Goal: Task Accomplishment & Management: Use online tool/utility

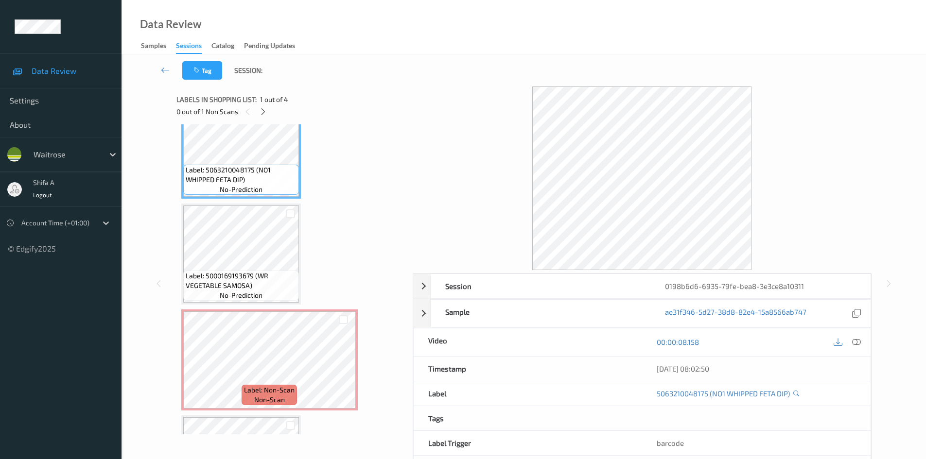
scroll to position [49, 0]
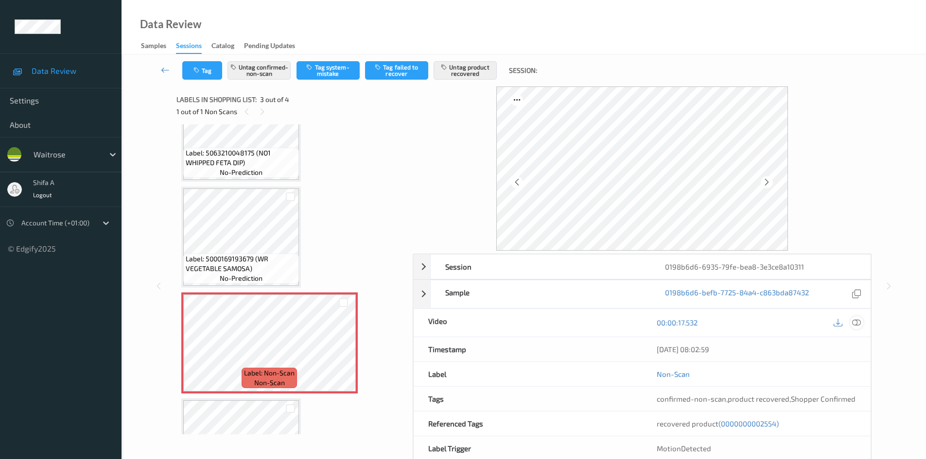
click at [860, 322] on icon at bounding box center [856, 322] width 9 height 9
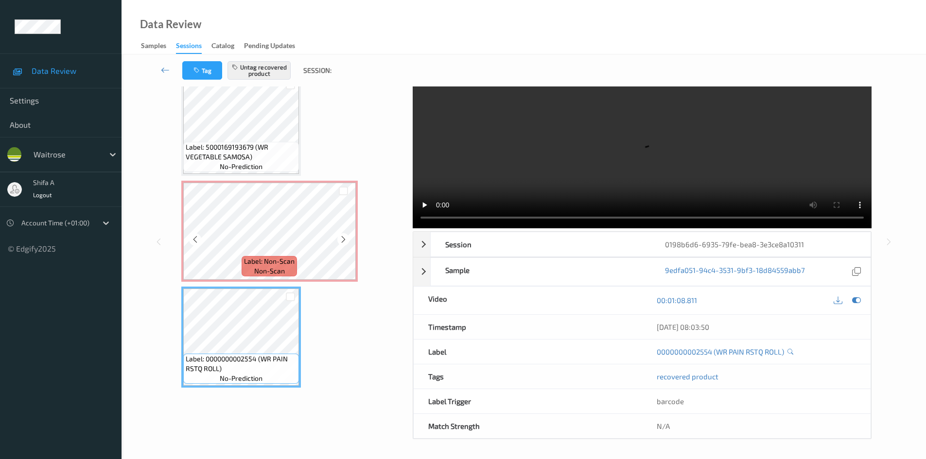
scroll to position [67, 0]
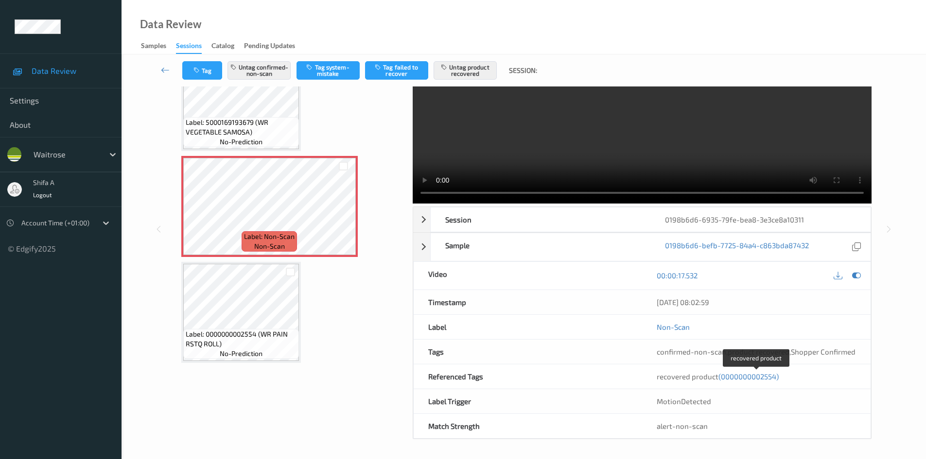
click at [759, 377] on span "(0000000002554)" at bounding box center [748, 376] width 60 height 9
click at [344, 212] on icon at bounding box center [343, 214] width 8 height 9
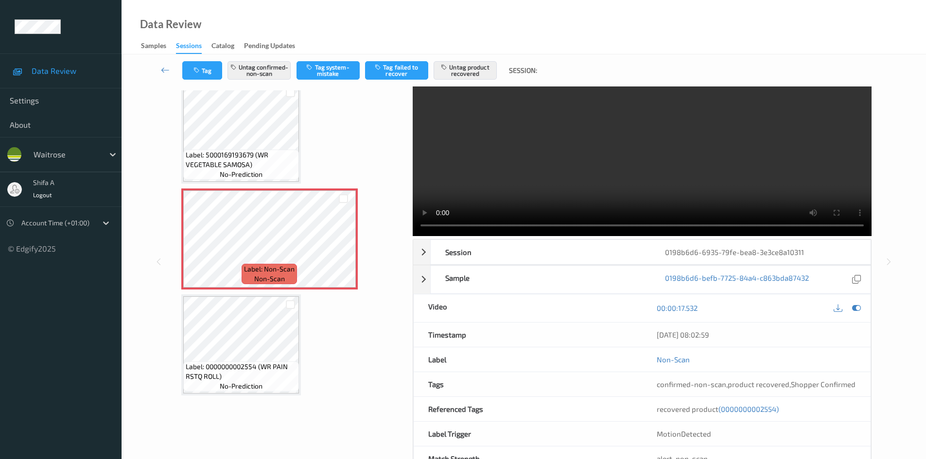
scroll to position [0, 0]
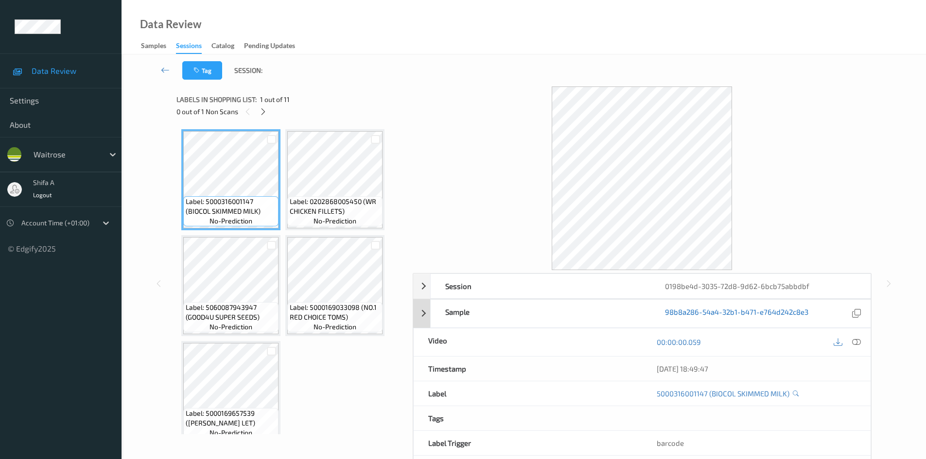
drag, startPoint x: 855, startPoint y: 344, endPoint x: 678, endPoint y: 312, distance: 179.7
click at [856, 344] on icon at bounding box center [856, 342] width 9 height 9
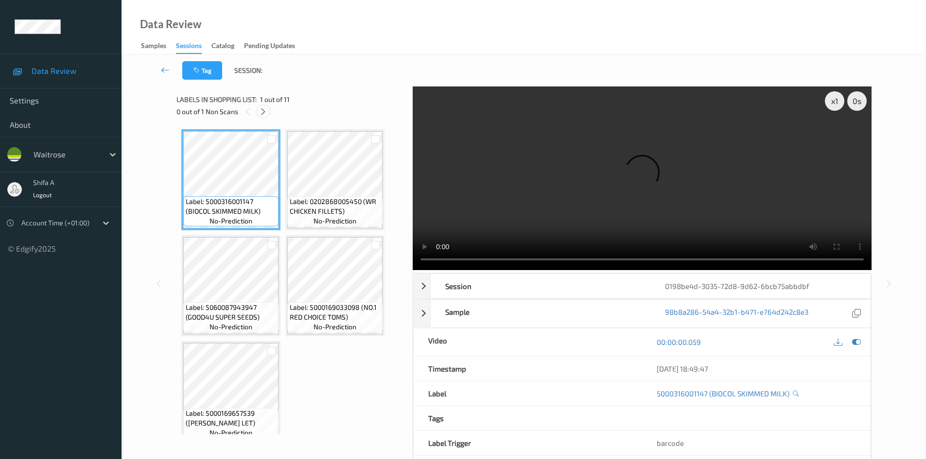
click at [260, 111] on icon at bounding box center [263, 111] width 8 height 9
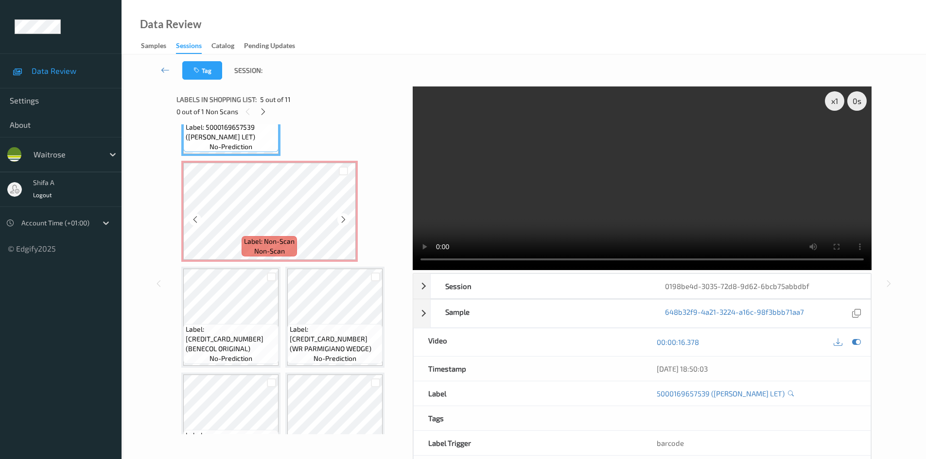
scroll to position [314, 0]
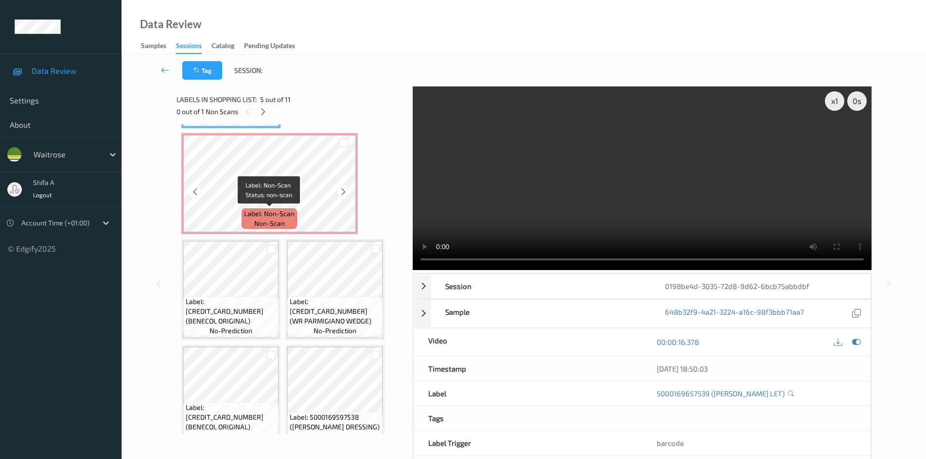
click at [280, 222] on span "non-scan" at bounding box center [269, 224] width 31 height 10
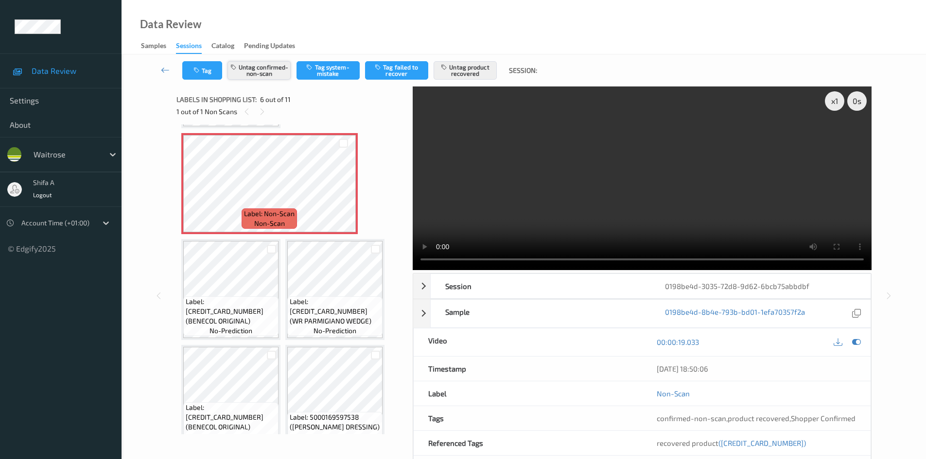
click at [257, 76] on button "Untag confirmed-non-scan" at bounding box center [258, 70] width 63 height 18
click at [464, 65] on button "Untag product recovered" at bounding box center [464, 70] width 63 height 18
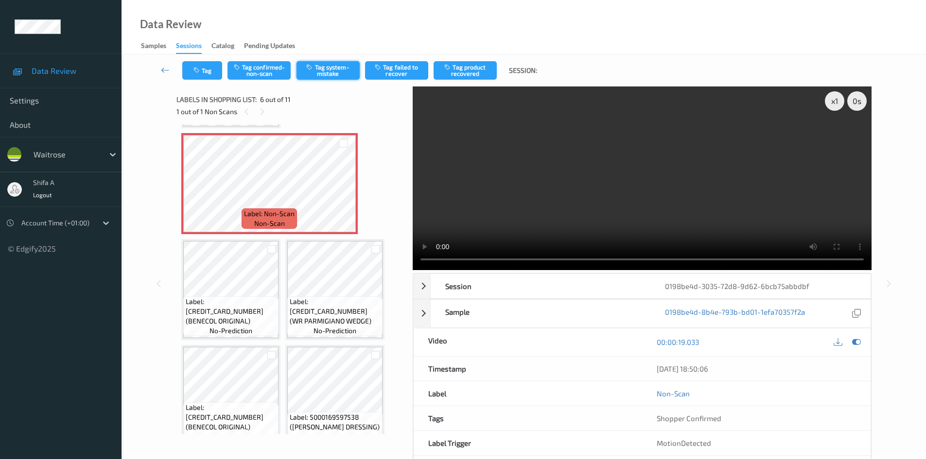
click at [339, 74] on button "Tag system-mistake" at bounding box center [327, 70] width 63 height 18
click at [202, 74] on button "Tag" at bounding box center [202, 70] width 40 height 18
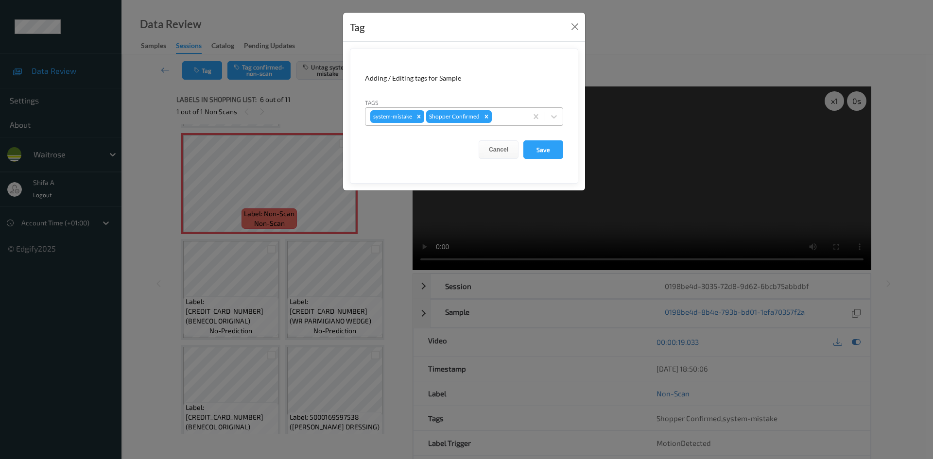
click at [498, 117] on div at bounding box center [508, 117] width 29 height 12
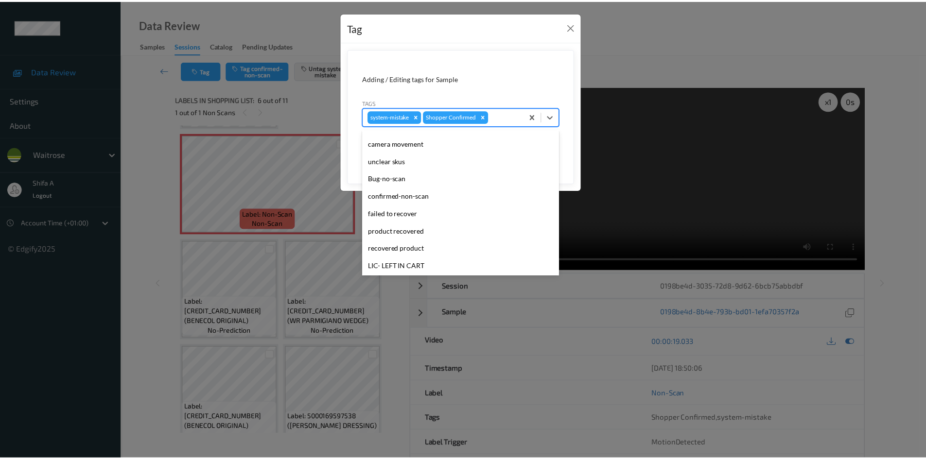
scroll to position [191, 0]
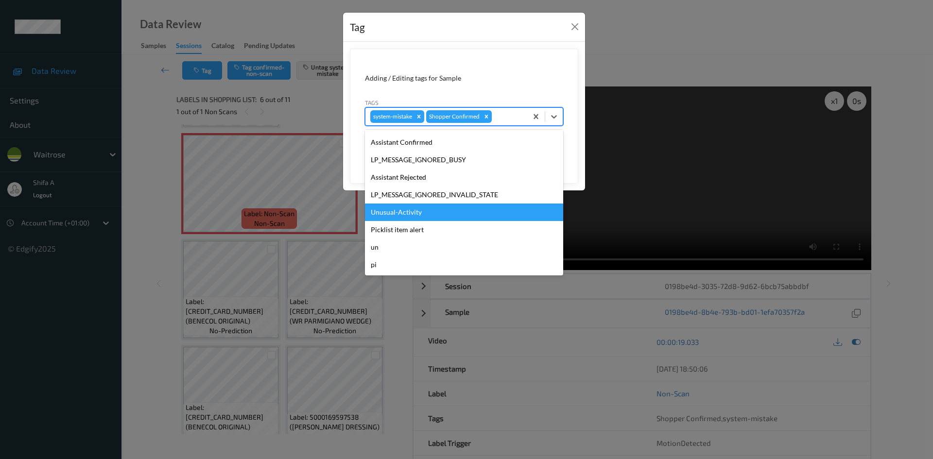
click at [416, 211] on div "Unusual-Activity" at bounding box center [464, 212] width 198 height 17
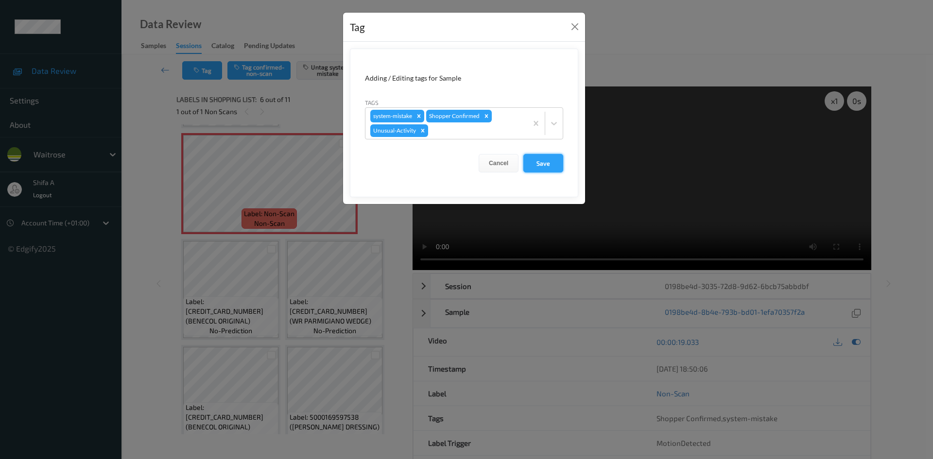
click at [541, 165] on button "Save" at bounding box center [543, 163] width 40 height 18
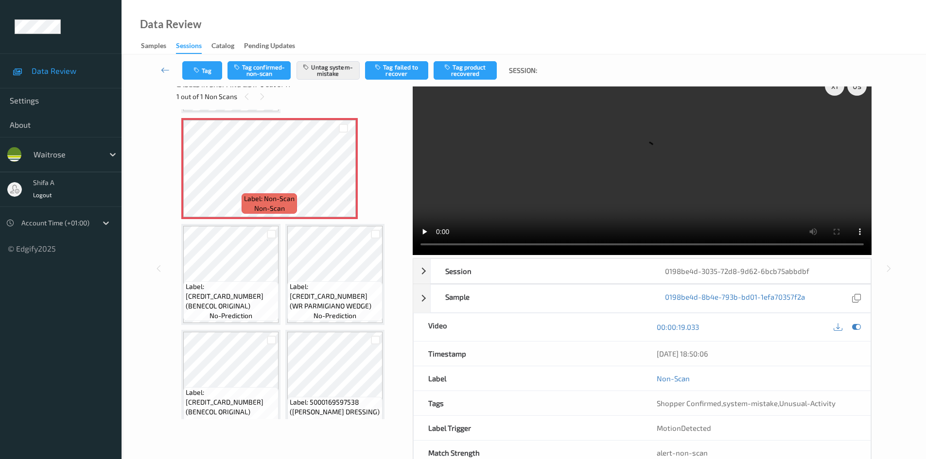
scroll to position [0, 0]
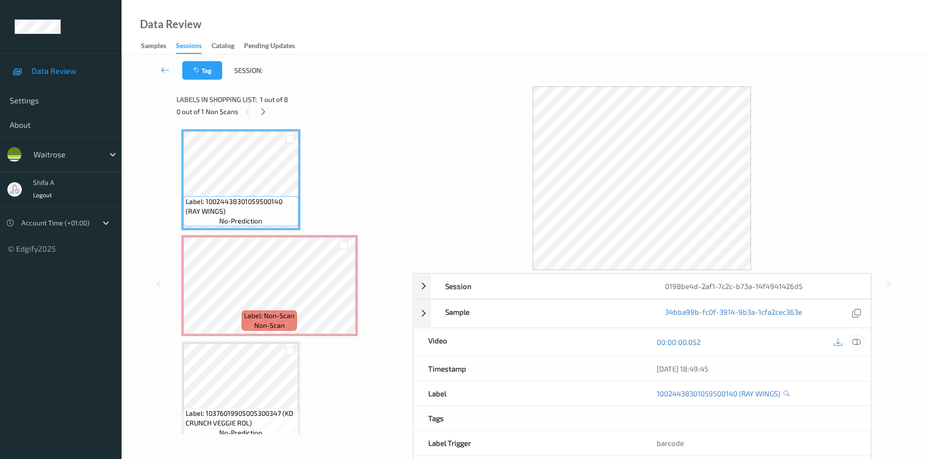
click at [854, 346] on icon at bounding box center [856, 342] width 9 height 9
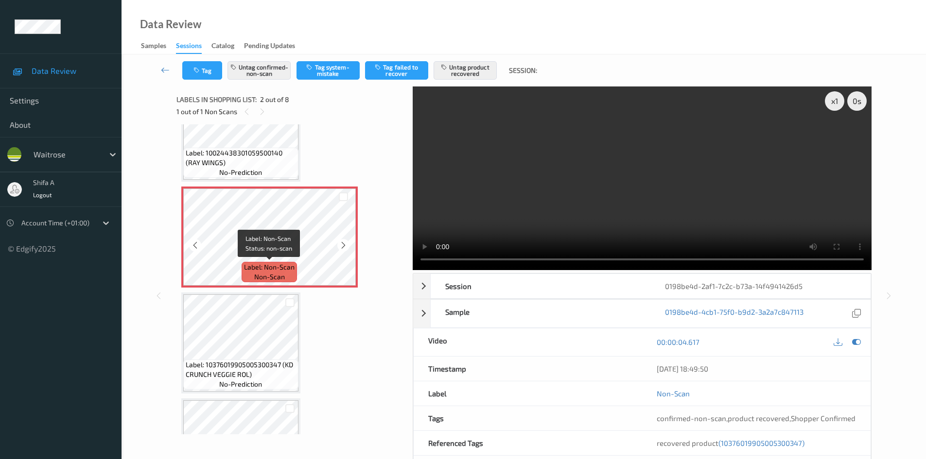
scroll to position [97, 0]
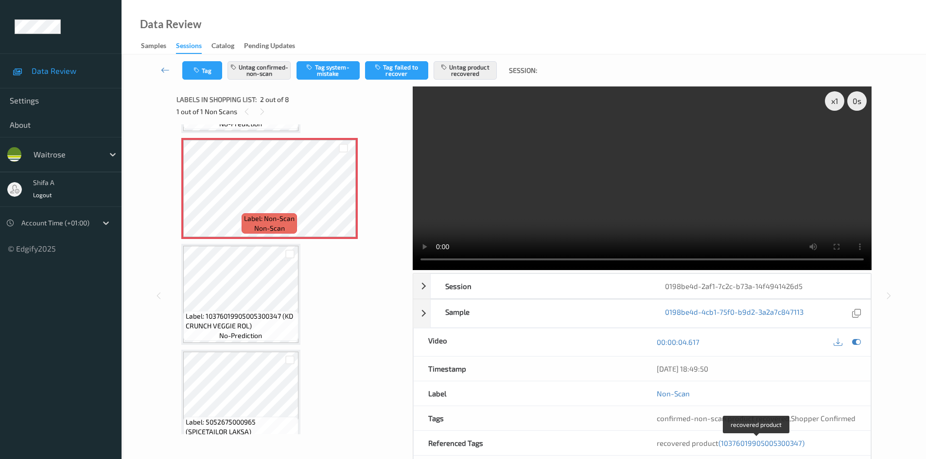
click at [784, 446] on span "(10376019905005300347)" at bounding box center [761, 443] width 86 height 9
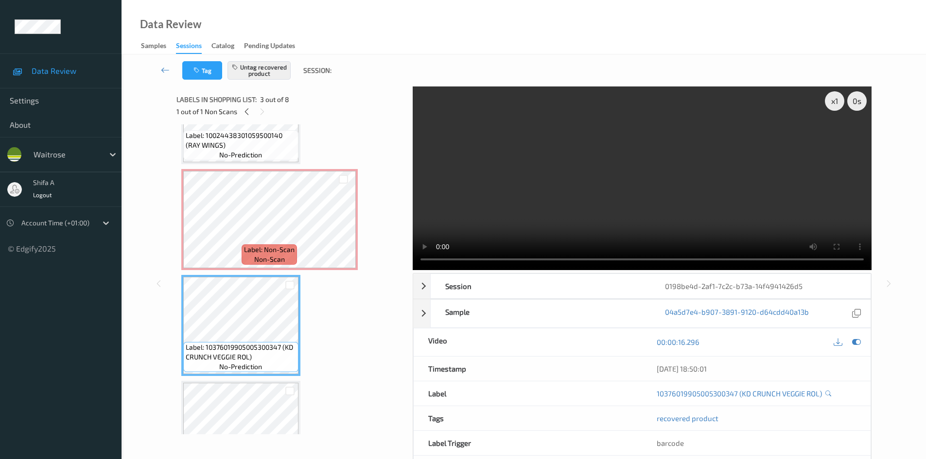
scroll to position [14, 0]
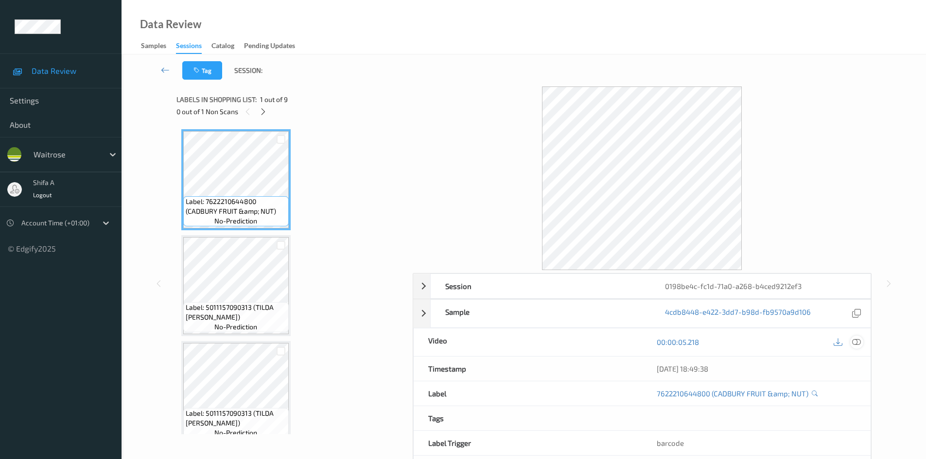
click at [858, 340] on icon at bounding box center [856, 342] width 9 height 9
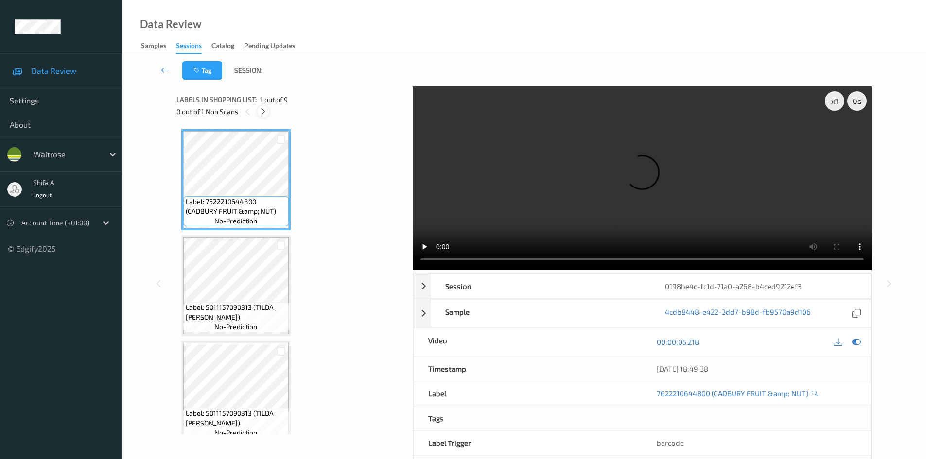
click at [260, 115] on icon at bounding box center [263, 111] width 8 height 9
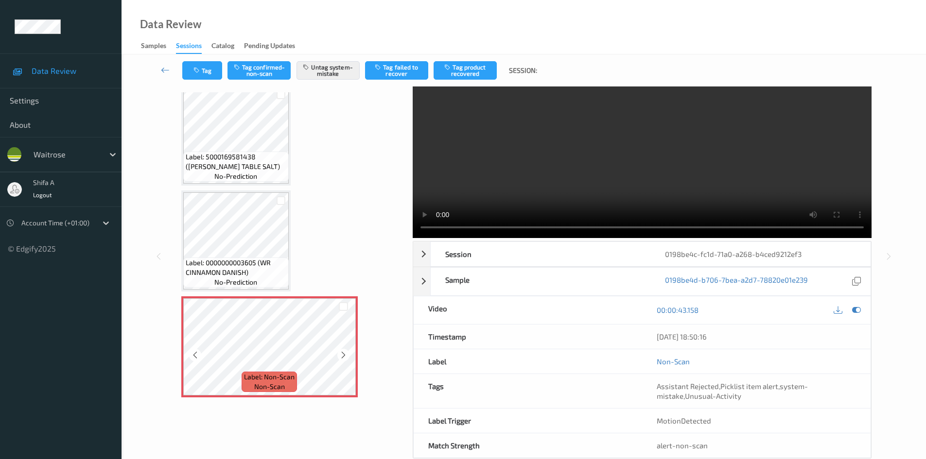
scroll to position [52, 0]
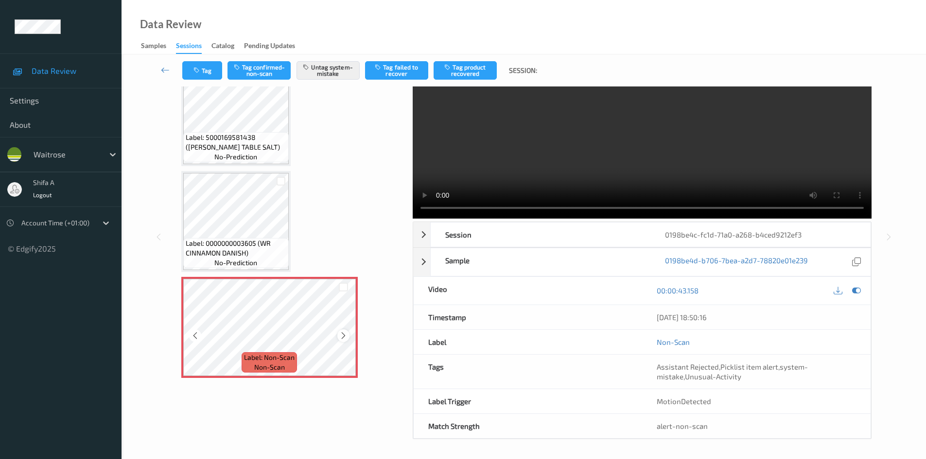
click at [345, 338] on icon at bounding box center [343, 335] width 8 height 9
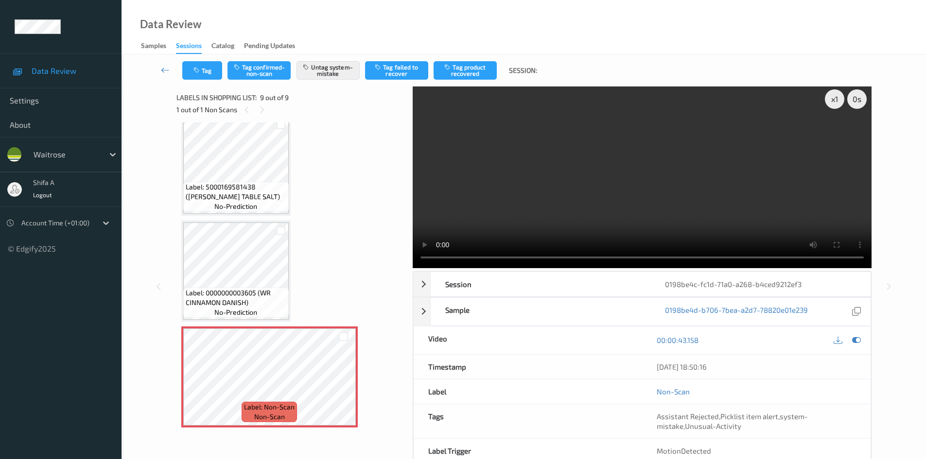
scroll to position [0, 0]
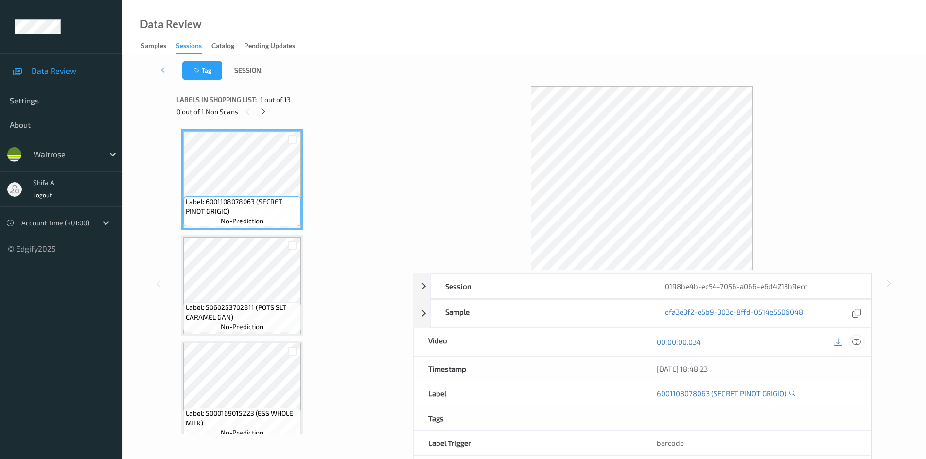
click at [857, 343] on icon at bounding box center [856, 342] width 9 height 9
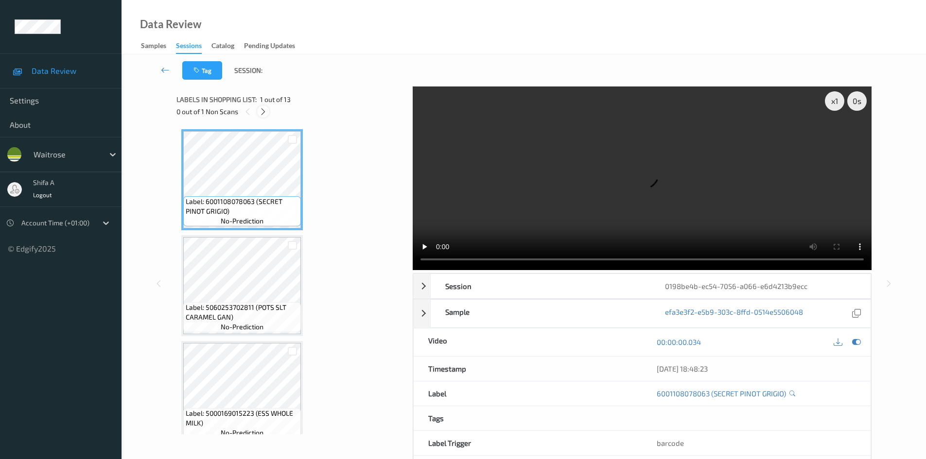
click at [267, 109] on icon at bounding box center [263, 111] width 8 height 9
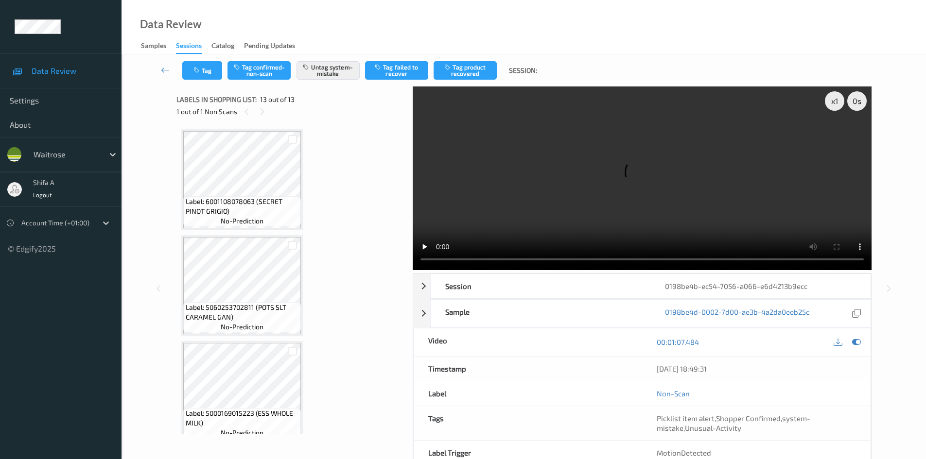
scroll to position [1072, 0]
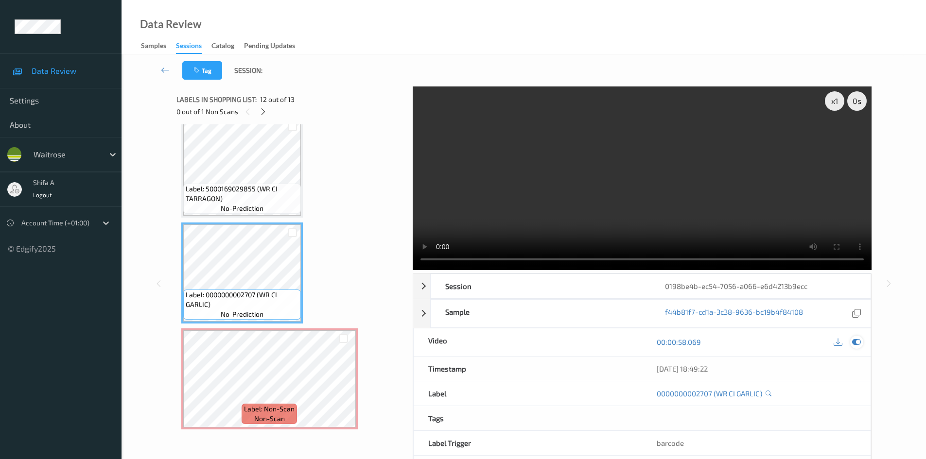
click at [859, 345] on icon at bounding box center [856, 342] width 9 height 9
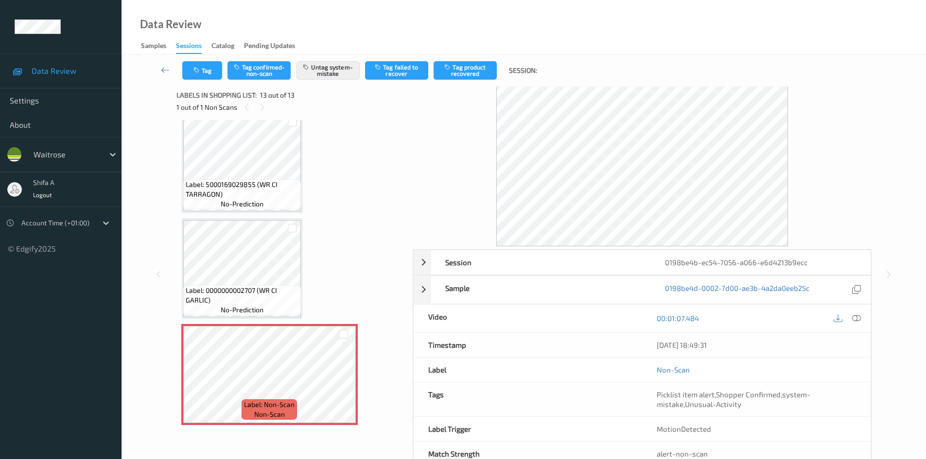
scroll to position [32, 0]
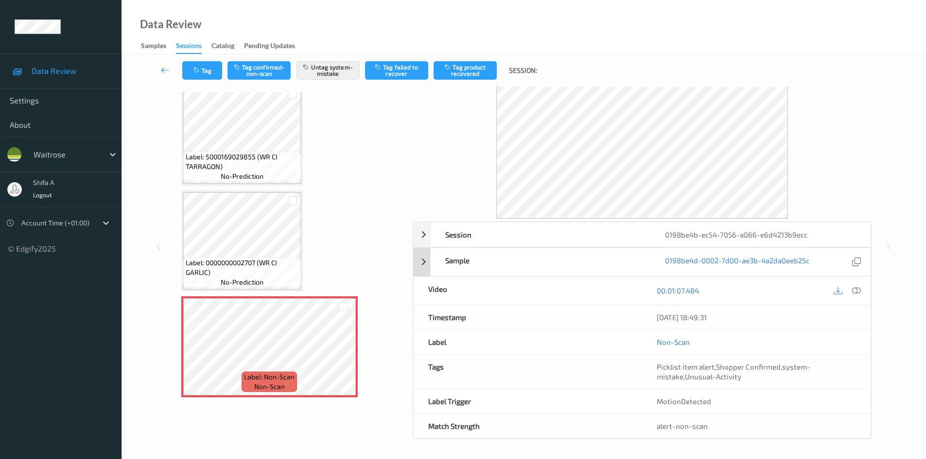
click at [854, 291] on icon at bounding box center [856, 290] width 9 height 9
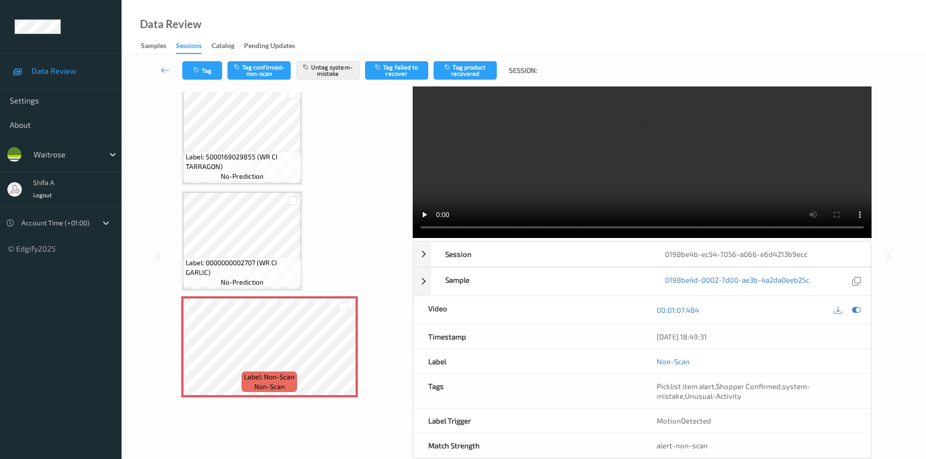
scroll to position [0, 0]
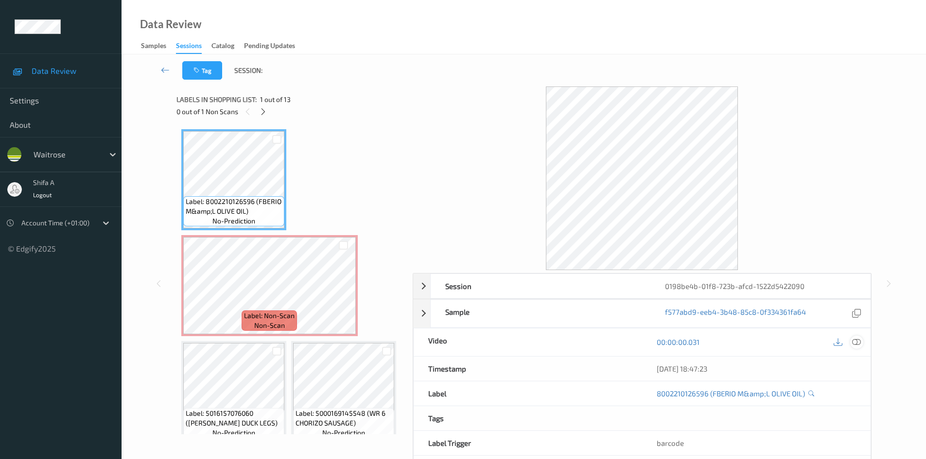
click at [858, 343] on icon at bounding box center [856, 342] width 9 height 9
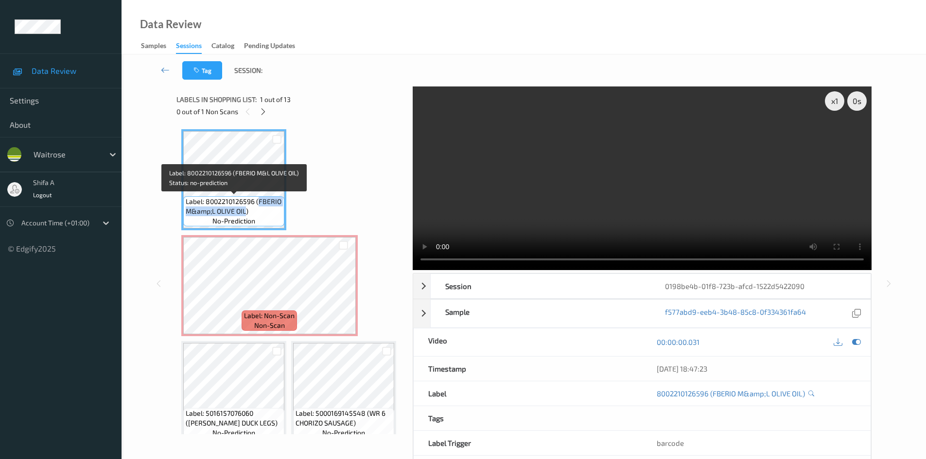
drag, startPoint x: 259, startPoint y: 201, endPoint x: 245, endPoint y: 213, distance: 17.6
click at [245, 213] on span "Label: 8002210126596 (FBERIO M&amp;L OLIVE OIL)" at bounding box center [234, 206] width 96 height 19
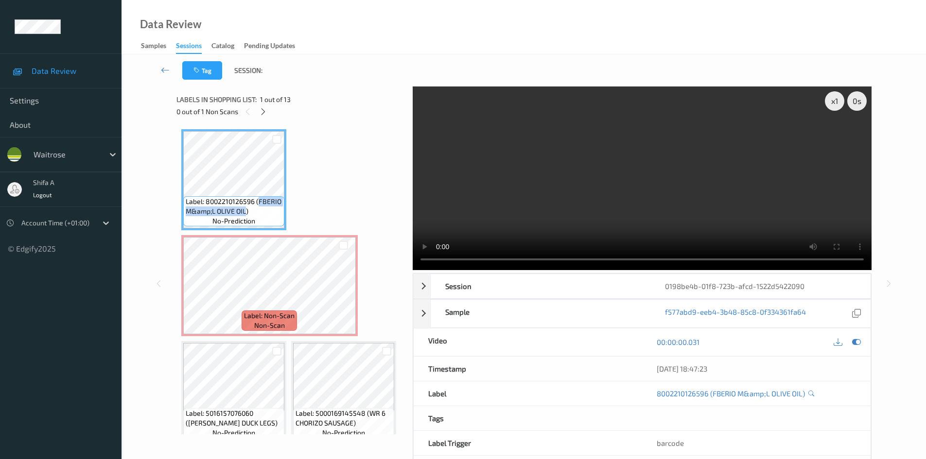
copy span "FBERIO M&amp;L OLIVE OIL"
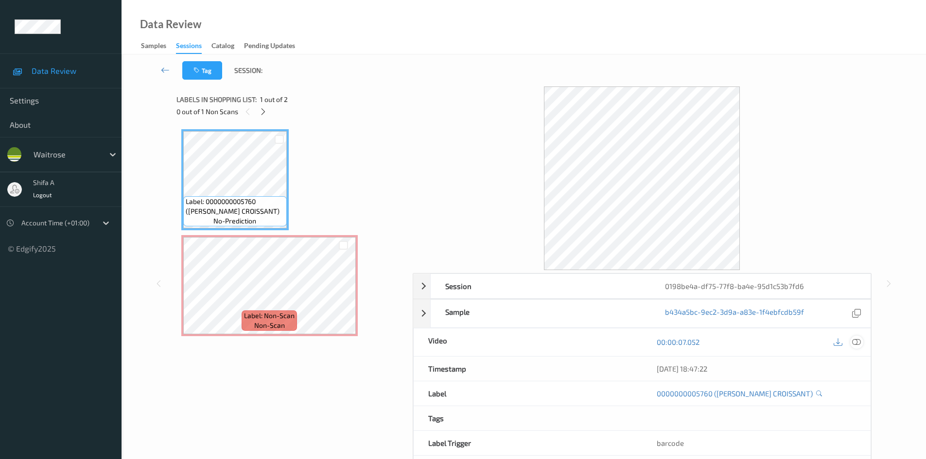
click at [853, 341] on icon at bounding box center [856, 342] width 9 height 9
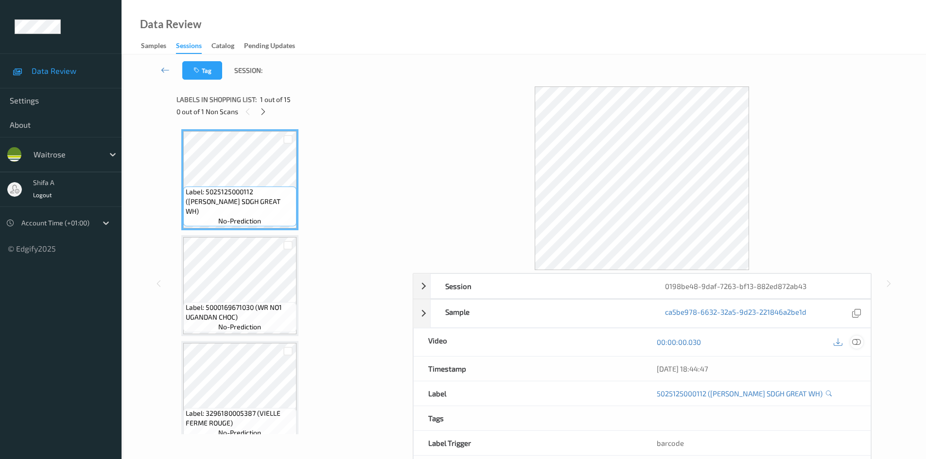
click at [852, 339] on icon at bounding box center [856, 342] width 9 height 9
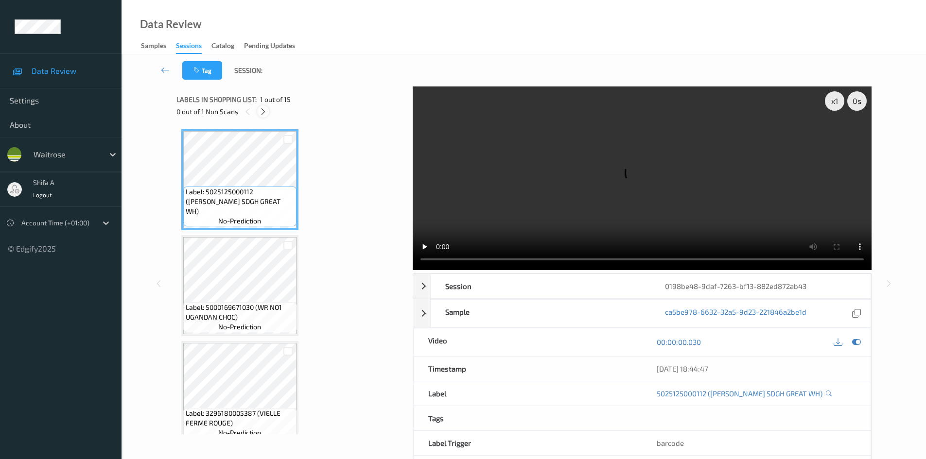
click at [267, 114] on icon at bounding box center [263, 111] width 8 height 9
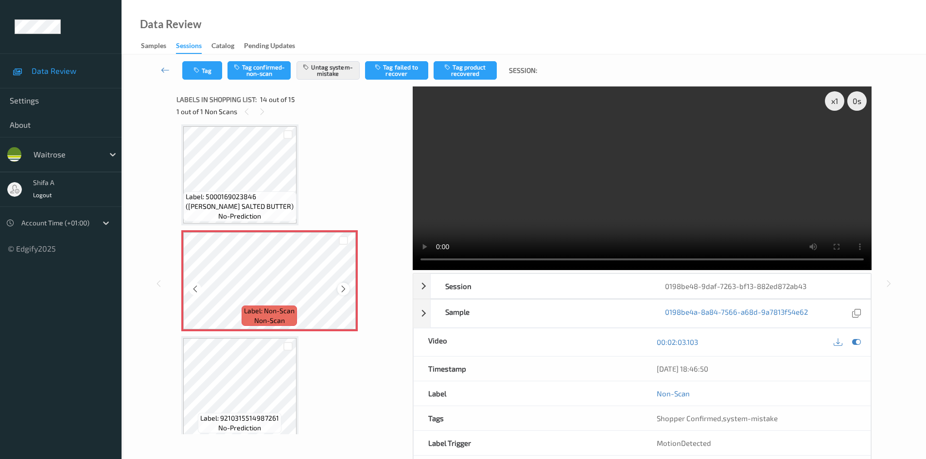
click at [344, 290] on icon at bounding box center [343, 289] width 8 height 9
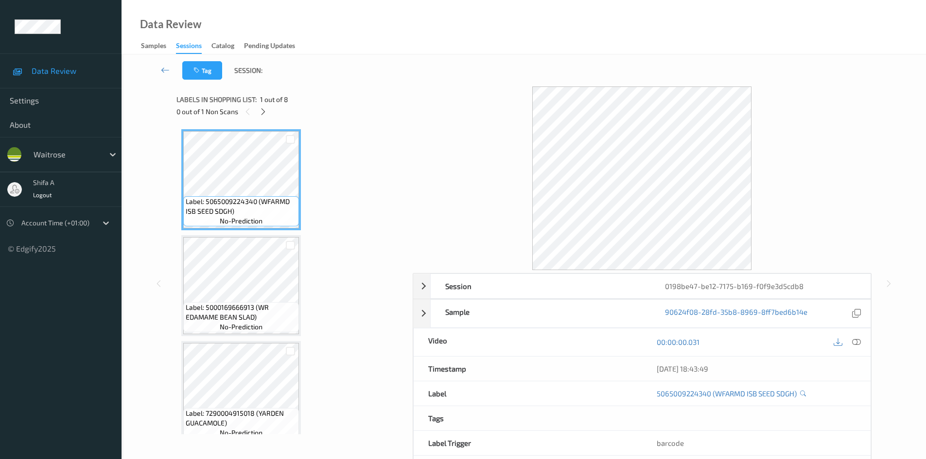
click at [859, 341] on icon at bounding box center [856, 342] width 9 height 9
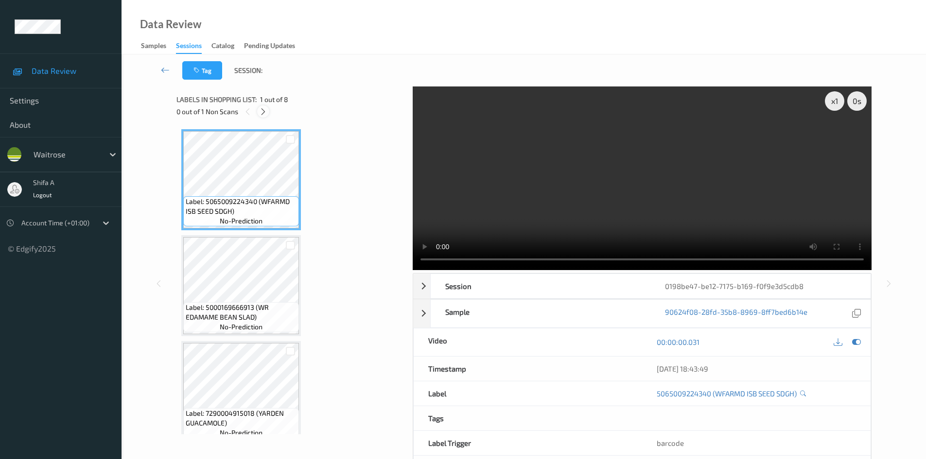
click at [265, 113] on icon at bounding box center [263, 111] width 8 height 9
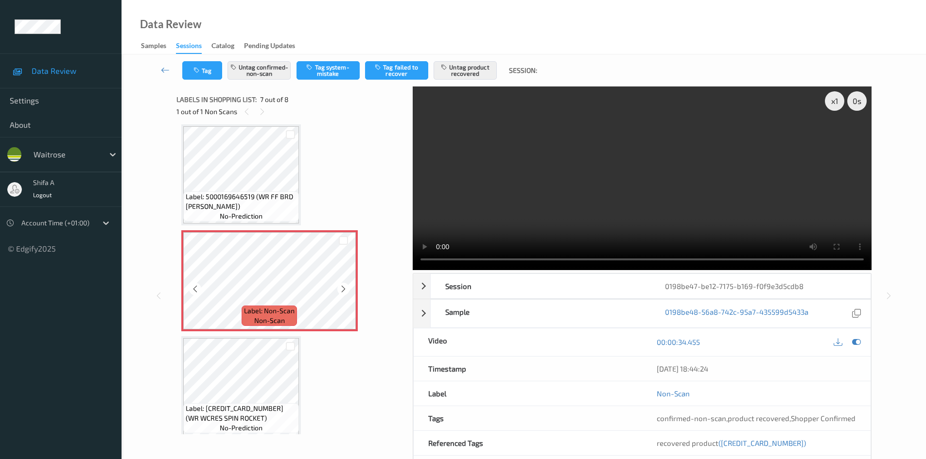
scroll to position [542, 0]
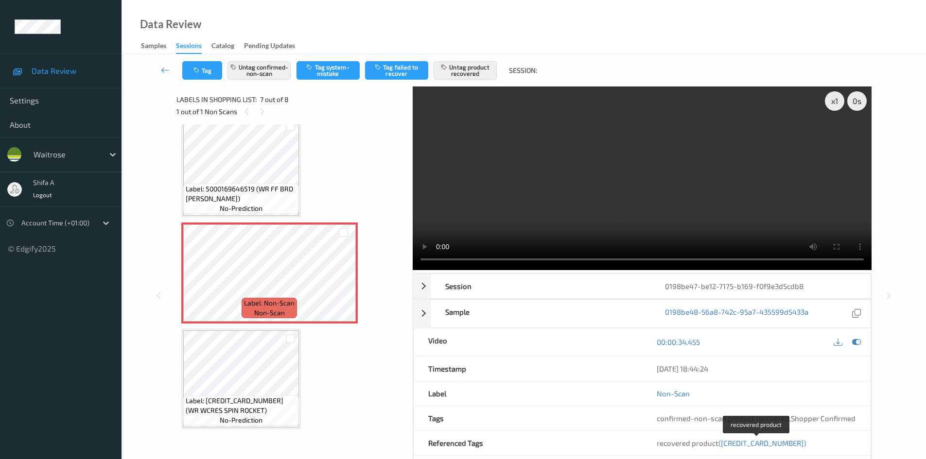
click at [757, 445] on span "(5000169635872)" at bounding box center [761, 443] width 87 height 9
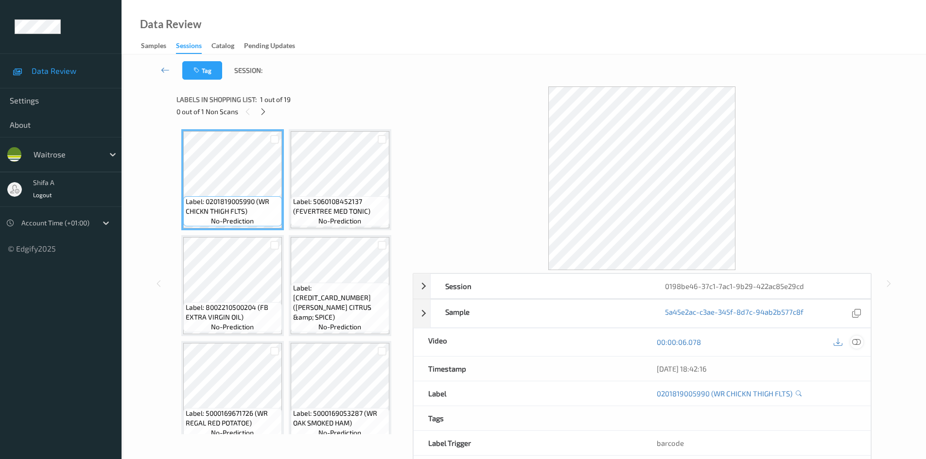
click at [855, 344] on icon at bounding box center [856, 342] width 9 height 9
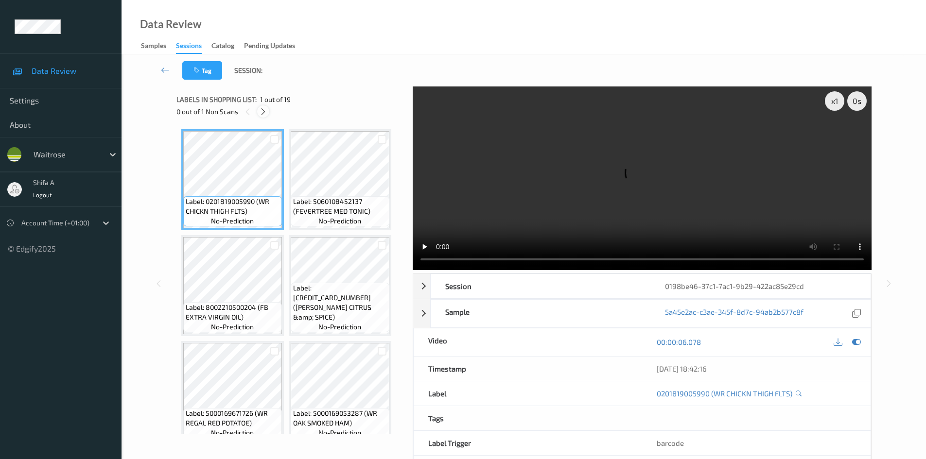
click at [266, 116] on icon at bounding box center [263, 111] width 8 height 9
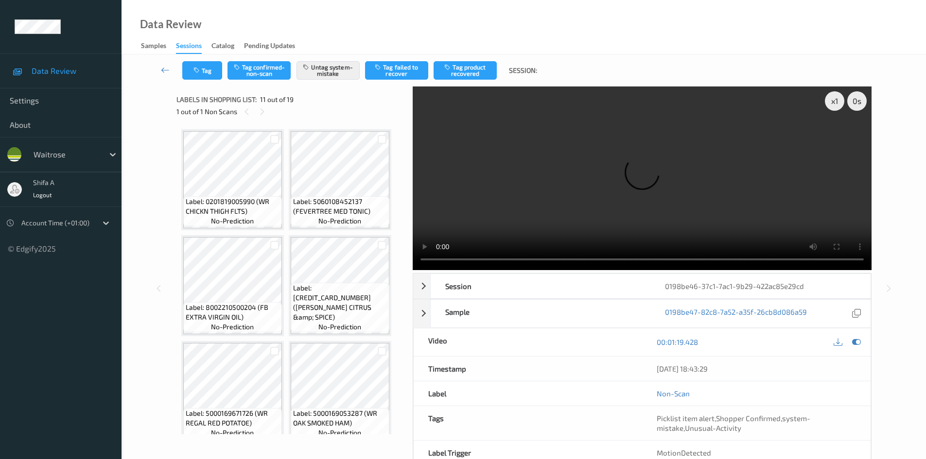
scroll to position [429, 0]
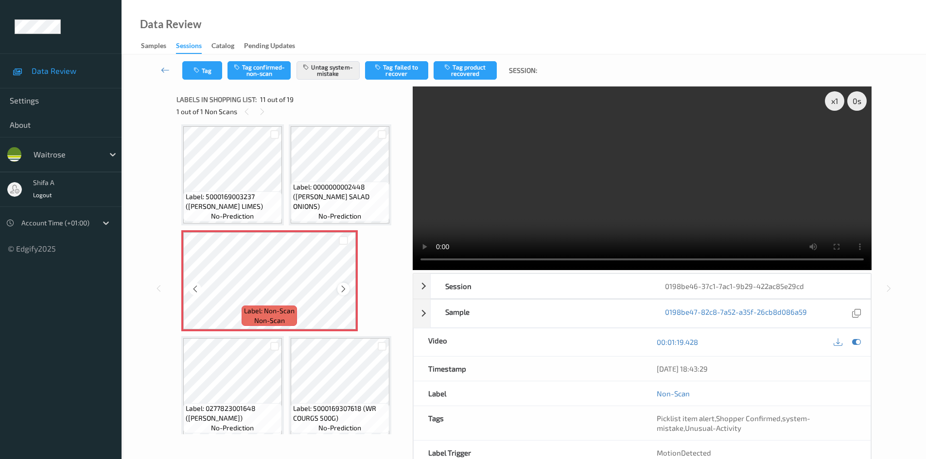
click at [343, 290] on icon at bounding box center [343, 289] width 8 height 9
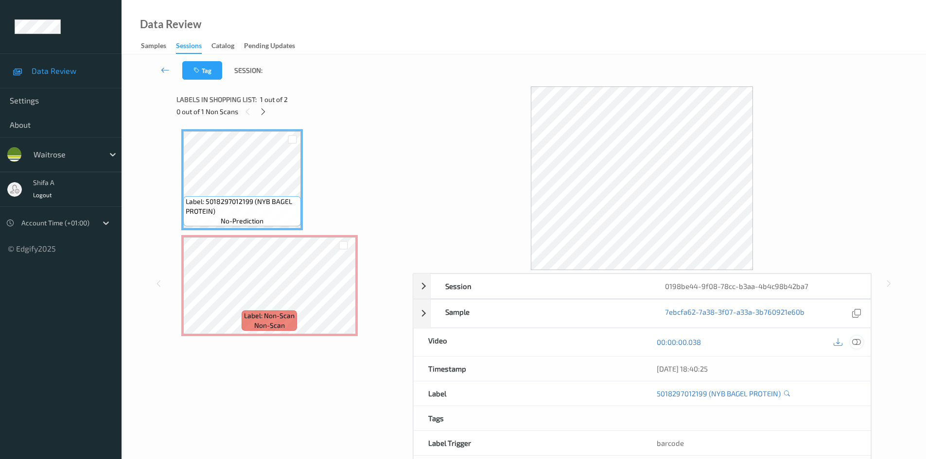
click at [856, 342] on icon at bounding box center [856, 342] width 9 height 9
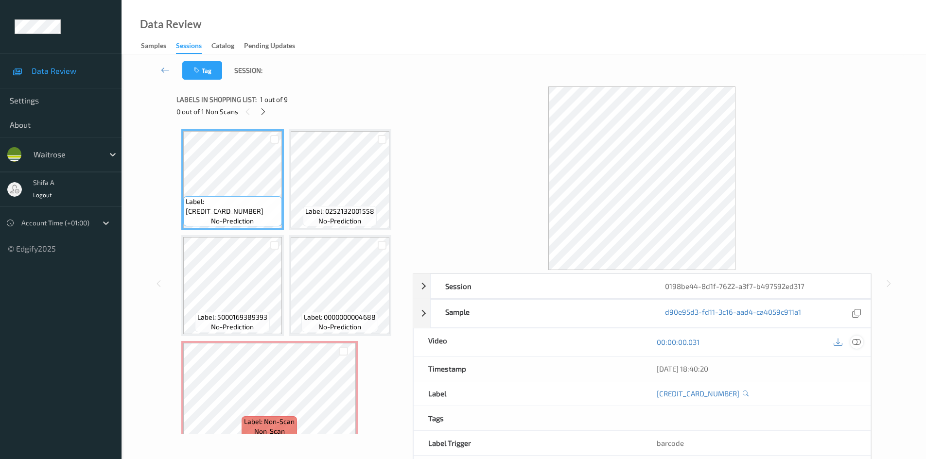
click at [856, 343] on icon at bounding box center [856, 342] width 9 height 9
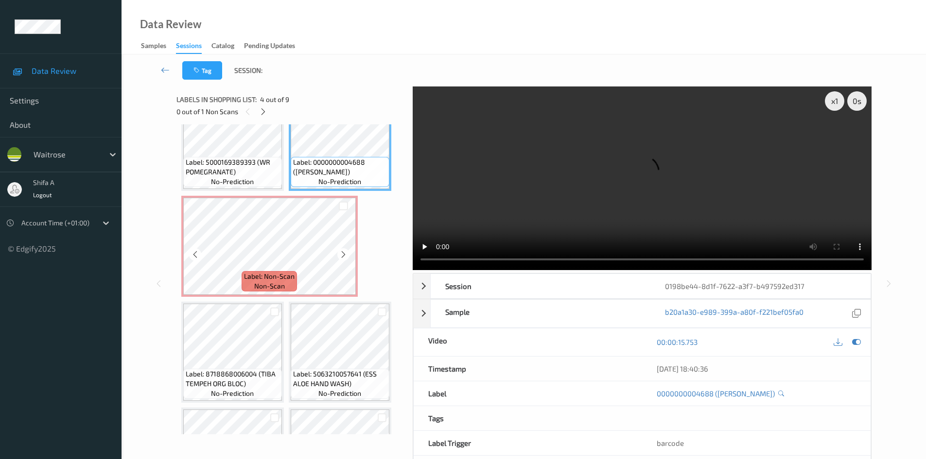
scroll to position [146, 0]
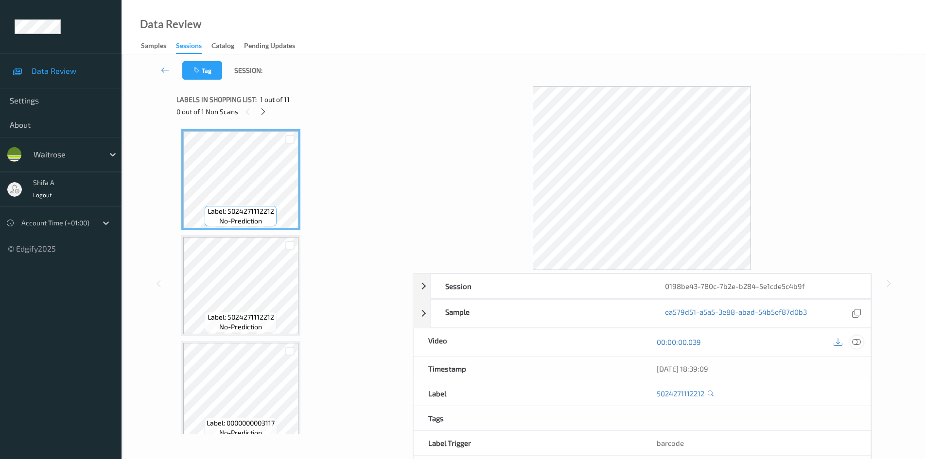
click at [856, 341] on icon at bounding box center [856, 342] width 9 height 9
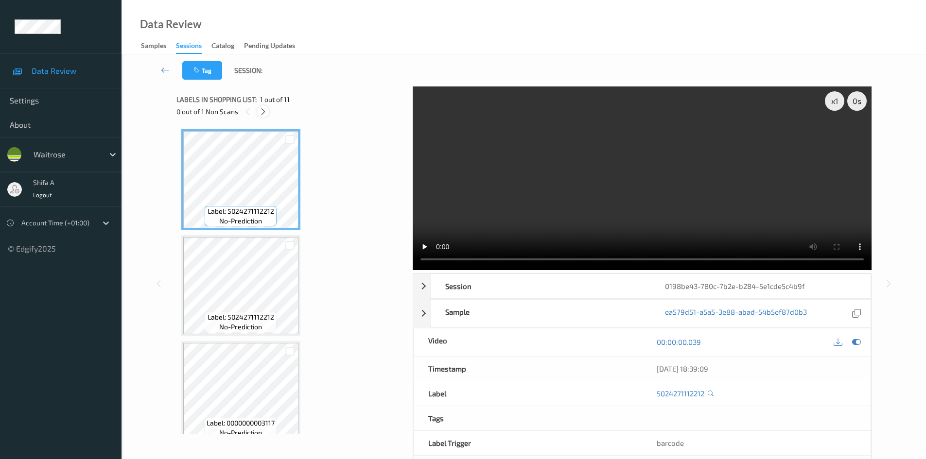
click at [260, 108] on icon at bounding box center [263, 111] width 8 height 9
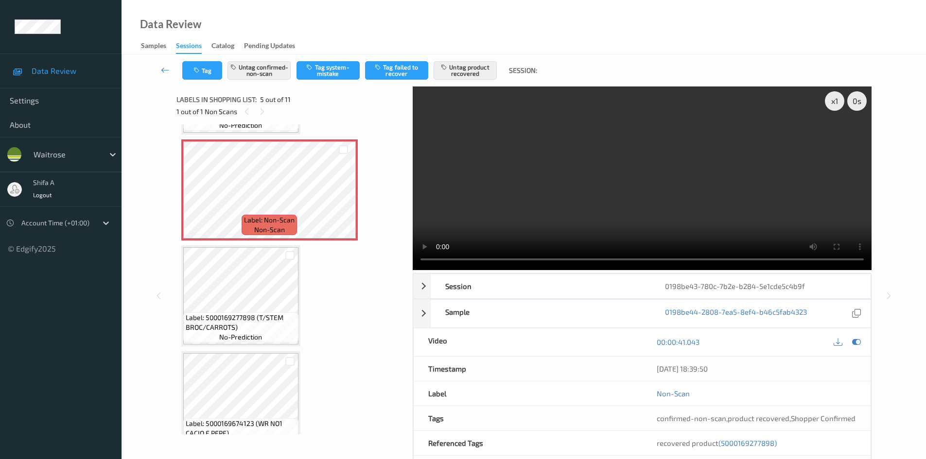
scroll to position [420, 0]
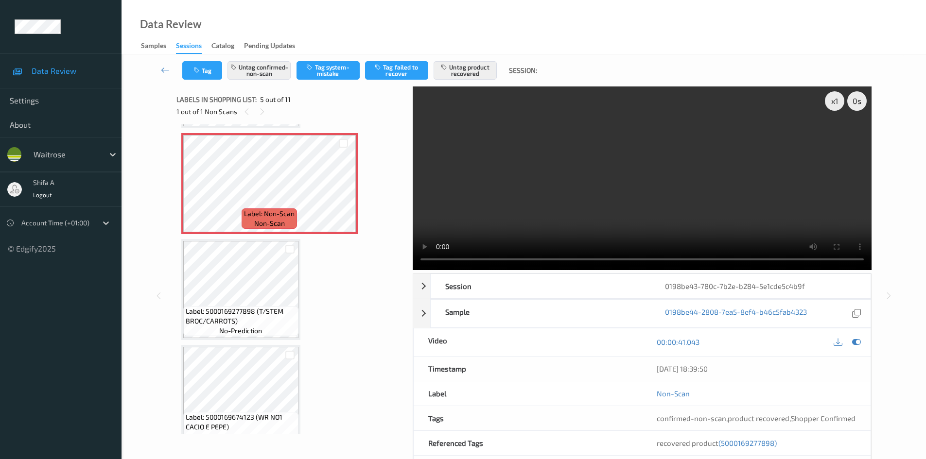
drag, startPoint x: 412, startPoint y: 244, endPoint x: 418, endPoint y: 249, distance: 7.6
click at [412, 247] on div "x 1 0 s Session 0198be43-780c-7b2e-b284-5e1cde5c4b9f Session ID 0198be43-780c-7…" at bounding box center [523, 296] width 695 height 419
click at [750, 442] on span "(5000169277898)" at bounding box center [747, 443] width 58 height 9
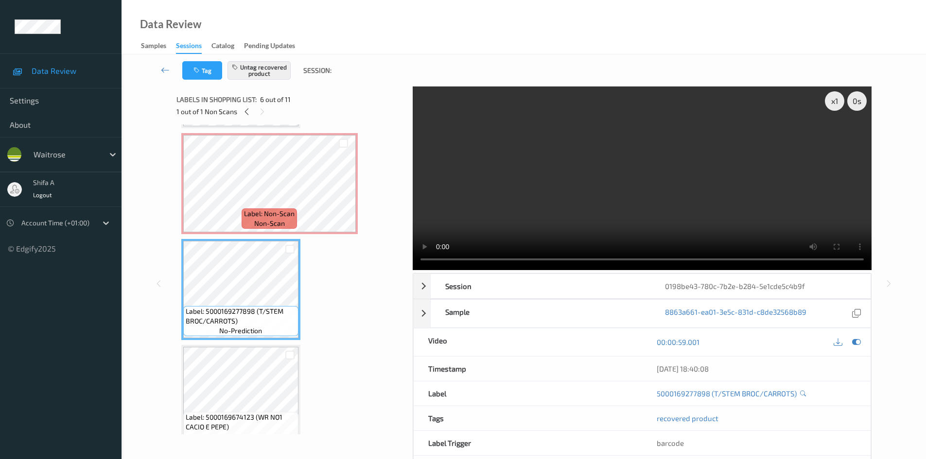
scroll to position [429, 0]
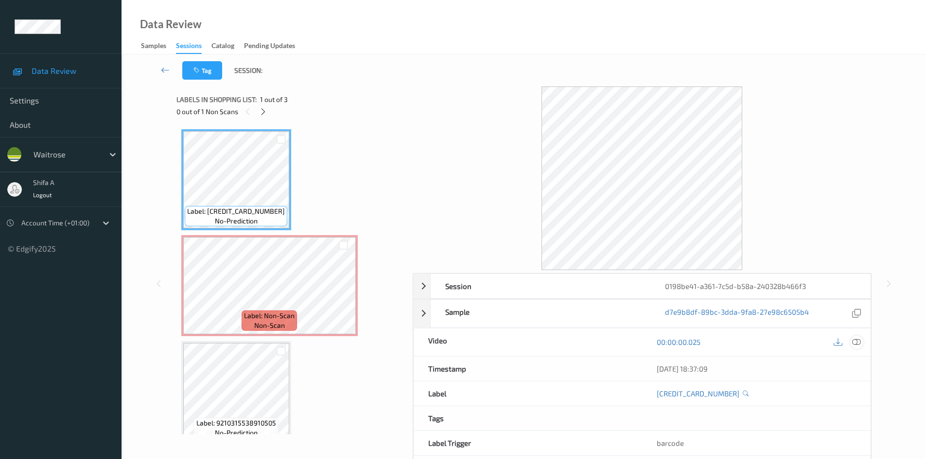
click at [860, 343] on icon at bounding box center [856, 342] width 9 height 9
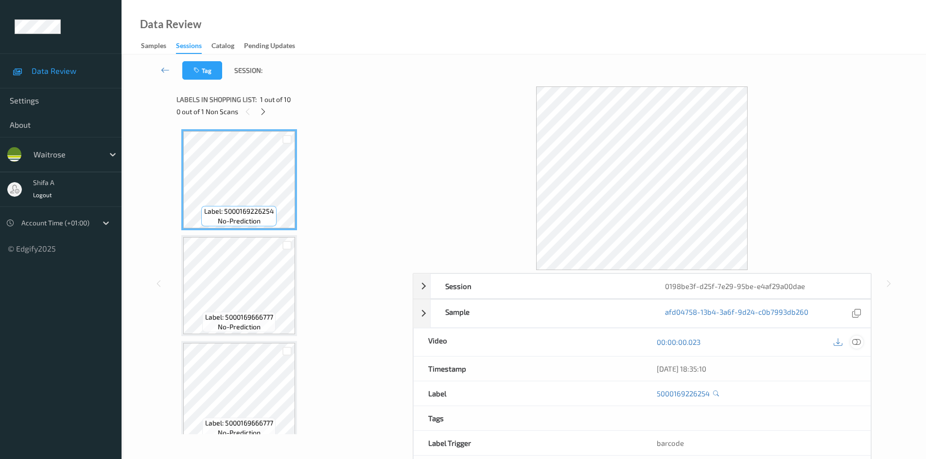
click at [855, 340] on icon at bounding box center [856, 342] width 9 height 9
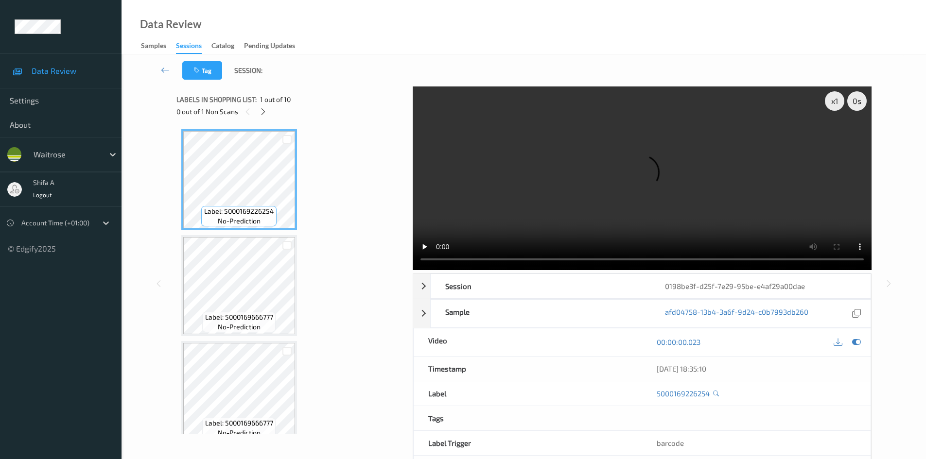
drag, startPoint x: 262, startPoint y: 111, endPoint x: 312, endPoint y: 87, distance: 55.4
click at [263, 111] on icon at bounding box center [263, 111] width 8 height 9
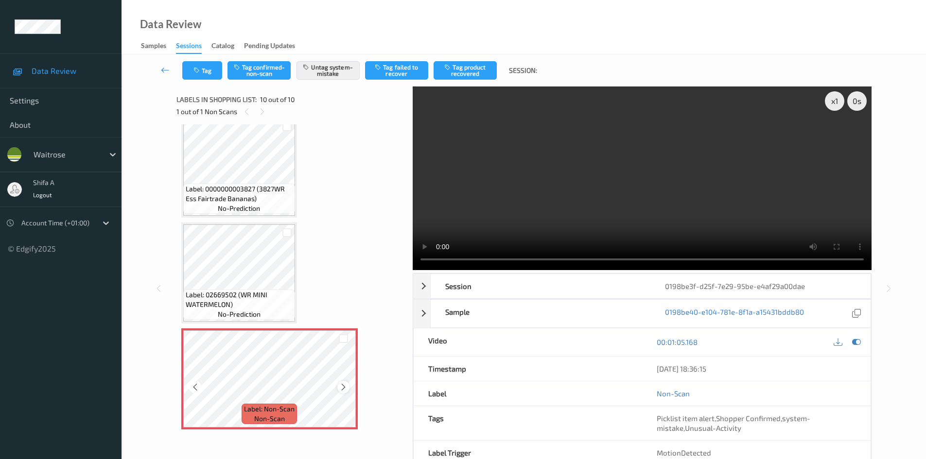
click at [340, 386] on icon at bounding box center [343, 387] width 8 height 9
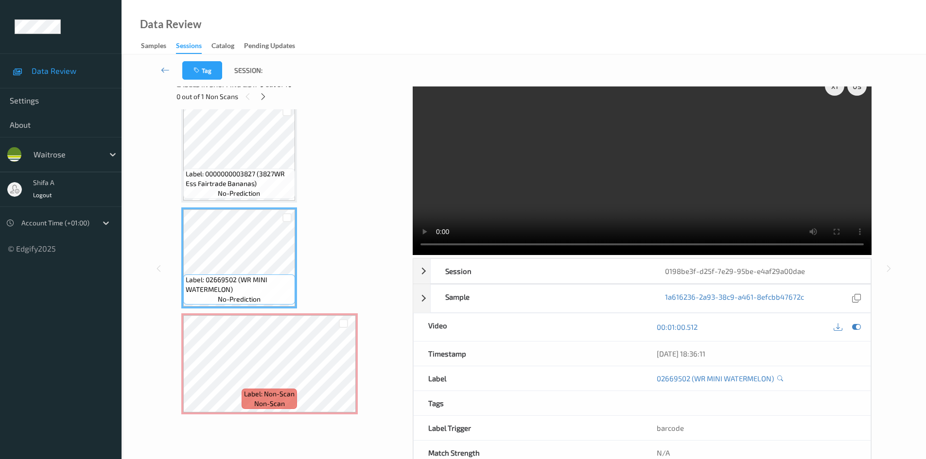
scroll to position [0, 0]
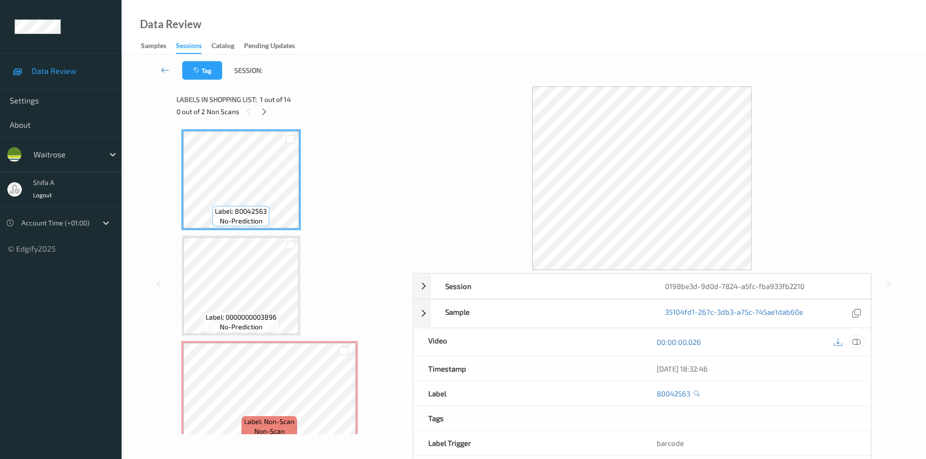
click at [858, 340] on icon at bounding box center [856, 342] width 9 height 9
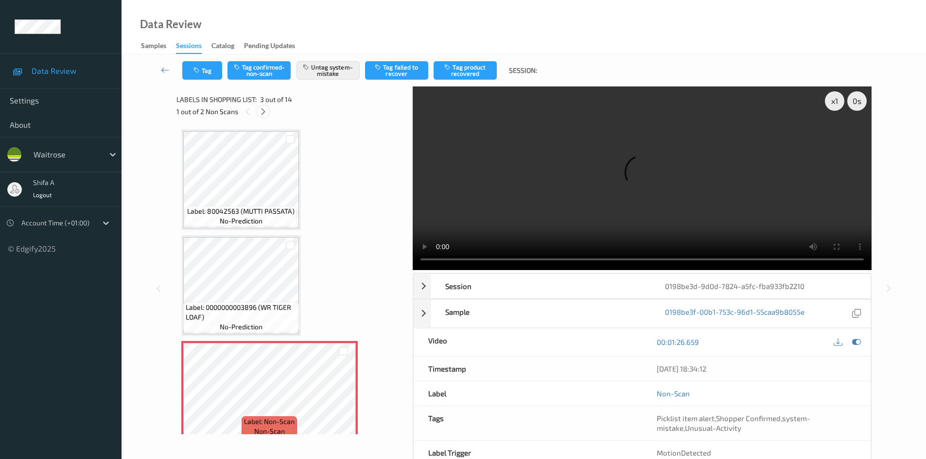
click at [265, 107] on icon at bounding box center [263, 111] width 8 height 9
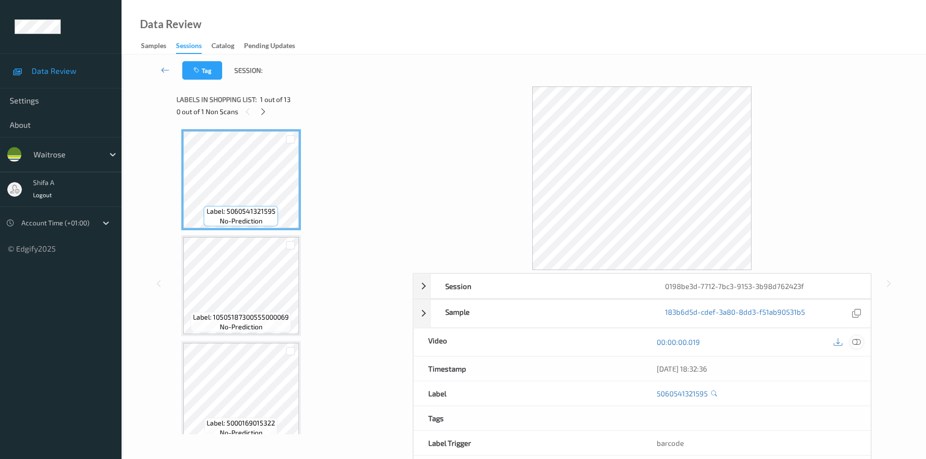
click at [854, 343] on icon at bounding box center [856, 342] width 9 height 9
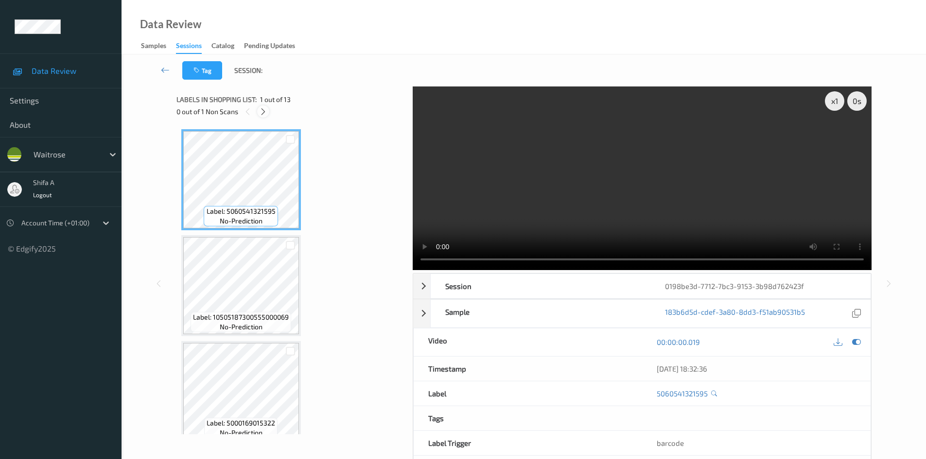
click at [262, 111] on icon at bounding box center [263, 111] width 8 height 9
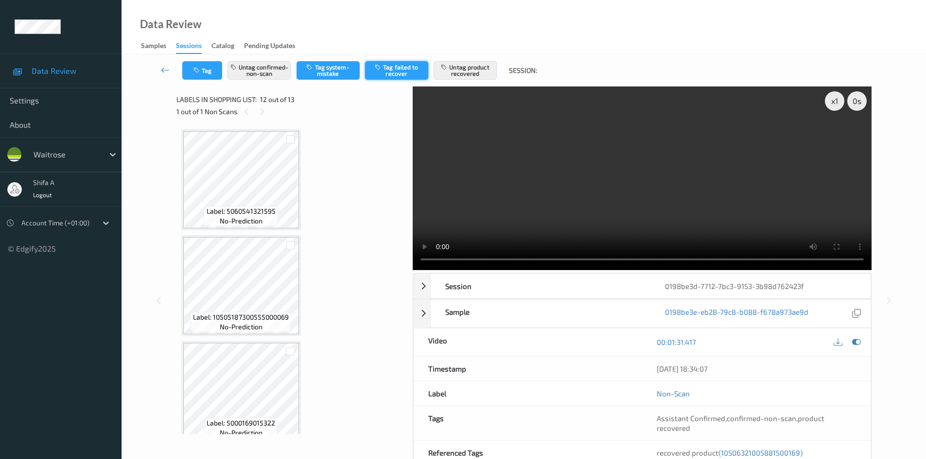
scroll to position [1064, 0]
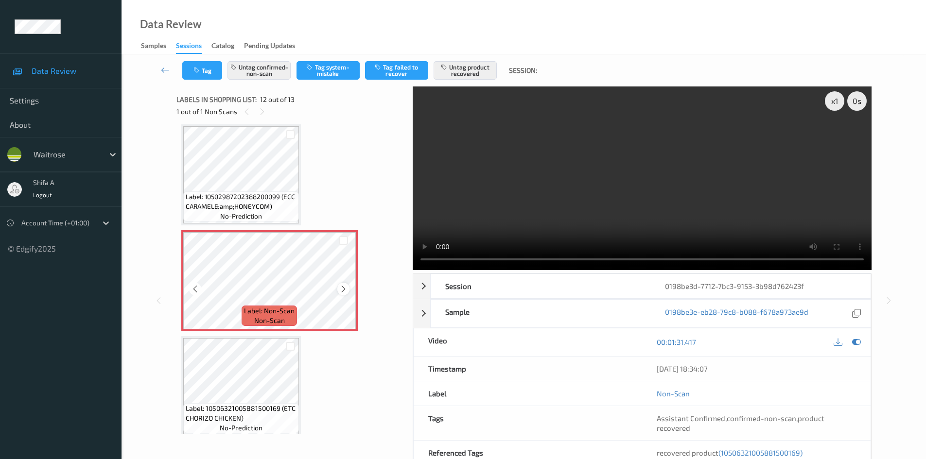
click at [342, 292] on icon at bounding box center [343, 289] width 8 height 9
click at [342, 290] on icon at bounding box center [343, 289] width 8 height 9
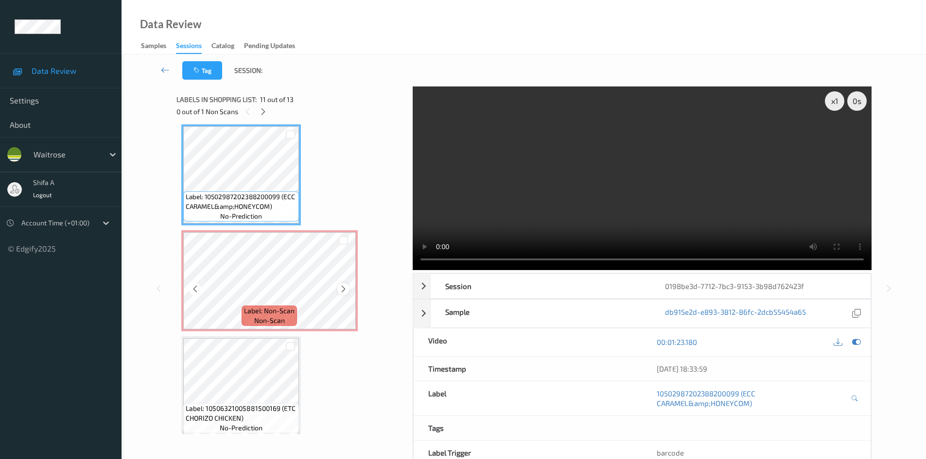
click at [345, 287] on icon at bounding box center [343, 289] width 8 height 9
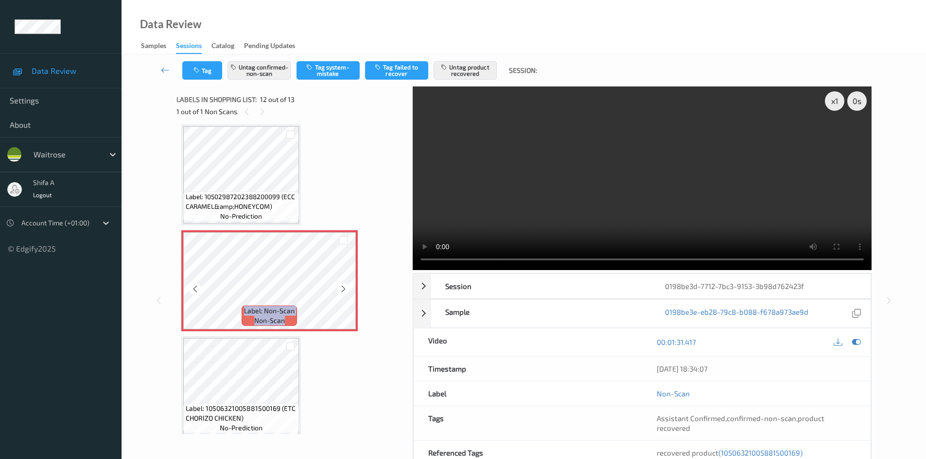
click at [345, 287] on icon at bounding box center [343, 289] width 8 height 9
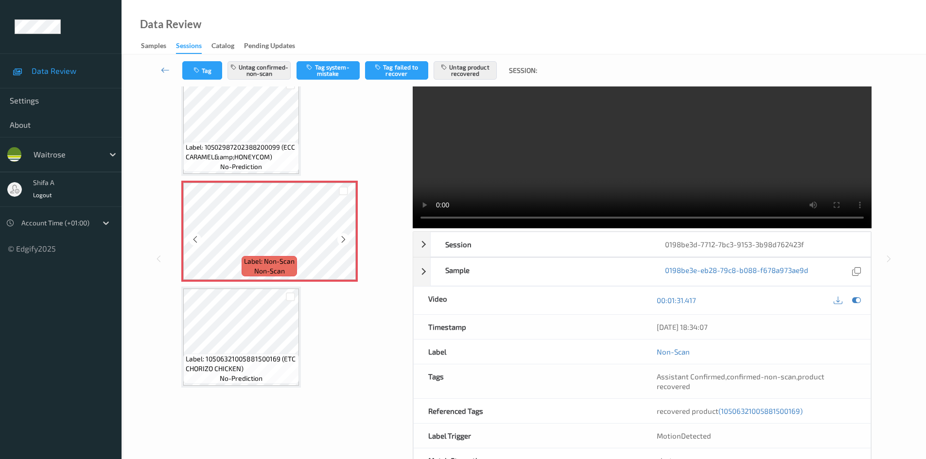
scroll to position [49, 0]
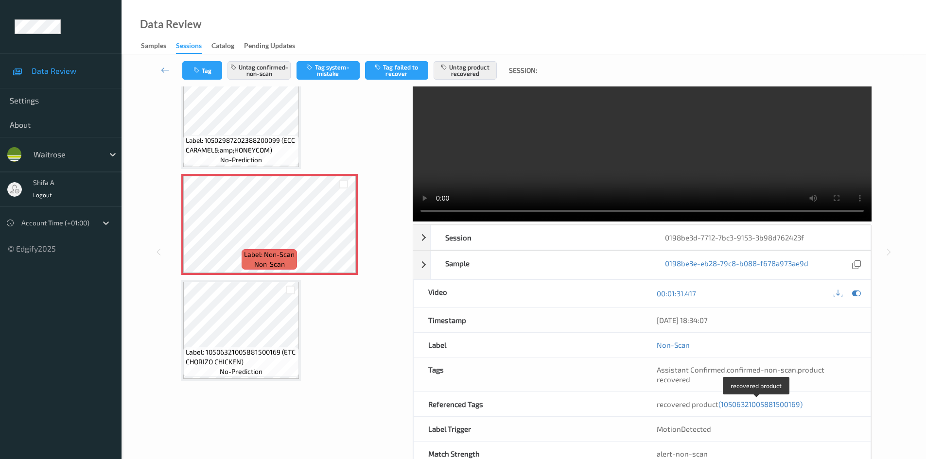
click at [764, 404] on span "(10506321005881500169)" at bounding box center [760, 404] width 84 height 9
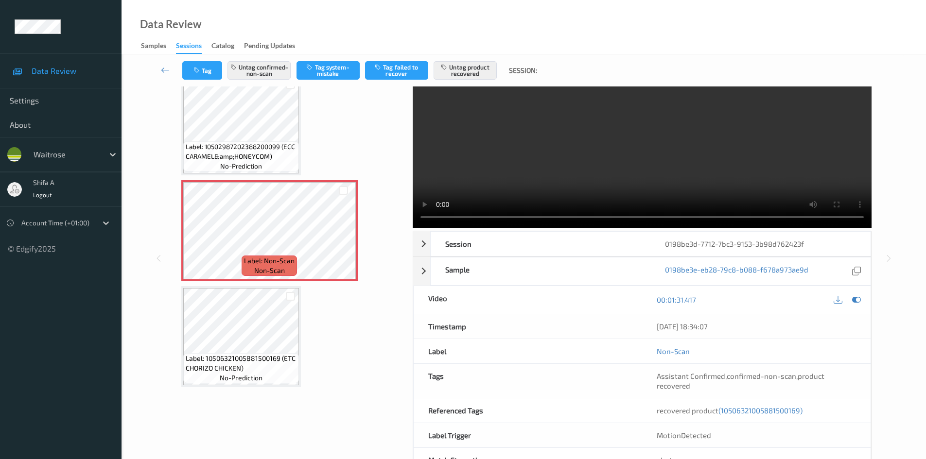
scroll to position [0, 0]
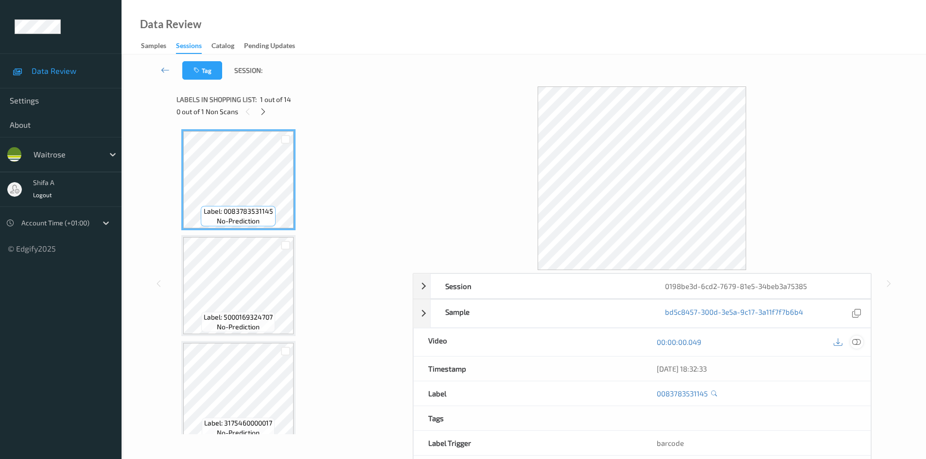
click at [857, 345] on icon at bounding box center [856, 342] width 9 height 9
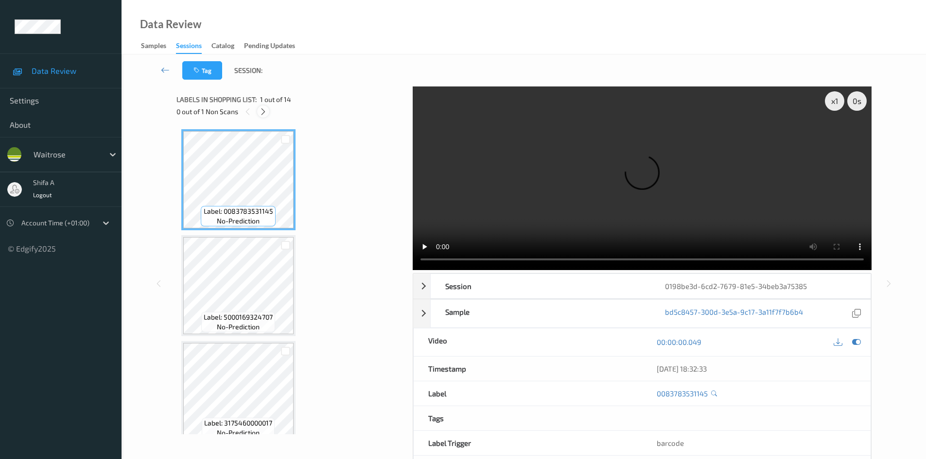
click at [260, 116] on div at bounding box center [263, 111] width 12 height 12
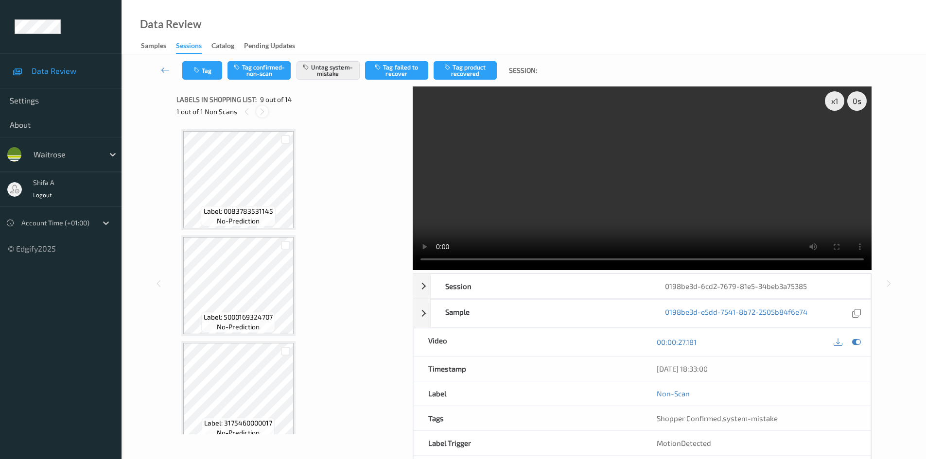
scroll to position [746, 0]
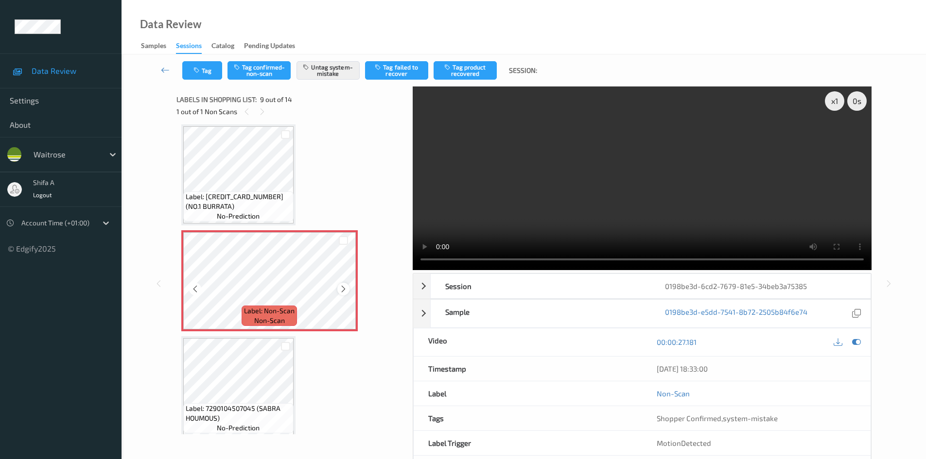
click at [343, 290] on icon at bounding box center [343, 289] width 8 height 9
click at [341, 289] on icon at bounding box center [343, 289] width 8 height 9
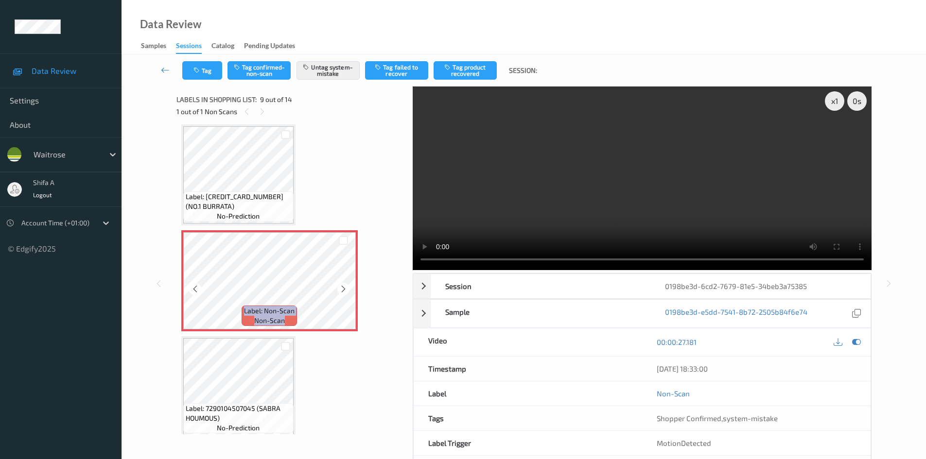
click at [341, 289] on icon at bounding box center [343, 289] width 8 height 9
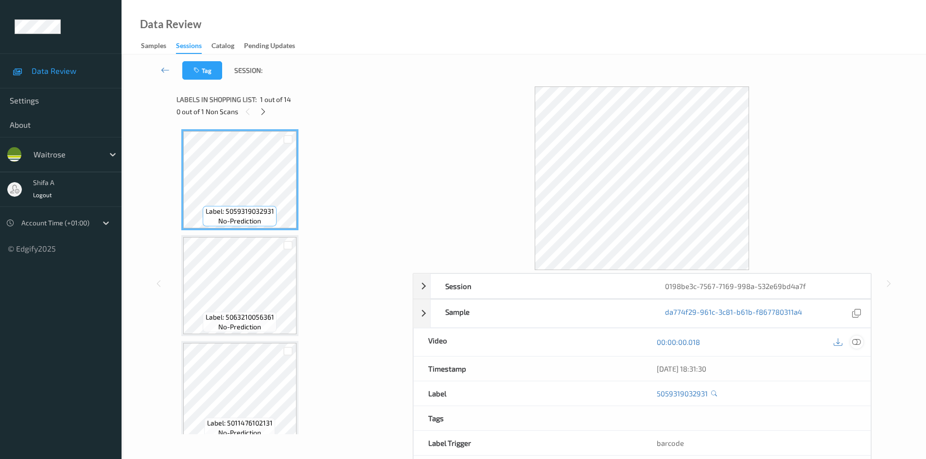
click at [859, 343] on icon at bounding box center [856, 342] width 9 height 9
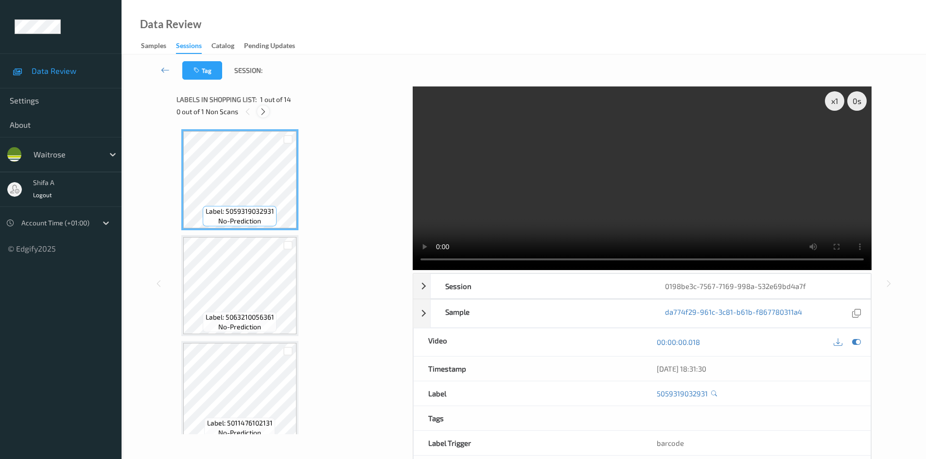
click at [264, 112] on icon at bounding box center [263, 111] width 8 height 9
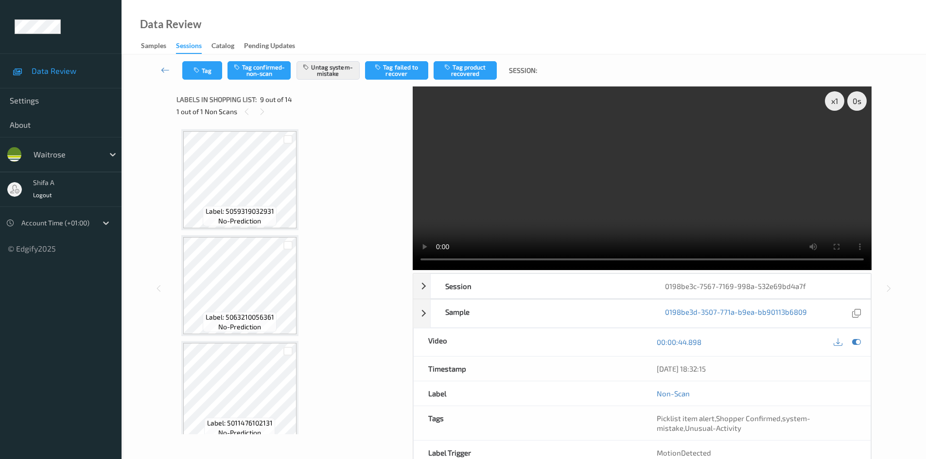
scroll to position [746, 0]
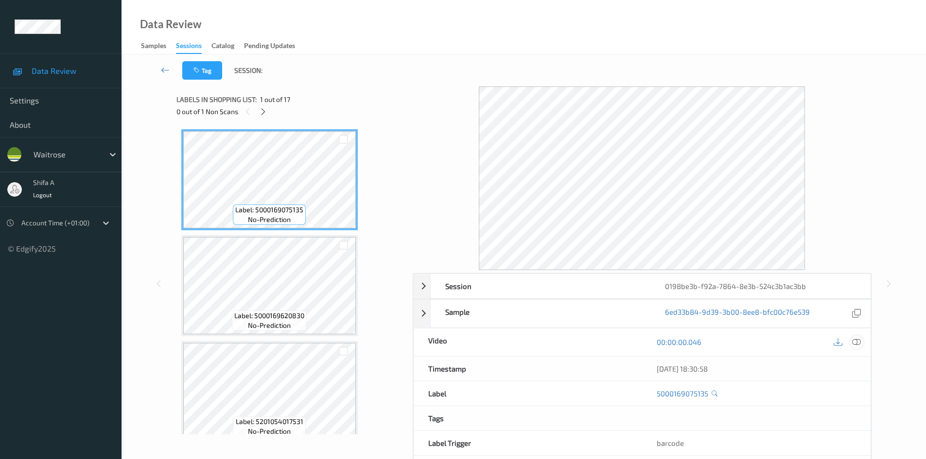
click at [858, 342] on icon at bounding box center [856, 342] width 9 height 9
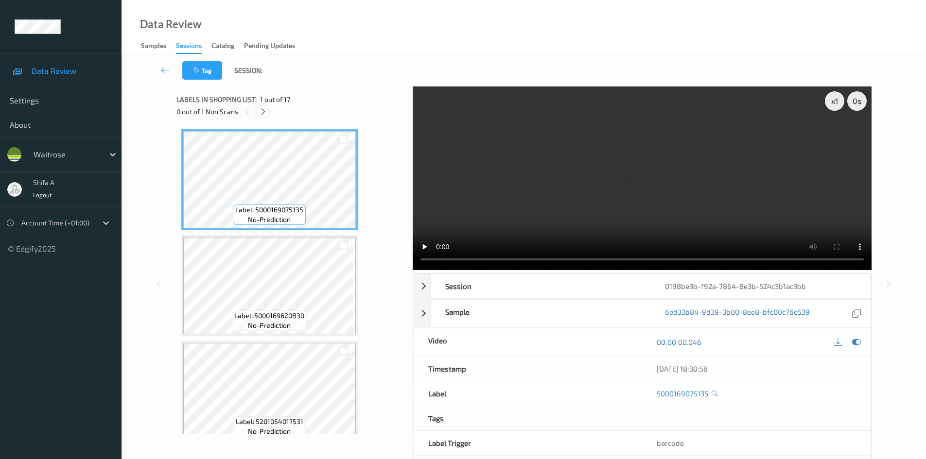
click at [265, 114] on icon at bounding box center [263, 111] width 8 height 9
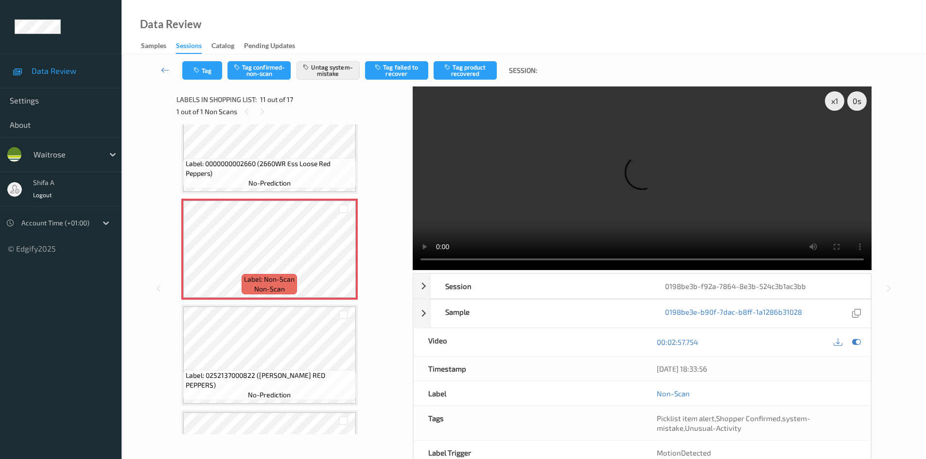
scroll to position [1007, 0]
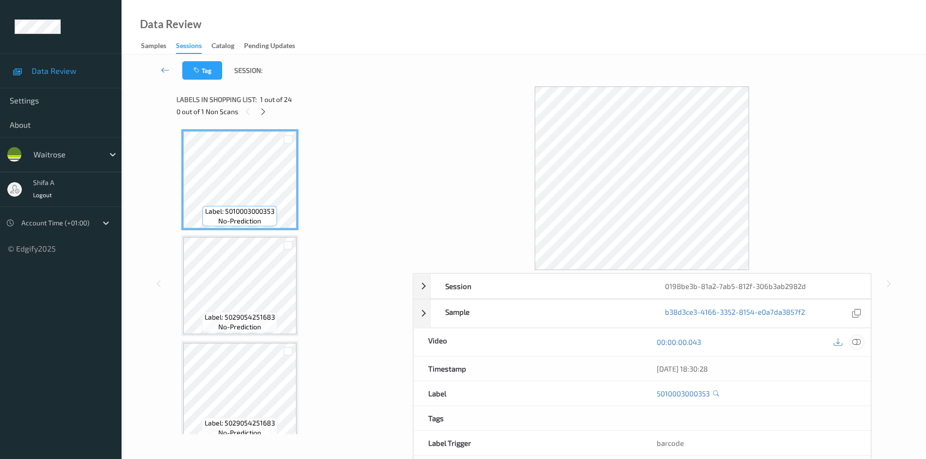
click at [852, 344] on icon at bounding box center [856, 342] width 9 height 9
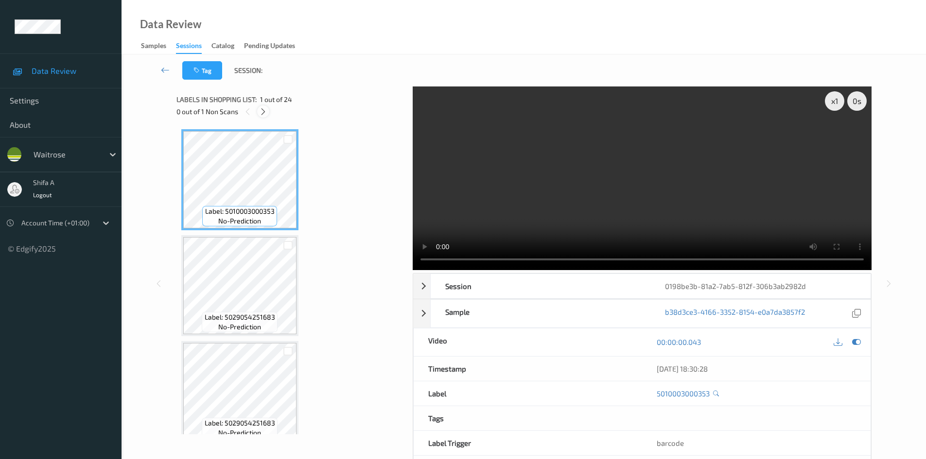
click at [265, 114] on icon at bounding box center [263, 111] width 8 height 9
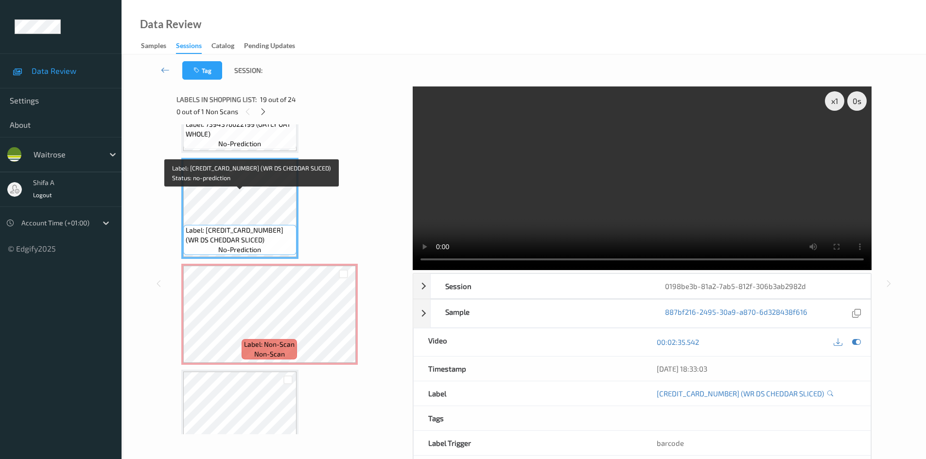
scroll to position [1863, 0]
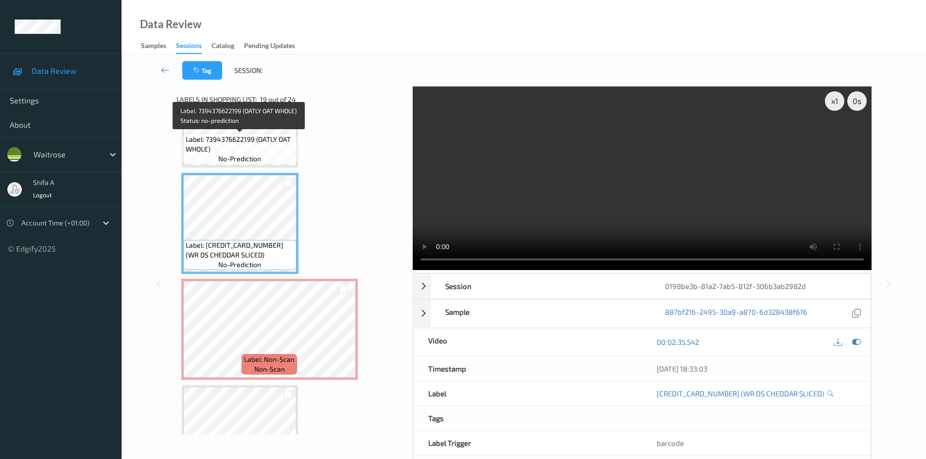
click at [265, 142] on span "Label: 7394376622199 (OATLY OAT WHOLE)" at bounding box center [240, 144] width 108 height 19
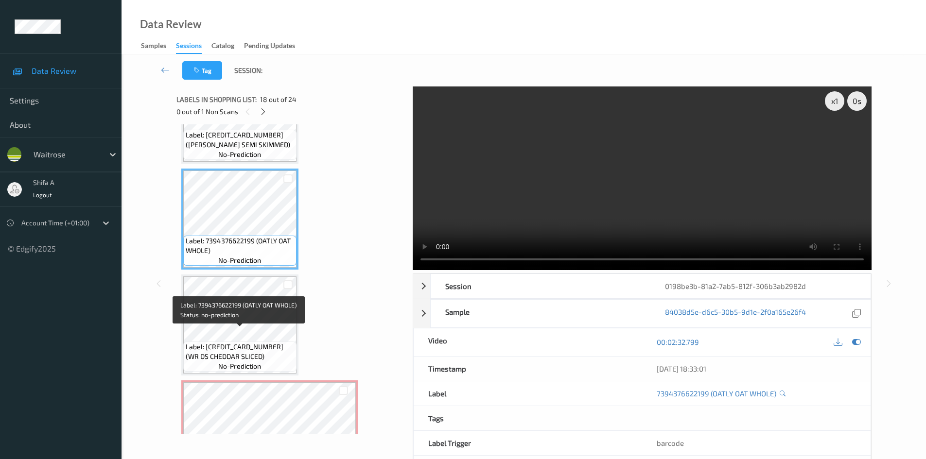
scroll to position [1766, 0]
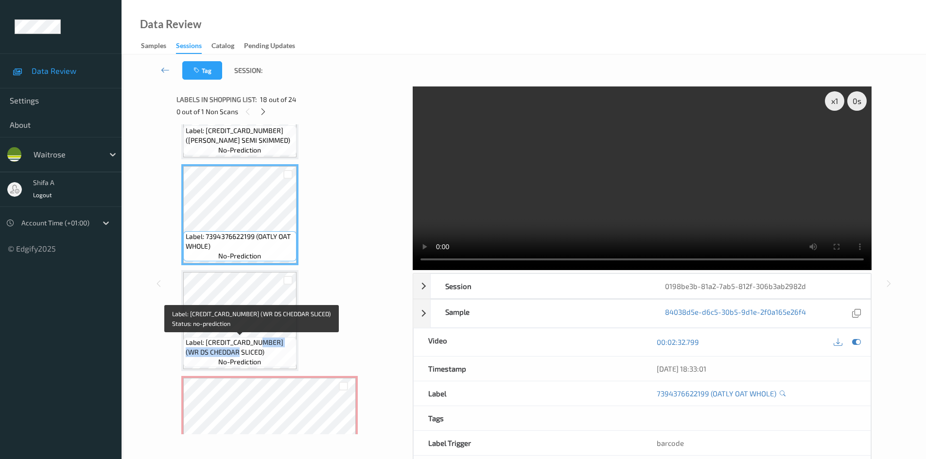
drag, startPoint x: 260, startPoint y: 341, endPoint x: 236, endPoint y: 351, distance: 27.0
click at [236, 351] on span "Label: 5000169634479 (WR DS CHEDDAR SLICED)" at bounding box center [240, 347] width 108 height 19
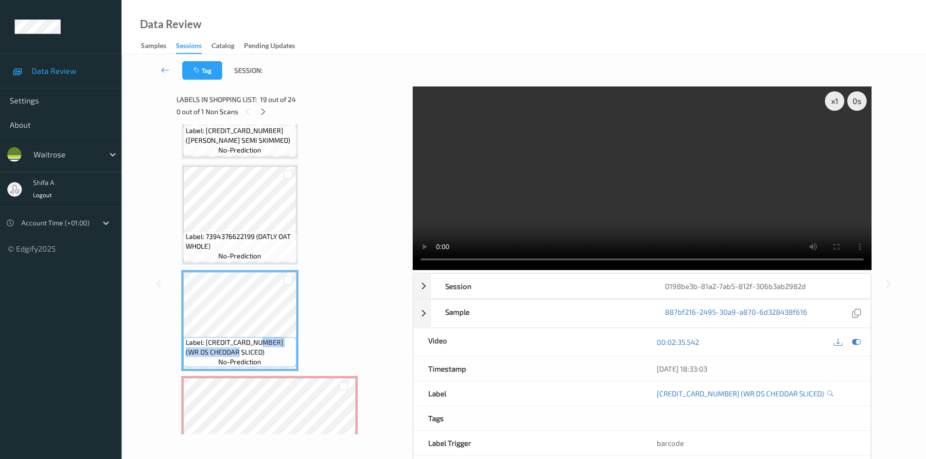
copy span "WR DS CHEDDAR SLICED"
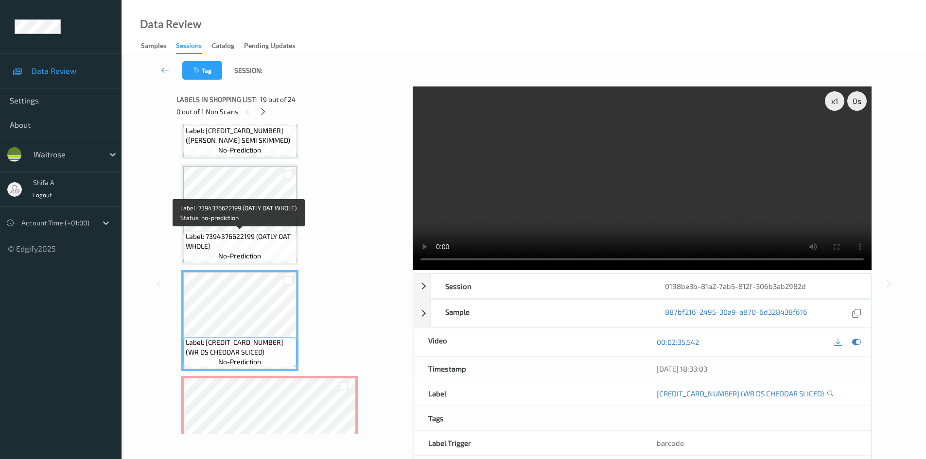
click at [270, 241] on span "Label: 7394376622199 (OATLY OAT WHOLE)" at bounding box center [240, 241] width 108 height 19
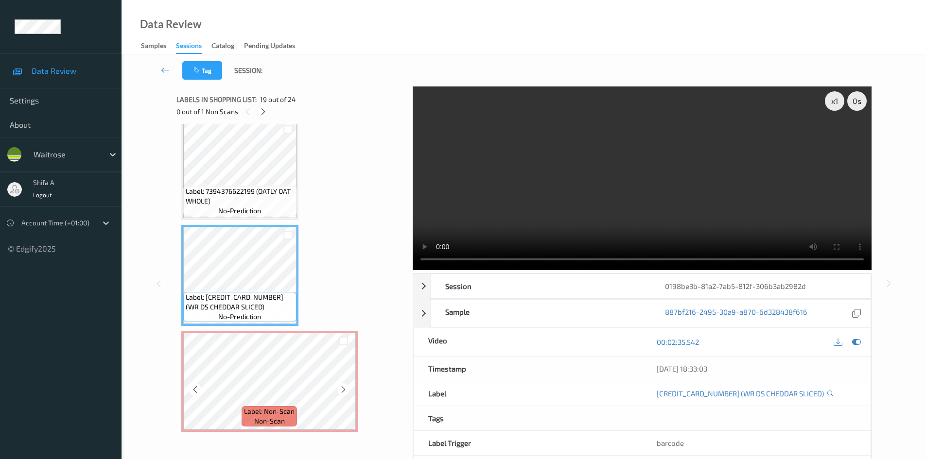
scroll to position [1960, 0]
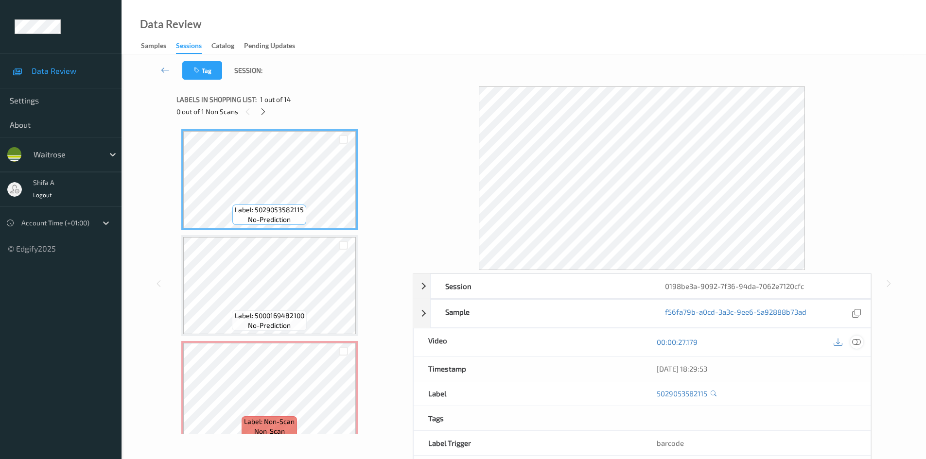
click at [855, 347] on icon at bounding box center [856, 342] width 9 height 9
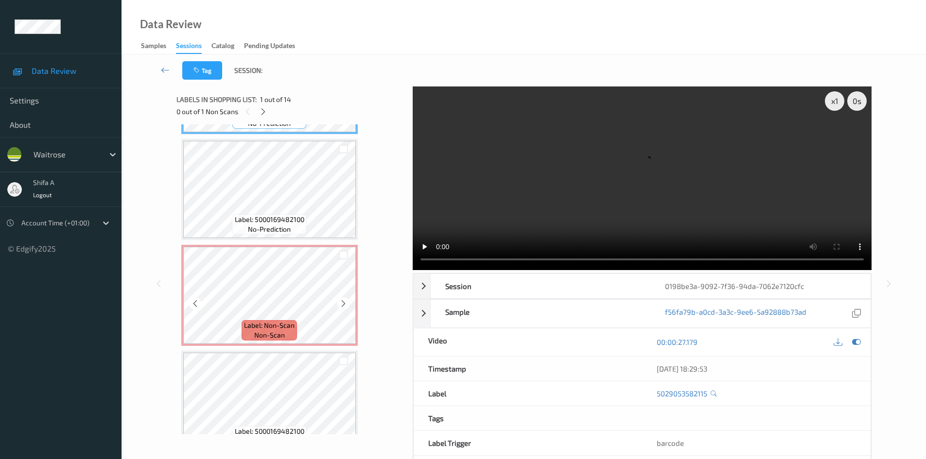
scroll to position [97, 0]
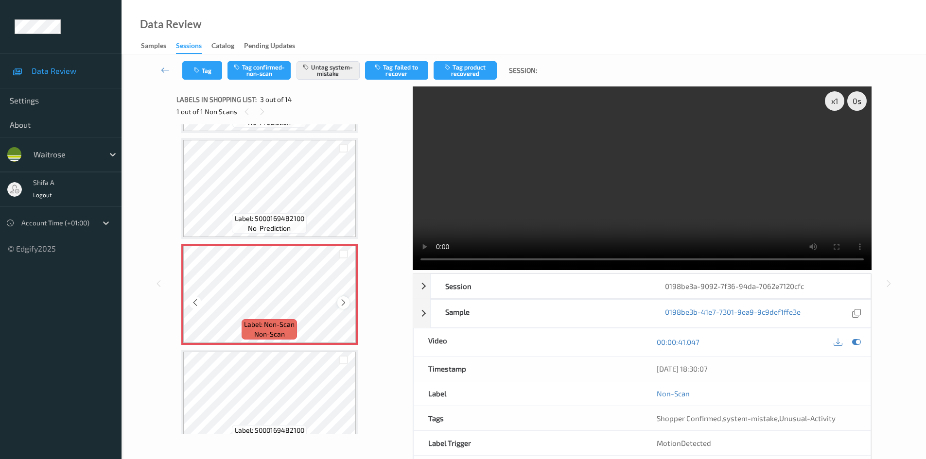
click at [343, 305] on icon at bounding box center [343, 302] width 8 height 9
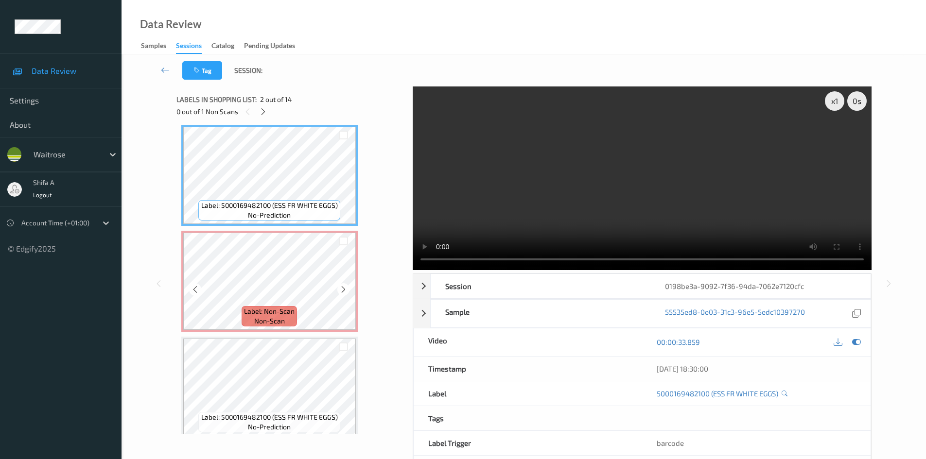
scroll to position [146, 0]
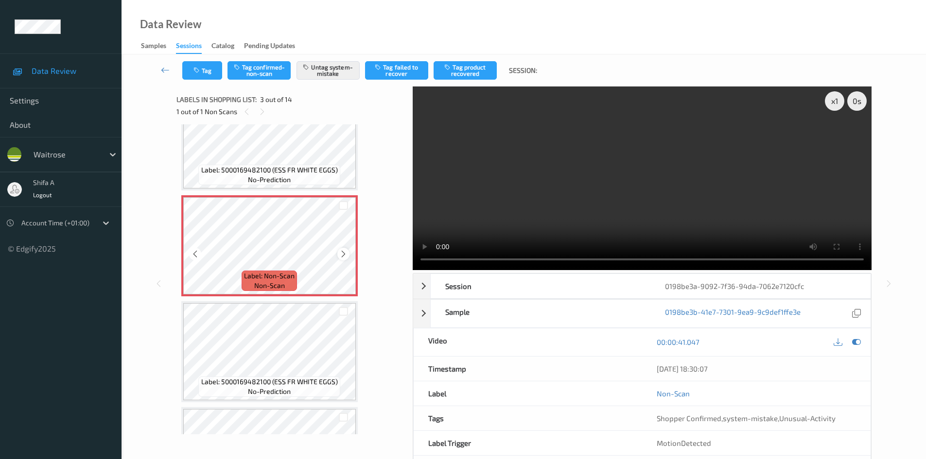
click at [341, 253] on icon at bounding box center [343, 254] width 8 height 9
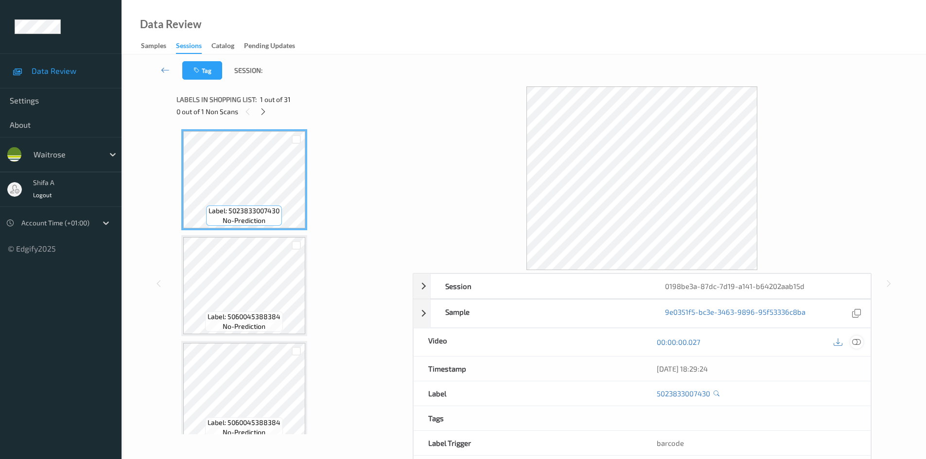
click at [857, 346] on icon at bounding box center [856, 342] width 9 height 9
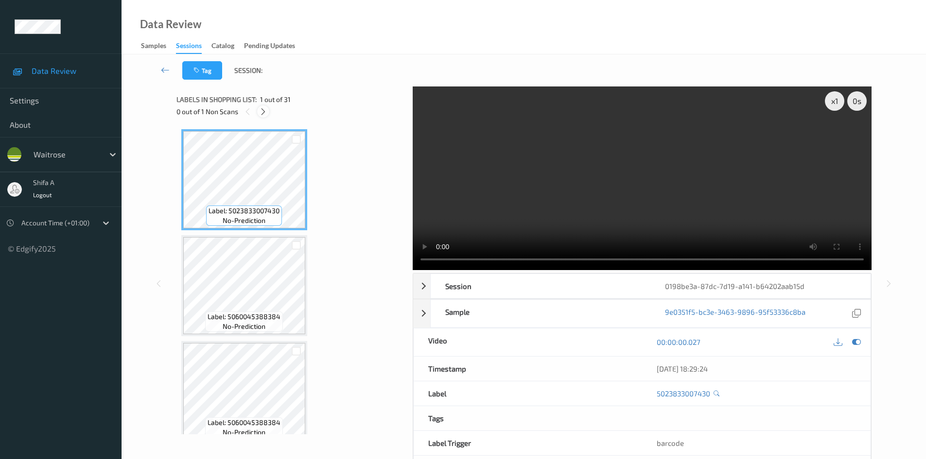
click at [263, 114] on icon at bounding box center [263, 111] width 8 height 9
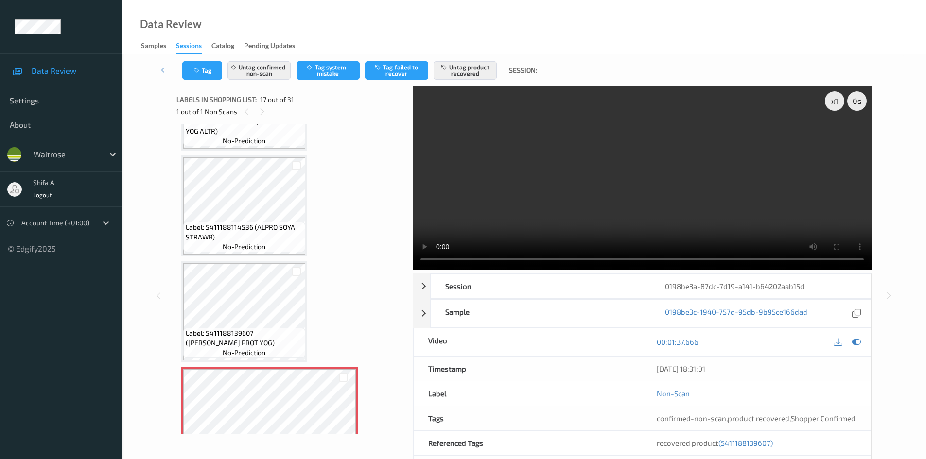
scroll to position [1448, 0]
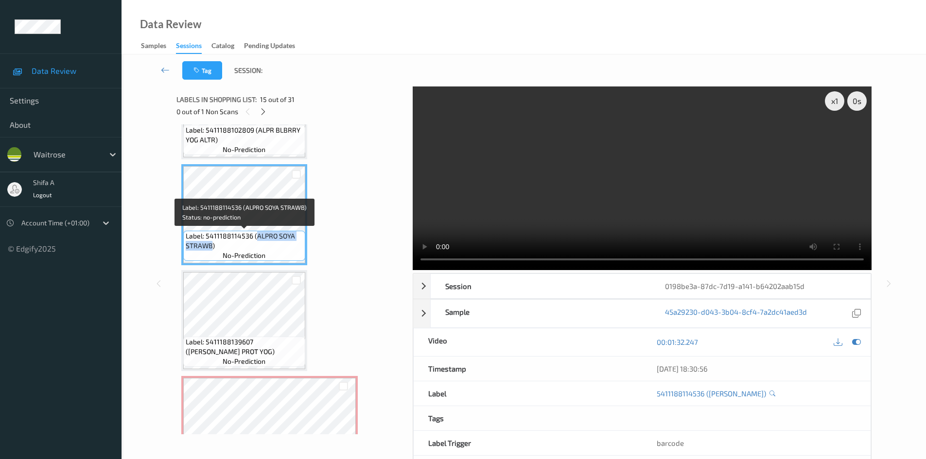
drag, startPoint x: 256, startPoint y: 236, endPoint x: 212, endPoint y: 245, distance: 45.3
click at [212, 245] on span "Label: 5411188114536 (ALPRO SOYA STRAWB)" at bounding box center [244, 240] width 117 height 19
copy span "ALPRO SOYA STRAWB"
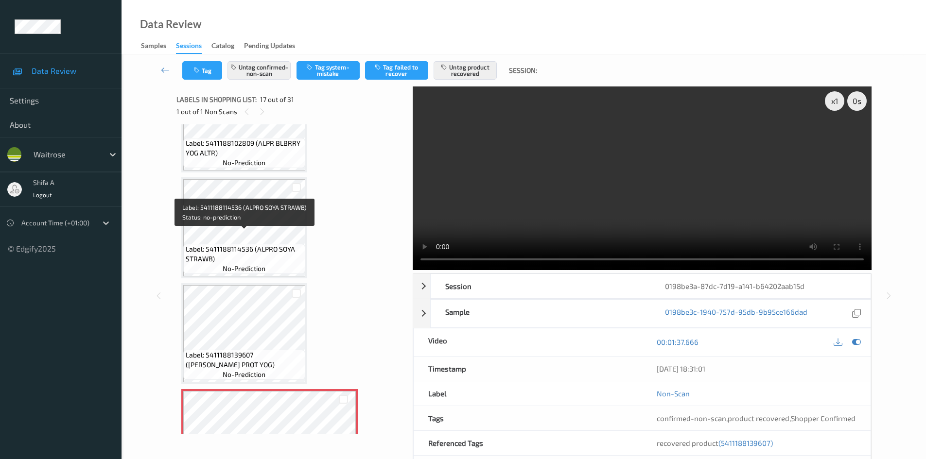
scroll to position [1400, 0]
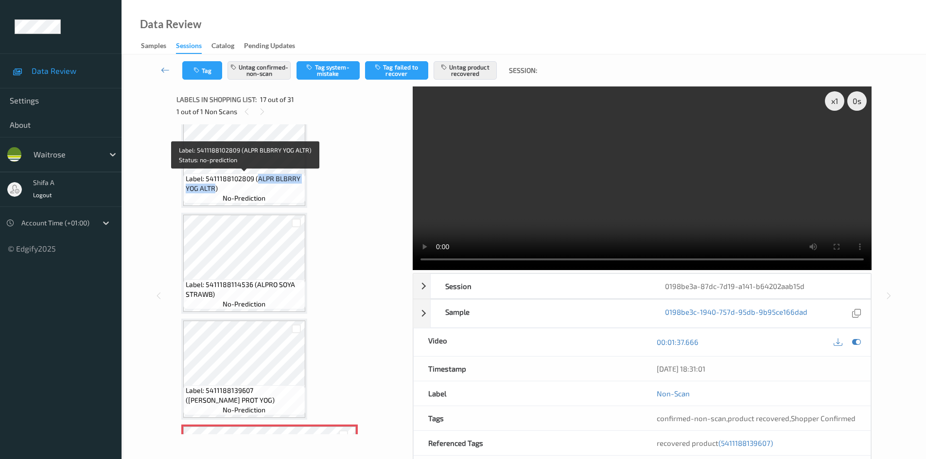
drag, startPoint x: 257, startPoint y: 178, endPoint x: 214, endPoint y: 187, distance: 44.0
click at [214, 187] on span "Label: 5411188102809 (ALPR BLBRRY YOG ALTR)" at bounding box center [244, 183] width 117 height 19
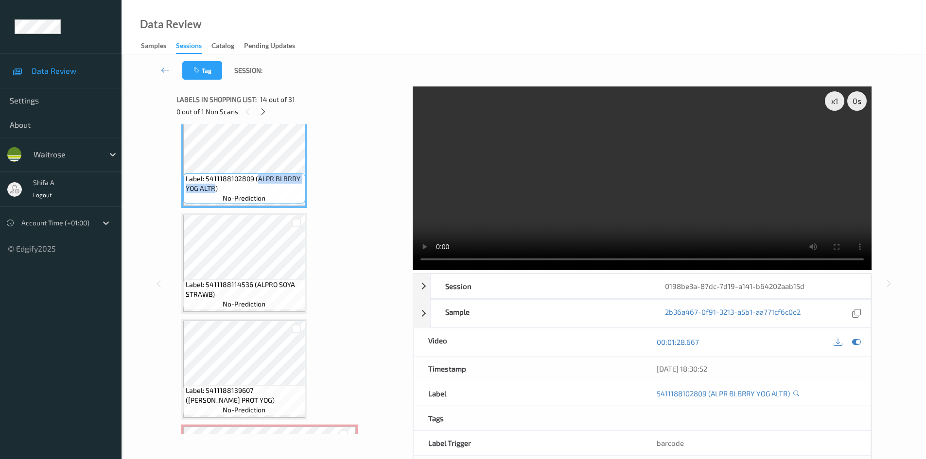
copy span "ALPR BLBRRY YOG ALTR"
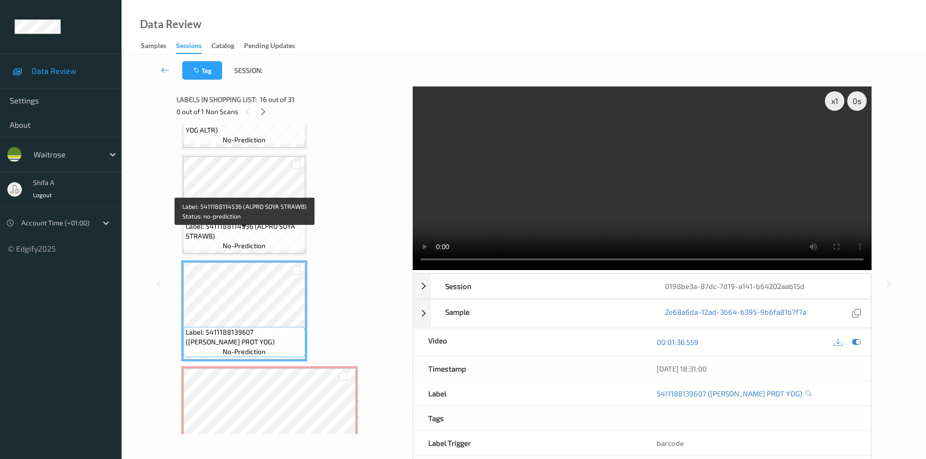
scroll to position [1448, 0]
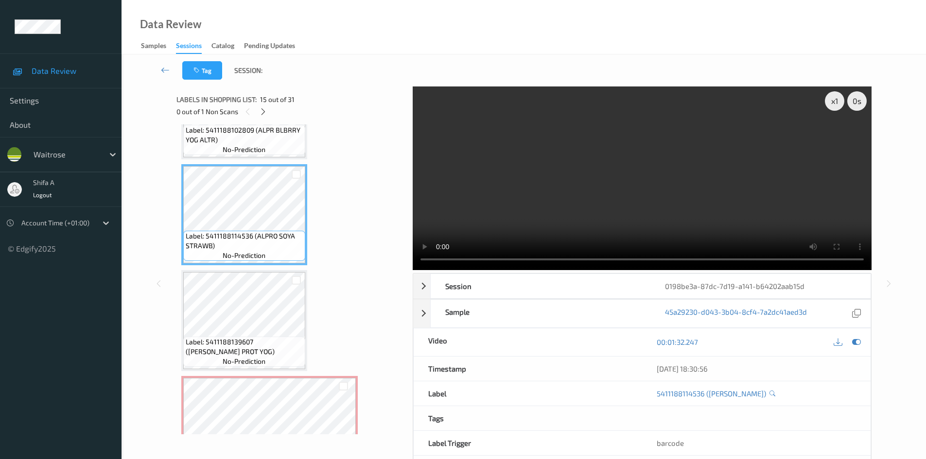
click at [641, 206] on video at bounding box center [642, 179] width 459 height 184
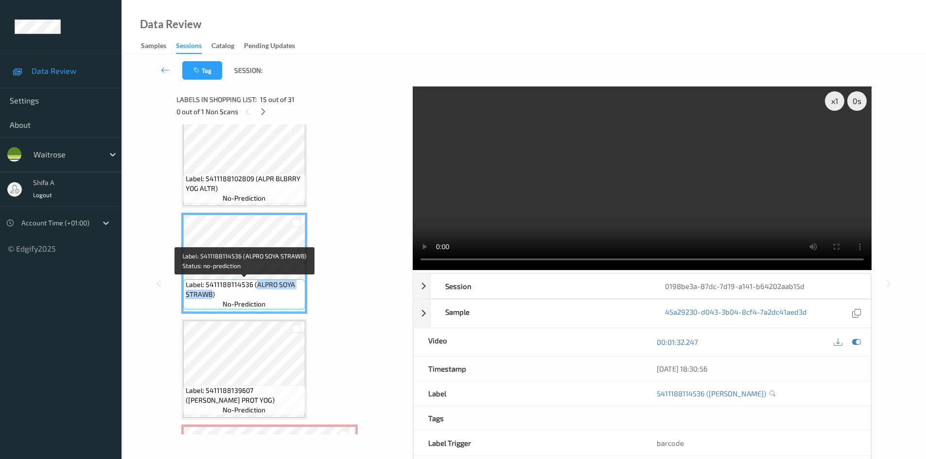
drag, startPoint x: 256, startPoint y: 284, endPoint x: 211, endPoint y: 294, distance: 45.3
click at [211, 294] on span "Label: 5411188114536 (ALPRO SOYA STRAWB)" at bounding box center [244, 289] width 117 height 19
copy span "ALPRO SOYA STRAWB"
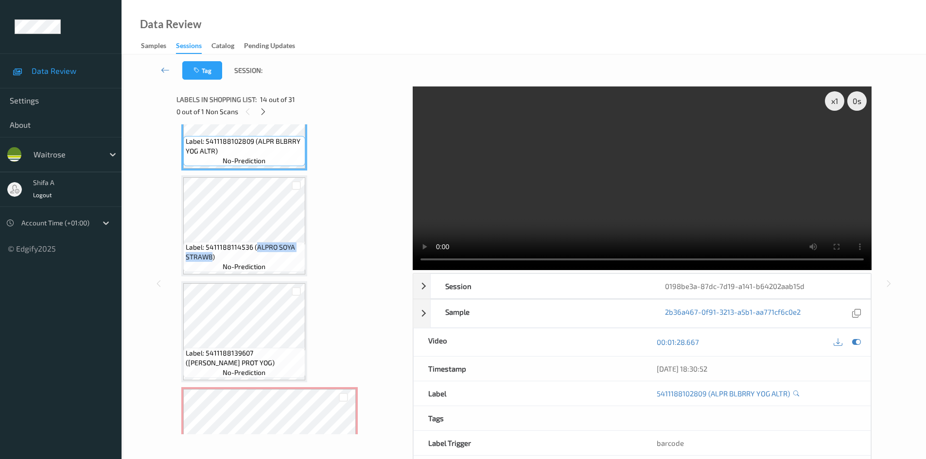
scroll to position [1448, 0]
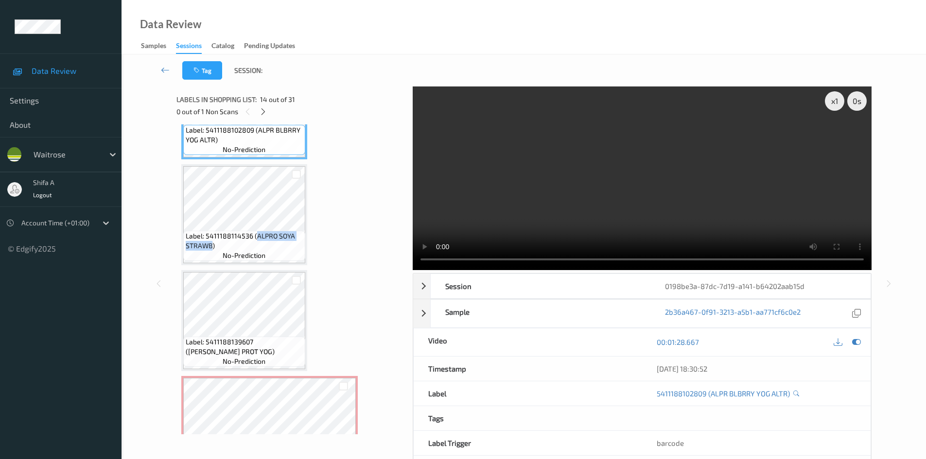
click at [524, 188] on video at bounding box center [642, 179] width 459 height 184
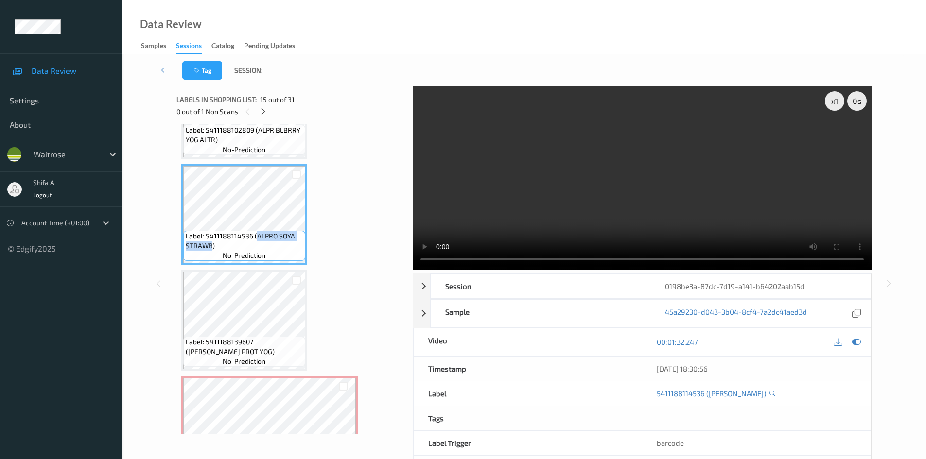
click at [519, 211] on video at bounding box center [642, 179] width 459 height 184
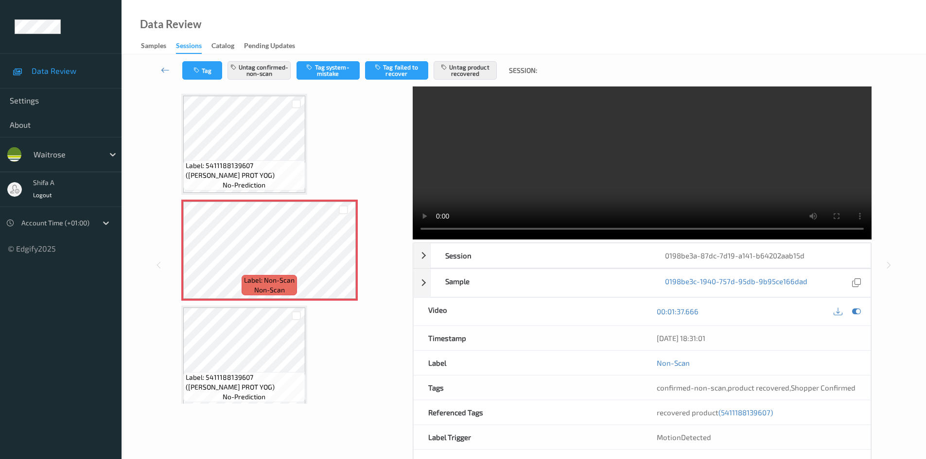
scroll to position [67, 0]
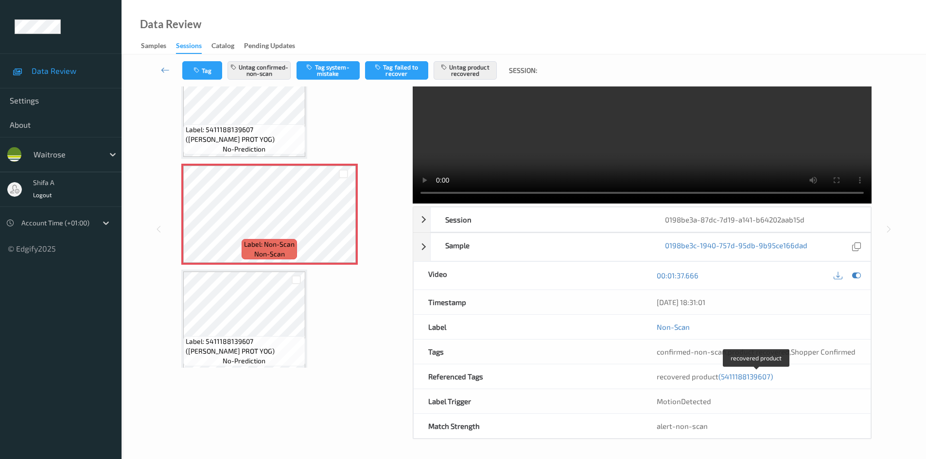
click at [747, 377] on span "(5411188139607)" at bounding box center [745, 376] width 54 height 9
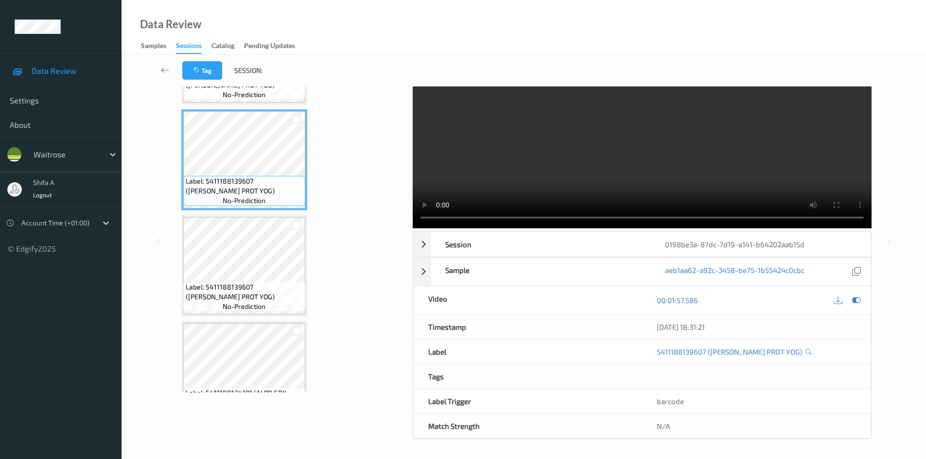
scroll to position [1894, 0]
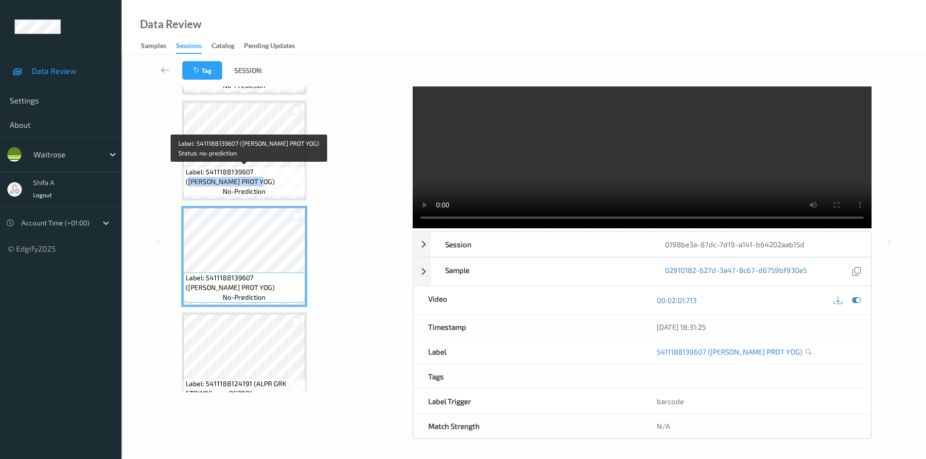
drag, startPoint x: 256, startPoint y: 172, endPoint x: 214, endPoint y: 184, distance: 43.4
click at [214, 184] on span "Label: 5411188139607 (ALPRO BERRY PROT YOG)" at bounding box center [244, 176] width 117 height 19
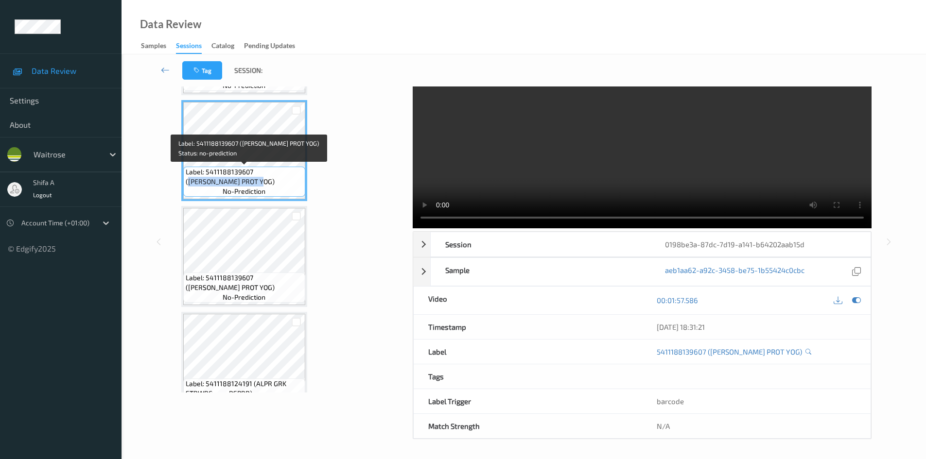
copy span "ALPRO BERRY PROT YOG"
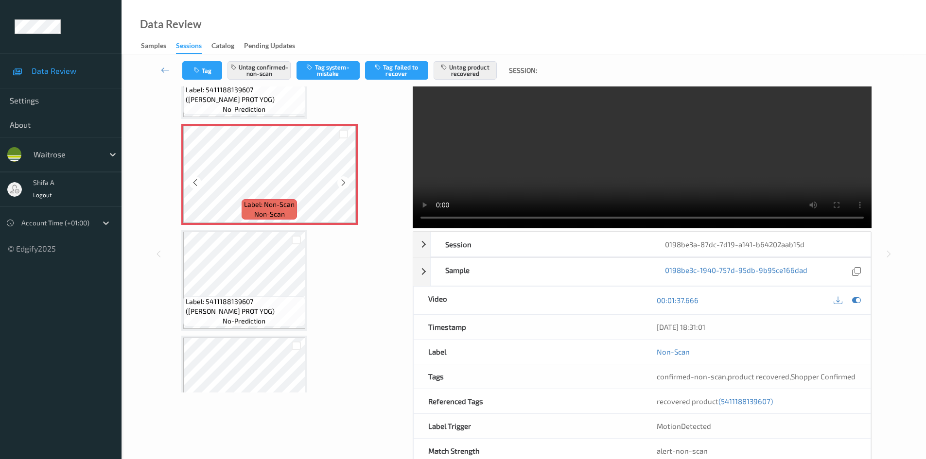
scroll to position [1599, 0]
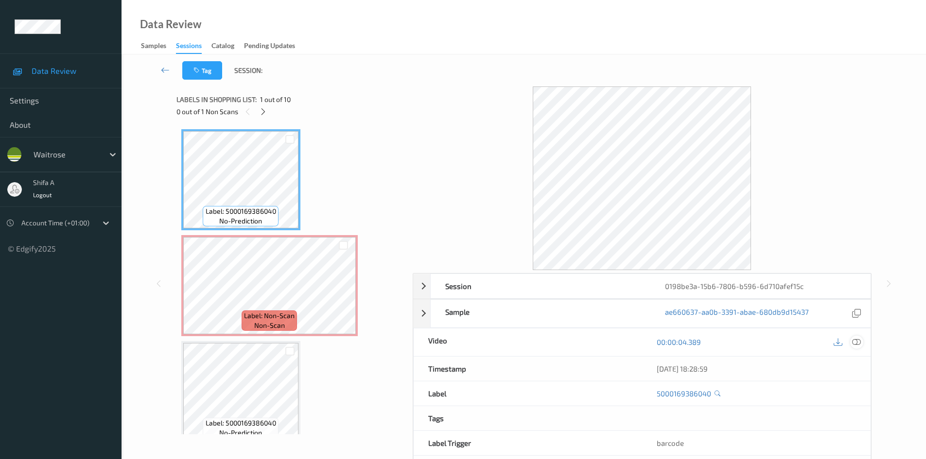
click at [857, 341] on icon at bounding box center [856, 342] width 9 height 9
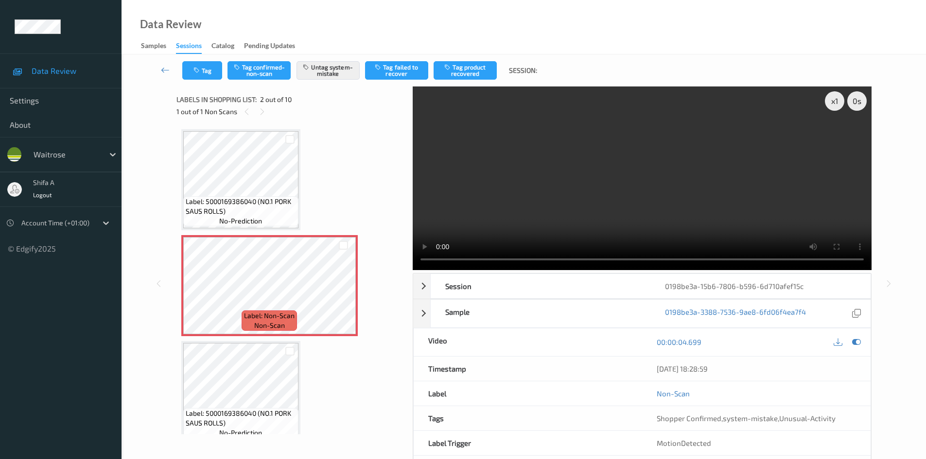
click at [669, 188] on video at bounding box center [642, 179] width 459 height 184
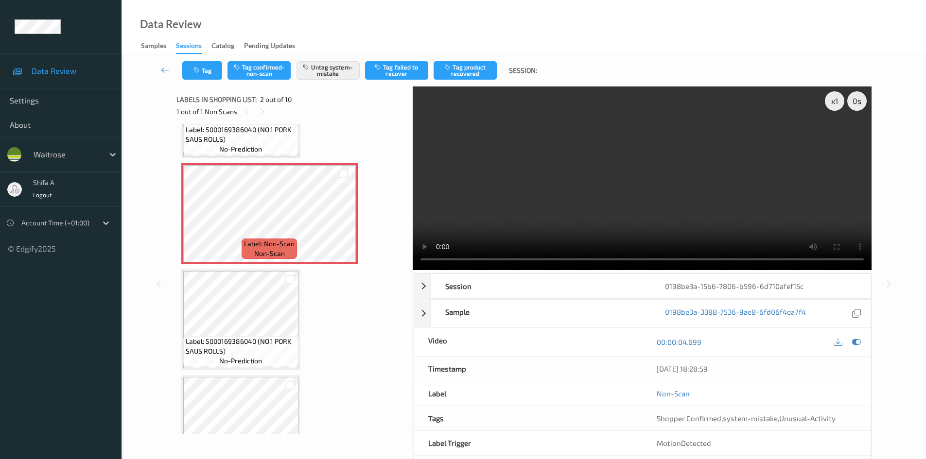
scroll to position [49, 0]
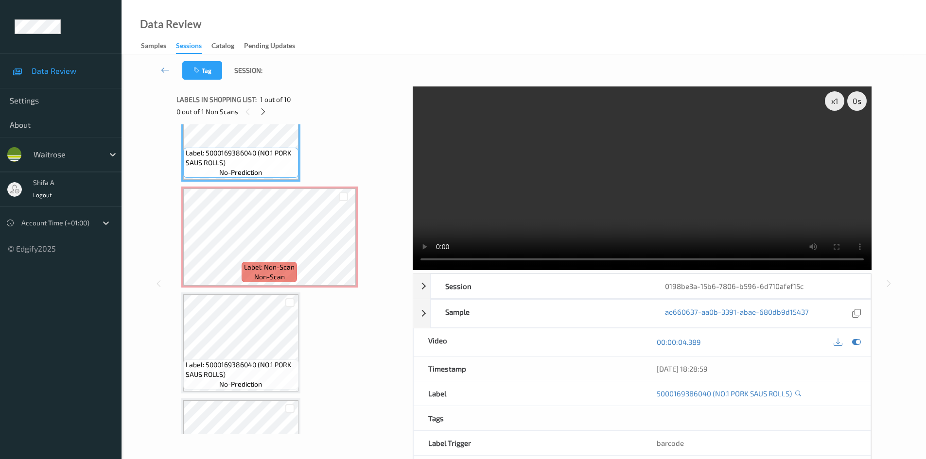
click at [283, 262] on div "Label: Non-Scan non-scan" at bounding box center [269, 272] width 55 height 20
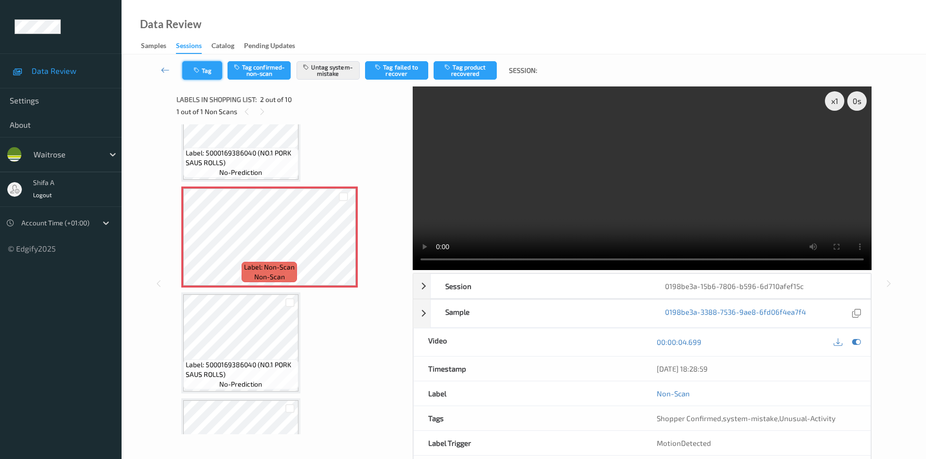
click at [208, 69] on button "Tag" at bounding box center [202, 70] width 40 height 18
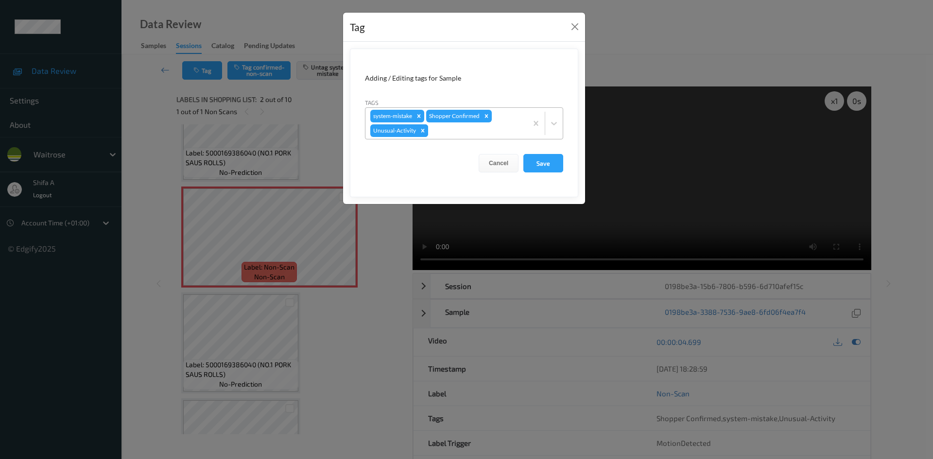
click at [424, 129] on icon "Remove Unusual-Activity" at bounding box center [422, 130] width 7 height 7
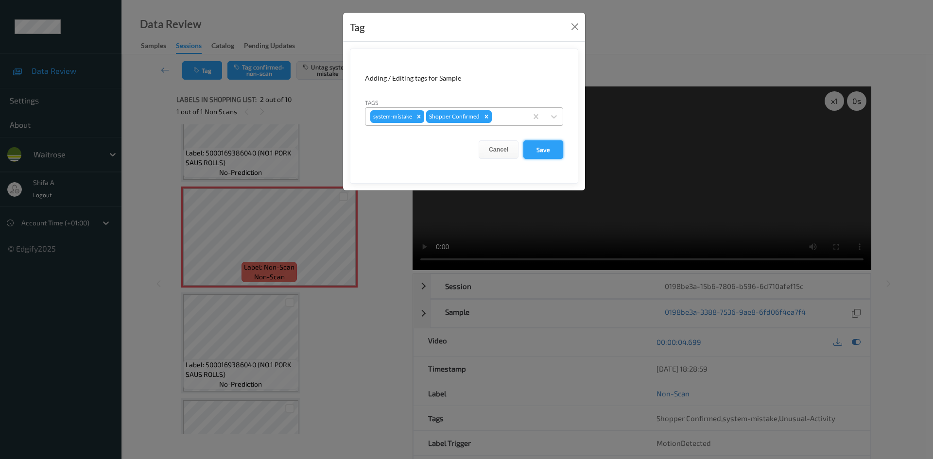
click at [548, 143] on button "Save" at bounding box center [543, 149] width 40 height 18
click at [551, 146] on button "Save" at bounding box center [543, 149] width 40 height 18
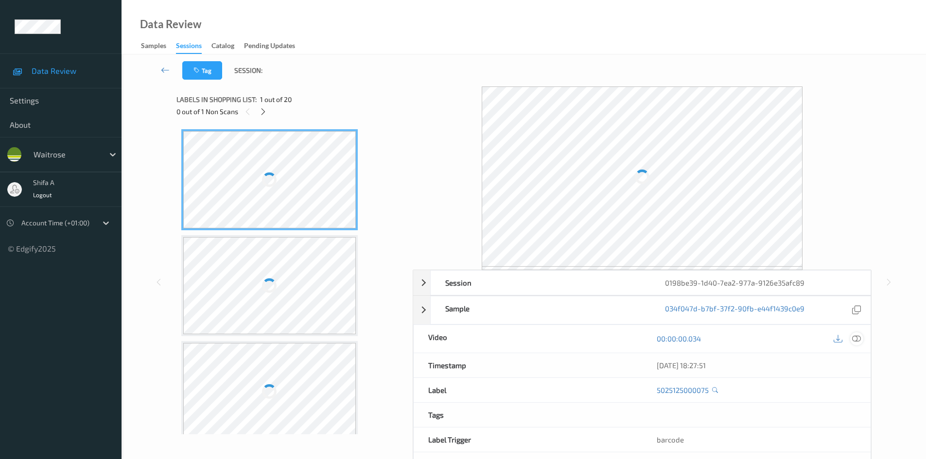
click at [856, 339] on icon at bounding box center [856, 338] width 9 height 9
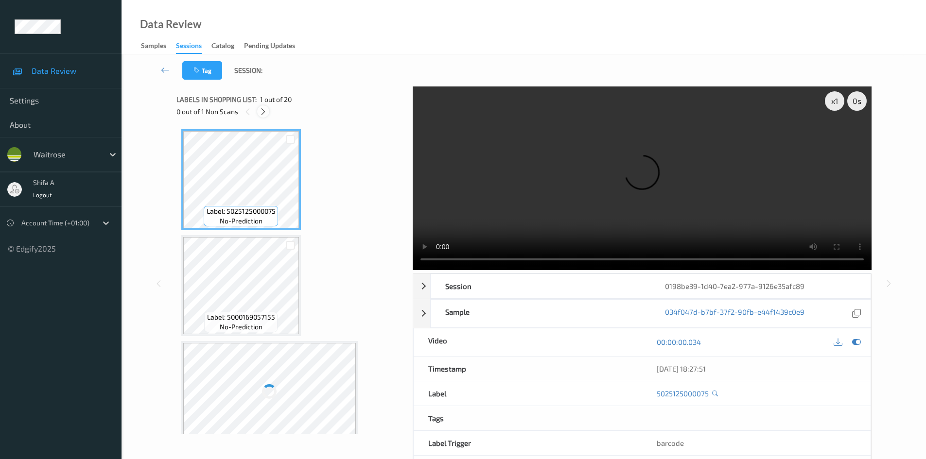
click at [261, 112] on icon at bounding box center [263, 111] width 8 height 9
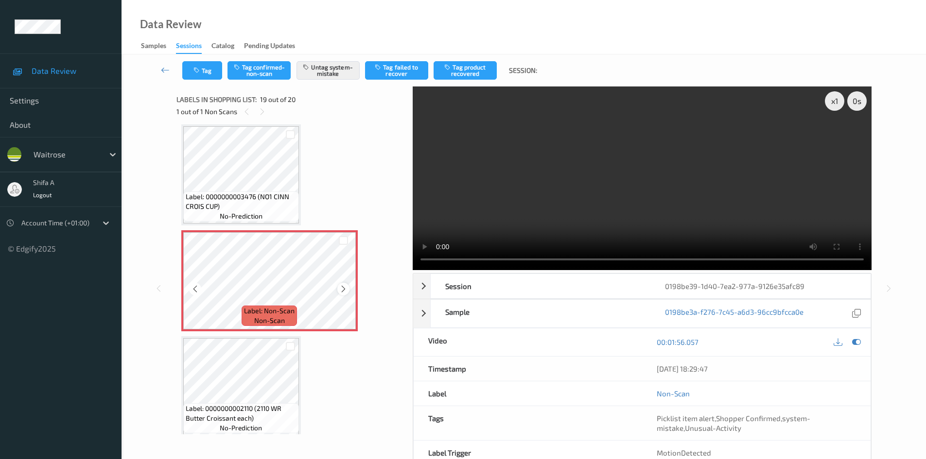
click at [343, 286] on icon at bounding box center [343, 289] width 8 height 9
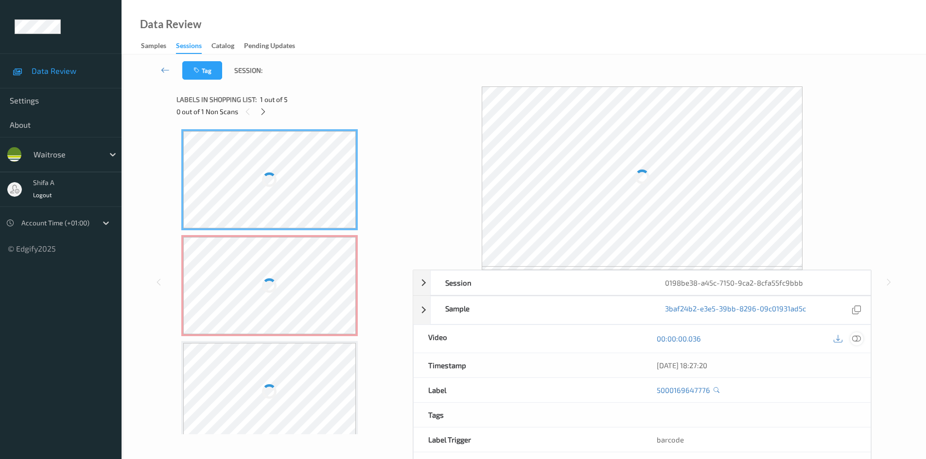
click at [859, 338] on icon at bounding box center [856, 338] width 9 height 9
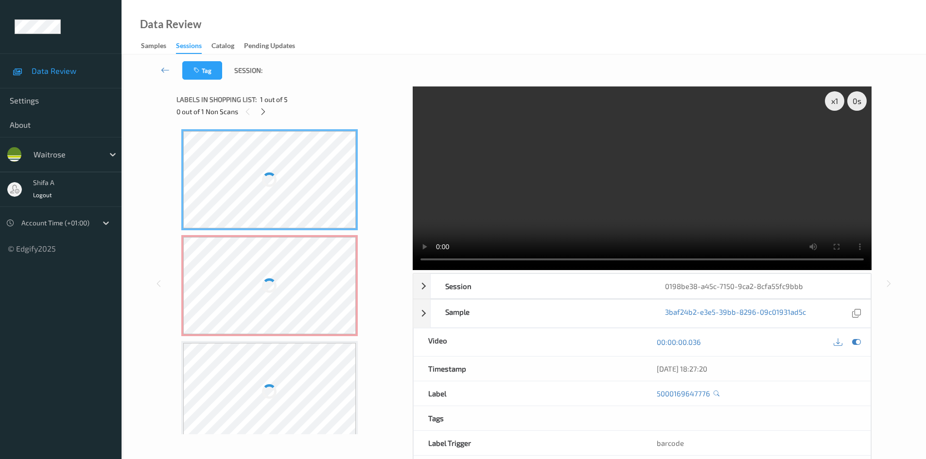
click at [295, 292] on div at bounding box center [269, 285] width 173 height 97
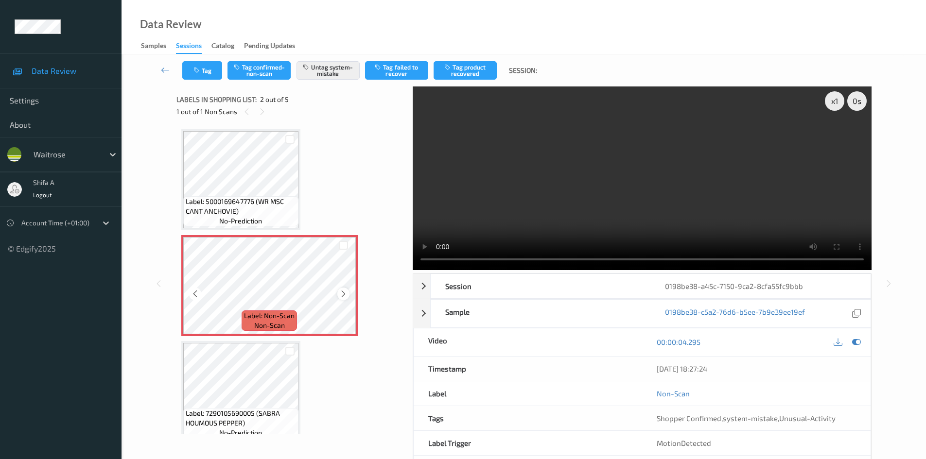
click at [344, 296] on icon at bounding box center [343, 294] width 8 height 9
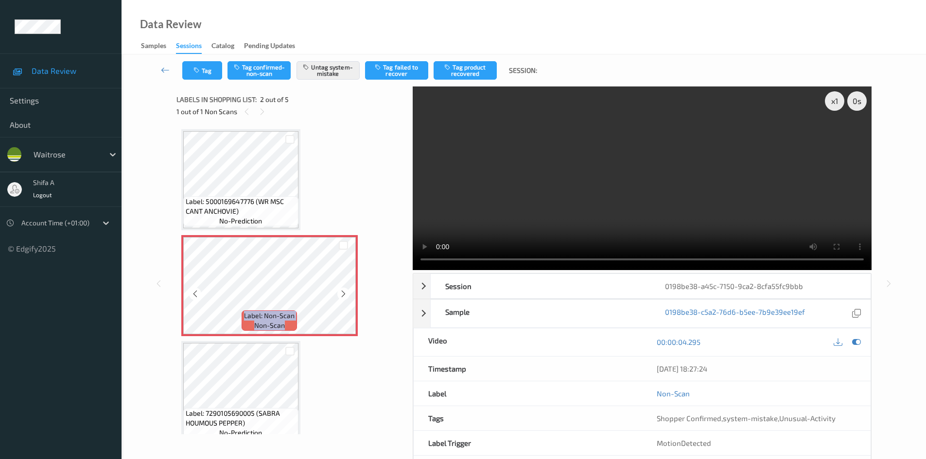
click at [344, 296] on icon at bounding box center [343, 294] width 8 height 9
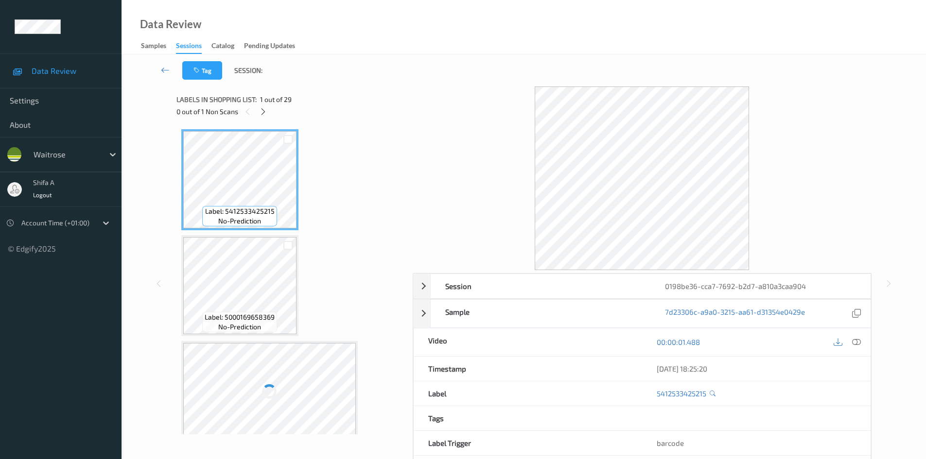
drag, startPoint x: 858, startPoint y: 341, endPoint x: 847, endPoint y: 342, distance: 11.7
click at [857, 341] on icon at bounding box center [856, 342] width 9 height 9
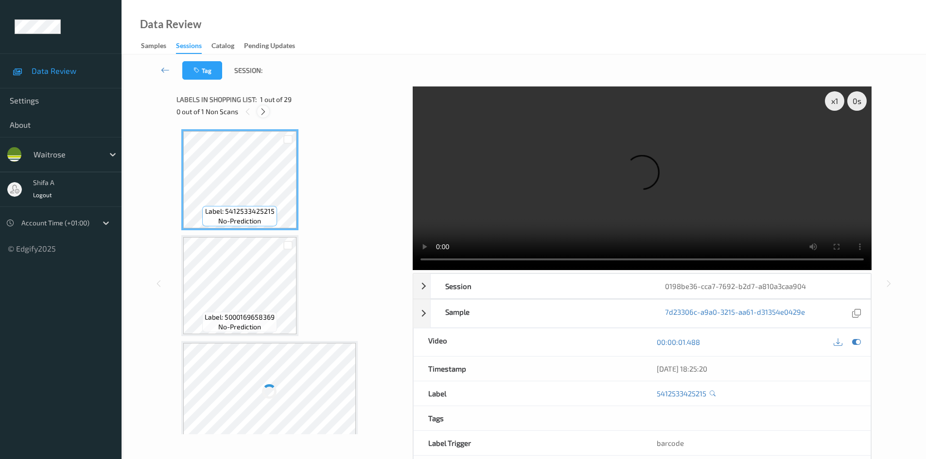
click at [261, 107] on icon at bounding box center [263, 111] width 8 height 9
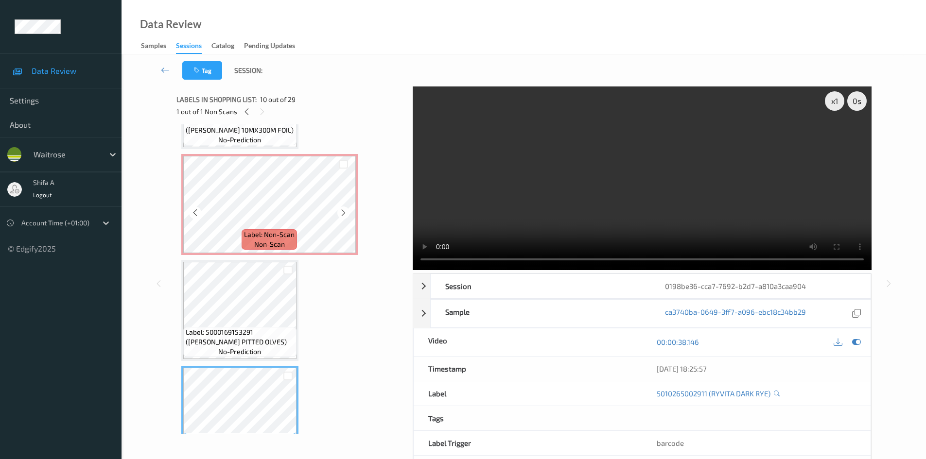
scroll to position [689, 0]
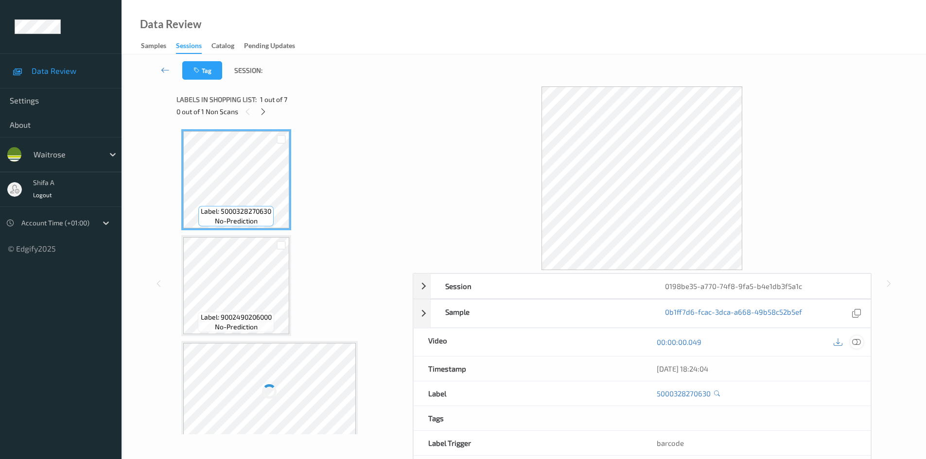
click at [859, 341] on icon at bounding box center [856, 342] width 9 height 9
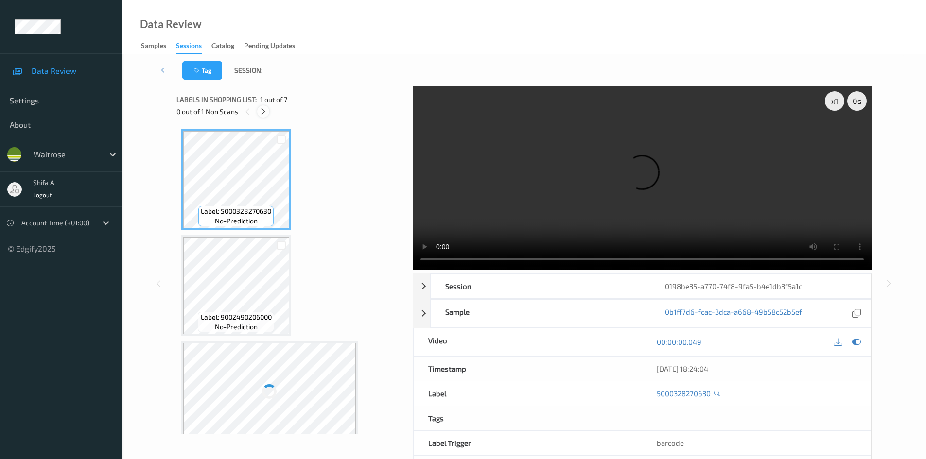
click at [263, 110] on icon at bounding box center [263, 111] width 8 height 9
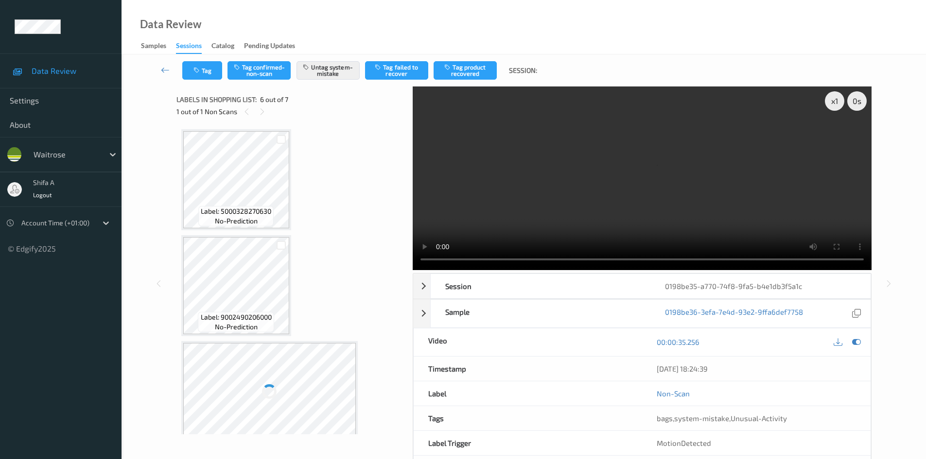
scroll to position [429, 0]
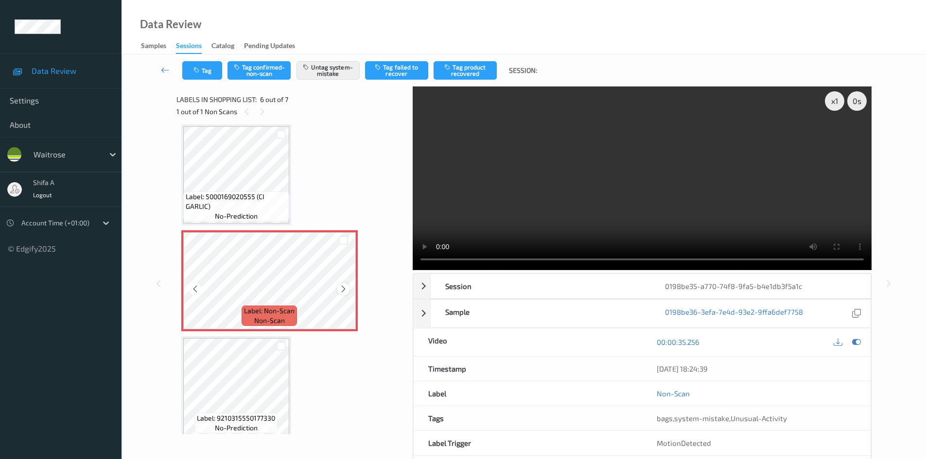
click at [344, 288] on icon at bounding box center [343, 289] width 8 height 9
click at [343, 292] on icon at bounding box center [343, 289] width 8 height 9
click at [202, 77] on button "Tag" at bounding box center [202, 70] width 40 height 18
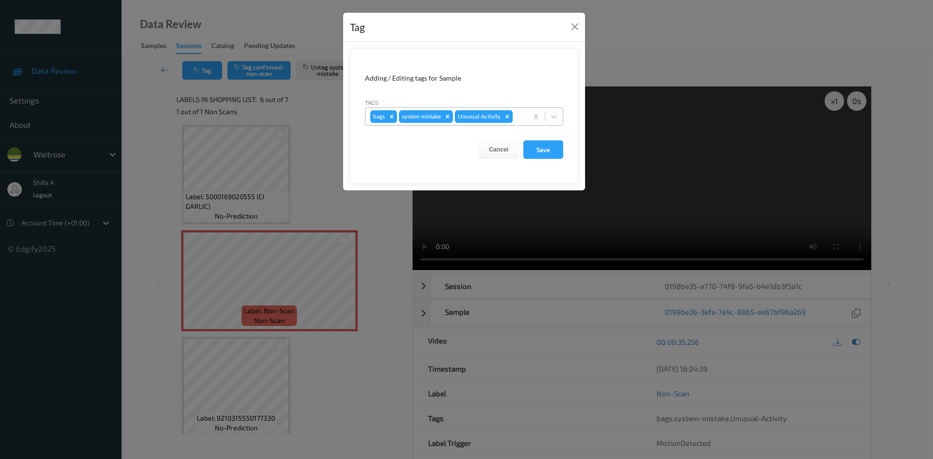
click at [508, 115] on icon "Remove Unusual-Activity" at bounding box center [507, 116] width 7 height 7
click at [545, 150] on button "Save" at bounding box center [543, 149] width 40 height 18
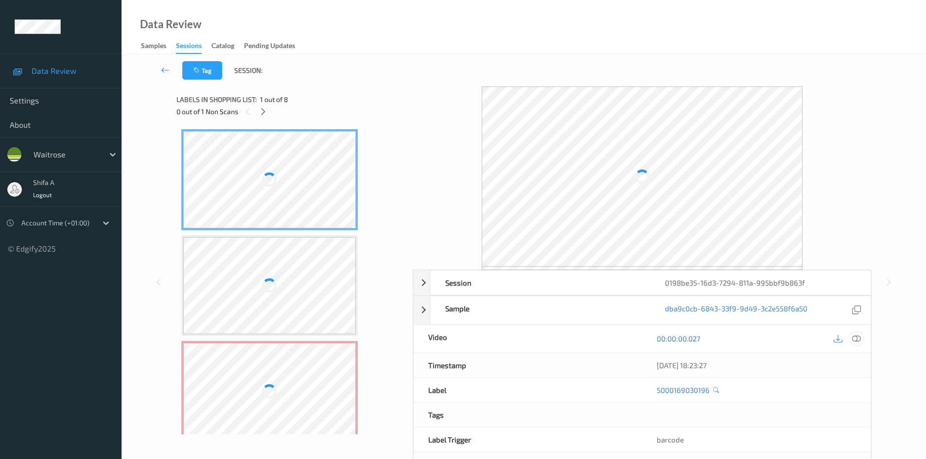
click at [856, 333] on div at bounding box center [856, 338] width 13 height 13
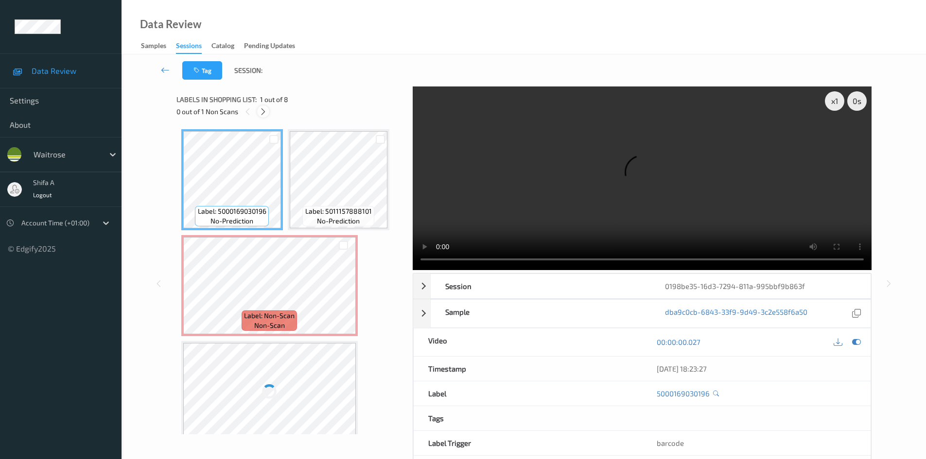
click at [261, 116] on icon at bounding box center [263, 111] width 8 height 9
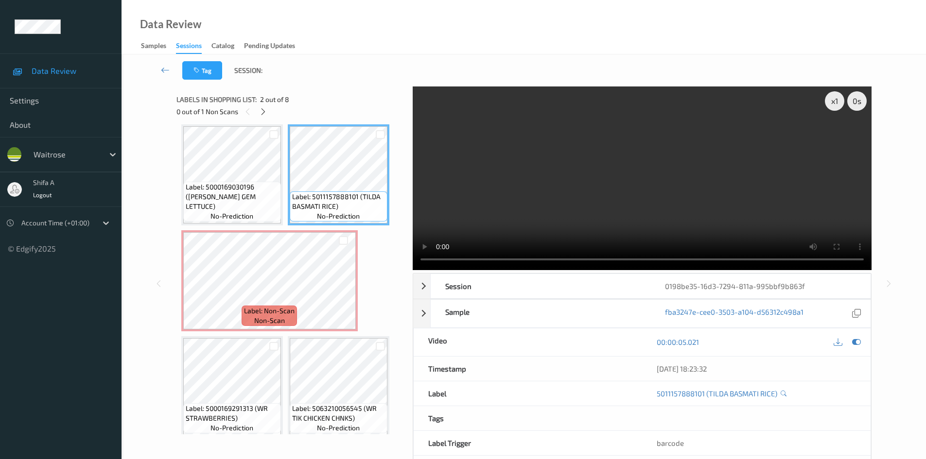
drag, startPoint x: 447, startPoint y: 223, endPoint x: 473, endPoint y: 219, distance: 26.5
click at [447, 223] on video at bounding box center [642, 179] width 459 height 184
click at [477, 214] on video at bounding box center [642, 179] width 459 height 184
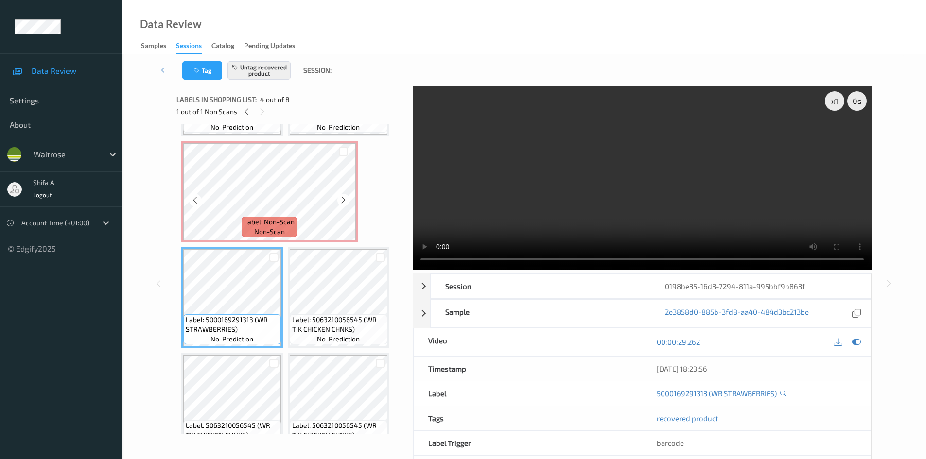
scroll to position [79, 0]
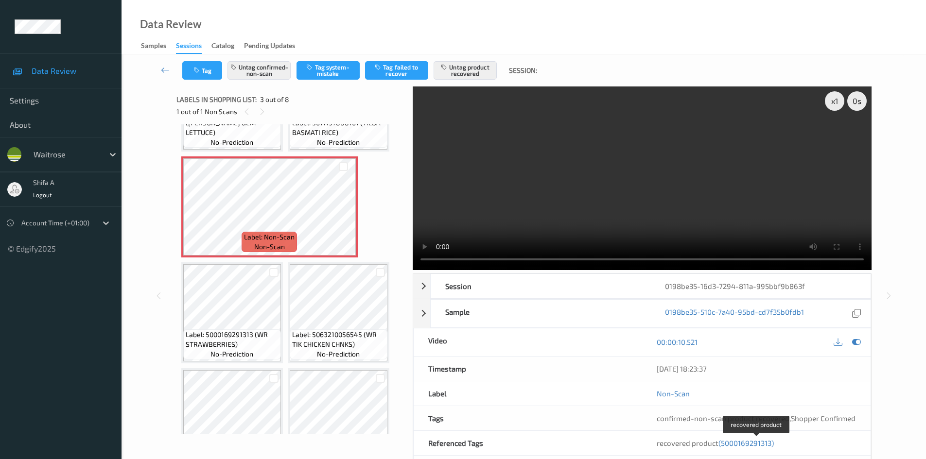
click at [756, 443] on span "(5000169291313)" at bounding box center [745, 443] width 55 height 9
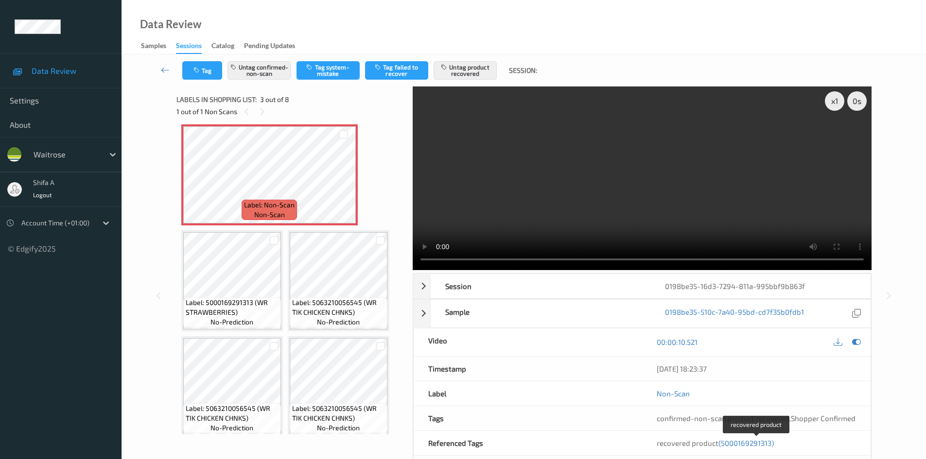
click at [751, 441] on span "(5000169291313)" at bounding box center [745, 443] width 55 height 9
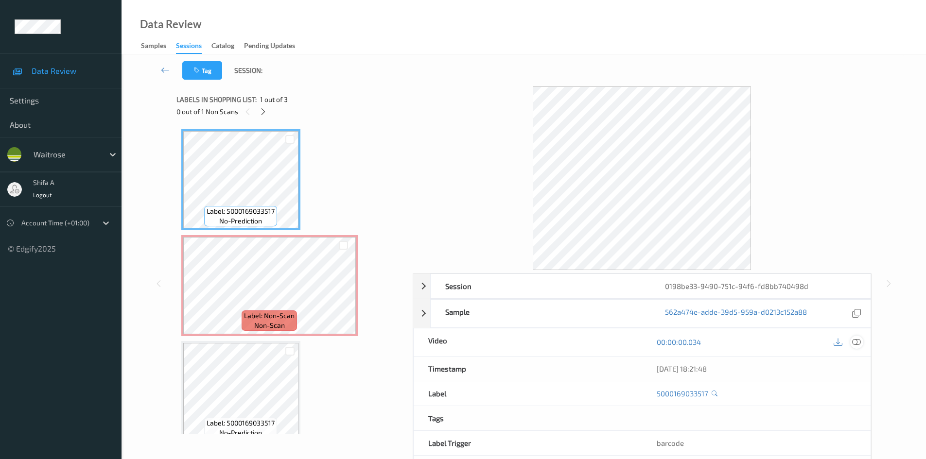
drag, startPoint x: 856, startPoint y: 341, endPoint x: 803, endPoint y: 334, distance: 54.0
click at [854, 341] on icon at bounding box center [856, 342] width 9 height 9
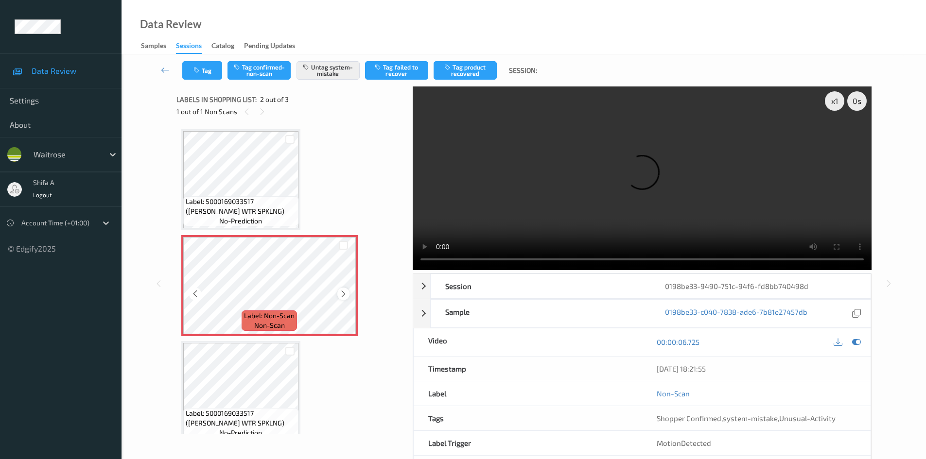
click at [342, 294] on icon at bounding box center [343, 294] width 8 height 9
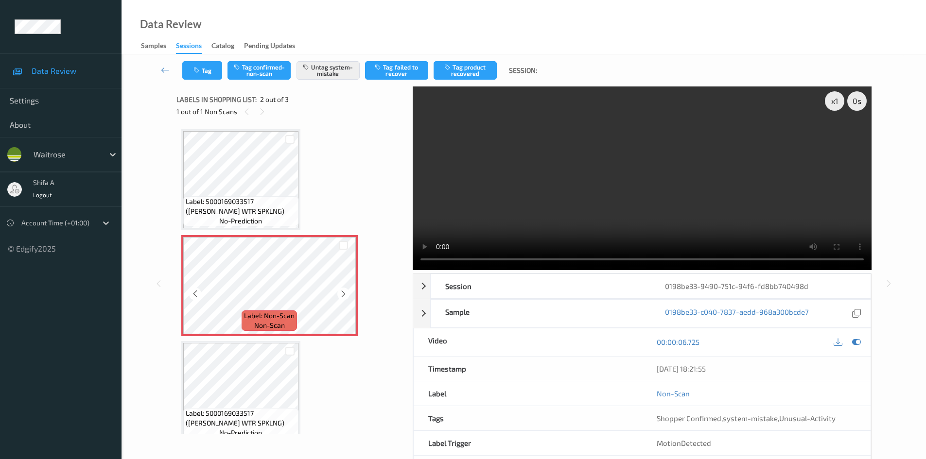
click at [342, 294] on icon at bounding box center [343, 294] width 8 height 9
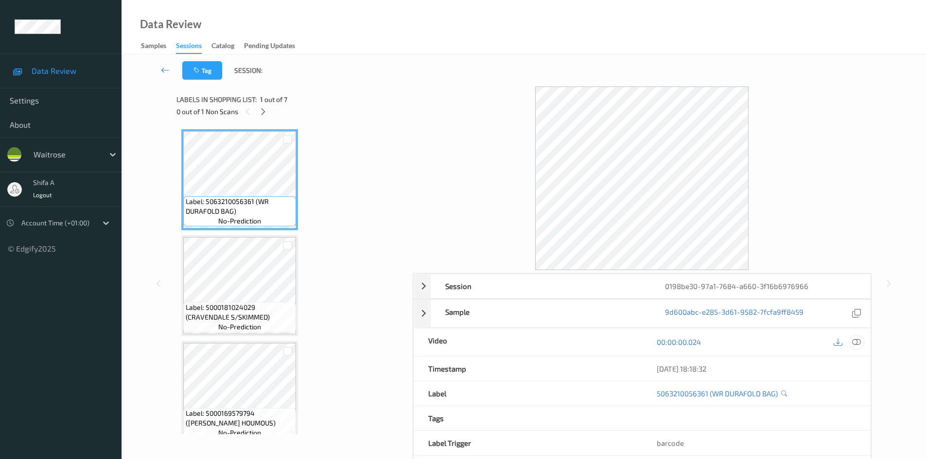
click at [858, 345] on icon at bounding box center [856, 342] width 9 height 9
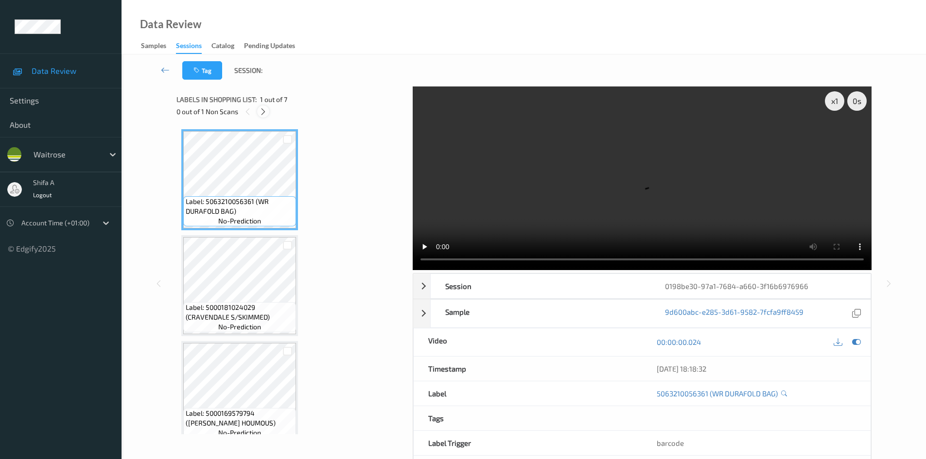
click at [265, 116] on icon at bounding box center [263, 111] width 8 height 9
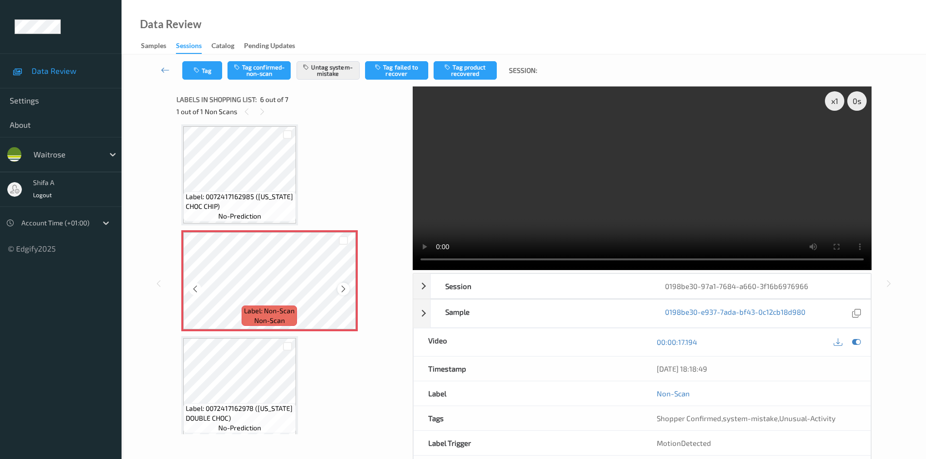
click at [343, 289] on icon at bounding box center [343, 289] width 8 height 9
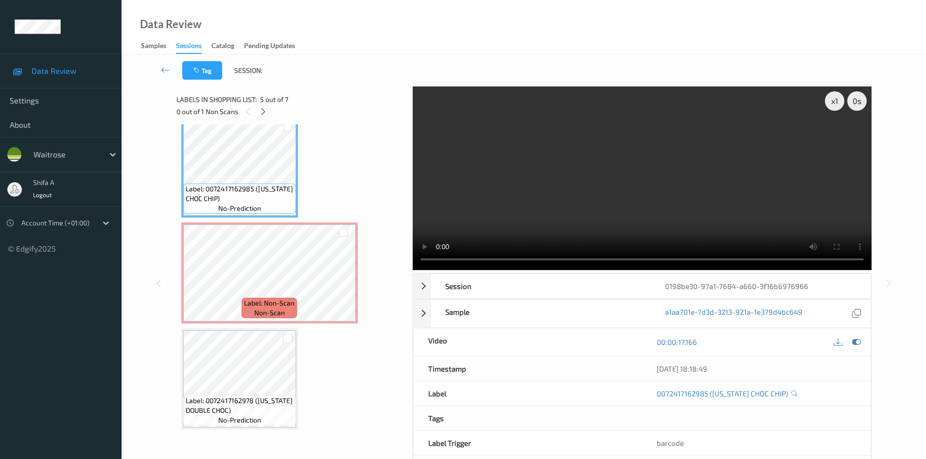
click at [510, 214] on video at bounding box center [642, 179] width 459 height 184
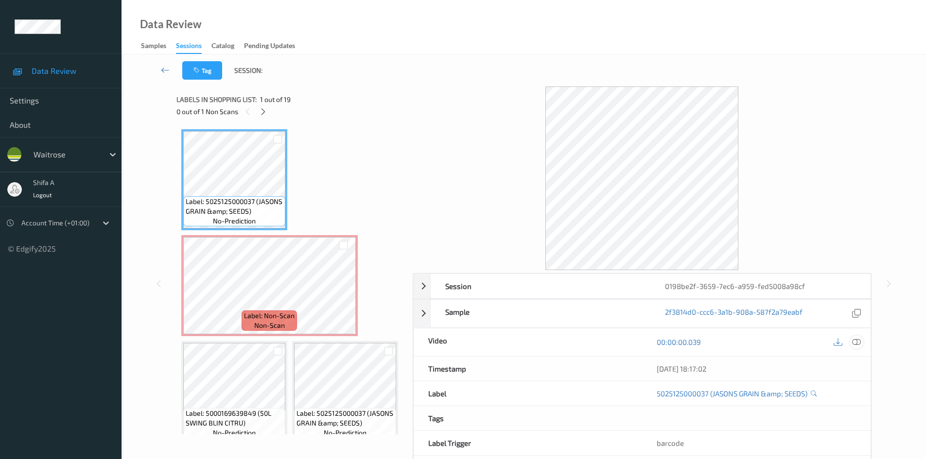
click at [854, 343] on icon at bounding box center [856, 342] width 9 height 9
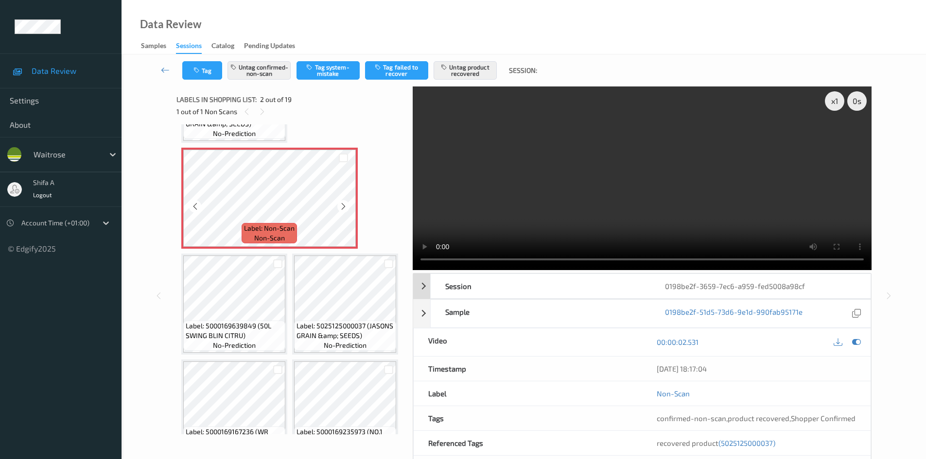
scroll to position [97, 0]
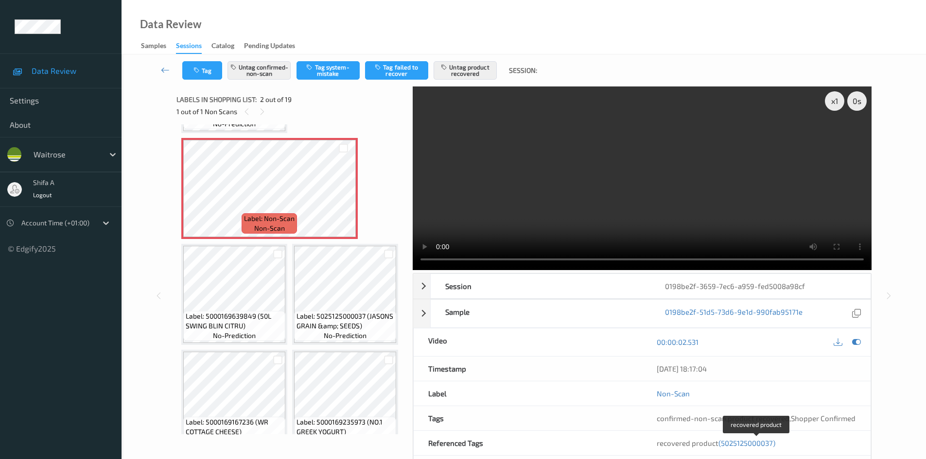
click at [748, 444] on span "(5025125000037)" at bounding box center [746, 443] width 57 height 9
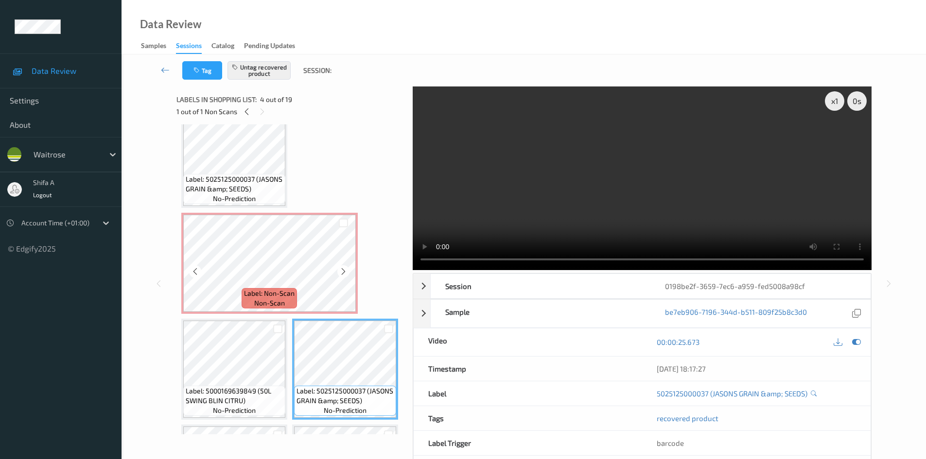
scroll to position [0, 0]
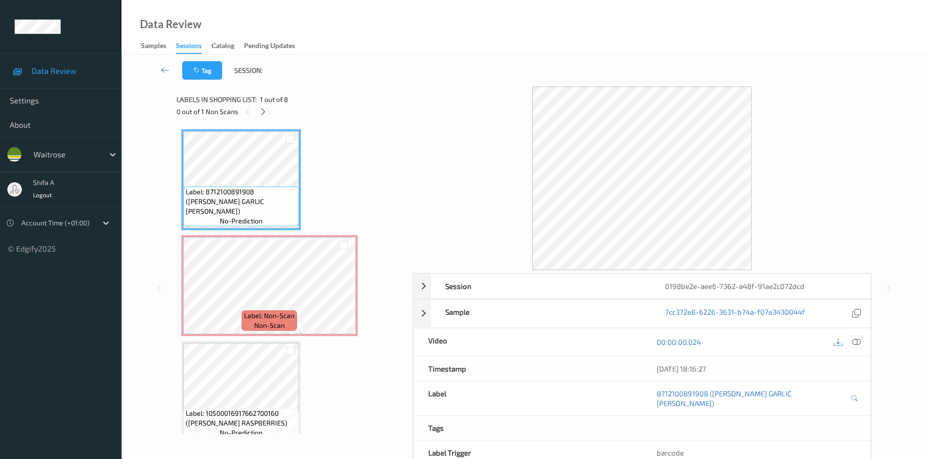
click at [855, 342] on icon at bounding box center [856, 342] width 9 height 9
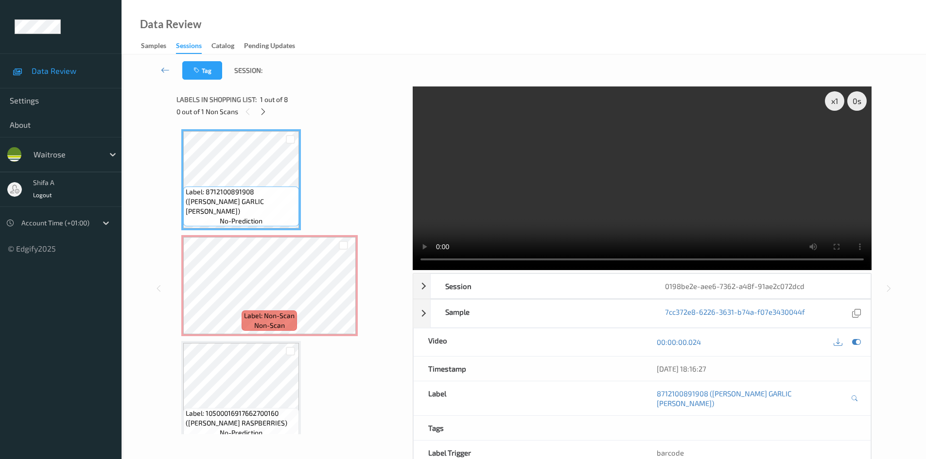
click at [622, 207] on video at bounding box center [642, 179] width 459 height 184
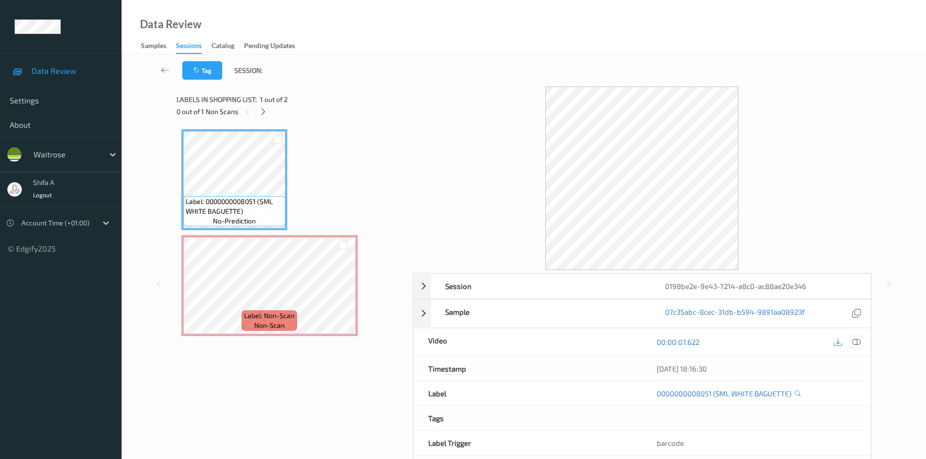
click at [858, 340] on icon at bounding box center [856, 342] width 9 height 9
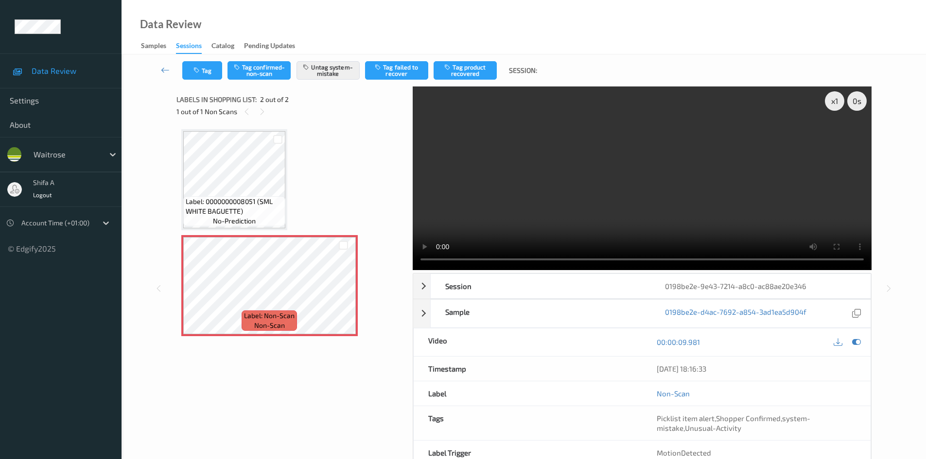
click at [261, 197] on span "Label: 0000000008051 (SML WHITE BAGUETTE)" at bounding box center [234, 206] width 97 height 19
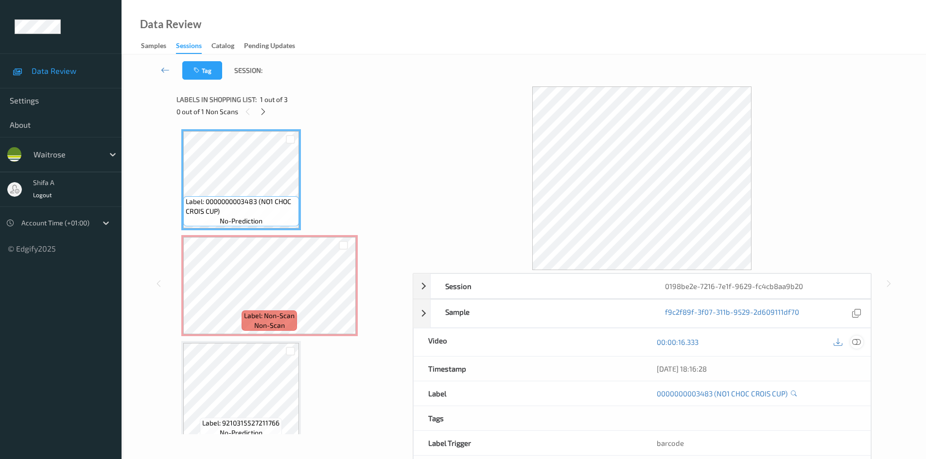
click at [856, 339] on icon at bounding box center [856, 342] width 9 height 9
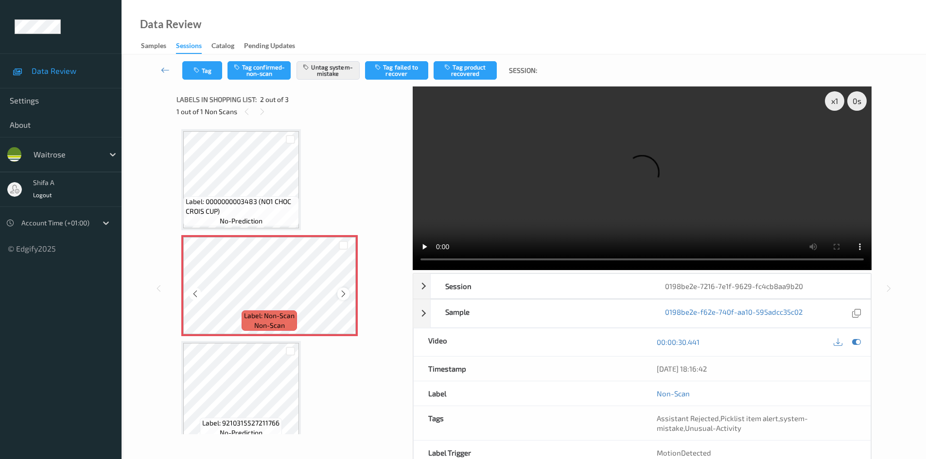
click at [345, 293] on icon at bounding box center [343, 294] width 8 height 9
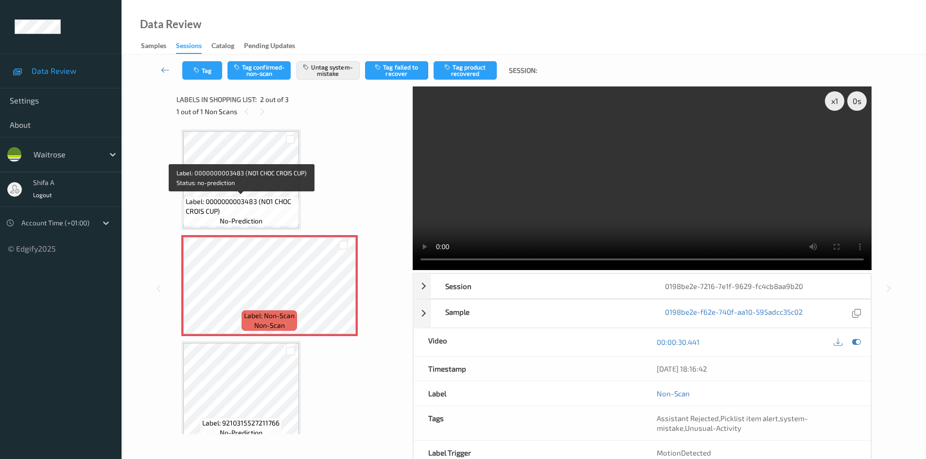
click at [241, 206] on span "Label: 0000000003483 (NO1 CHOC CROIS CUP)" at bounding box center [241, 206] width 111 height 19
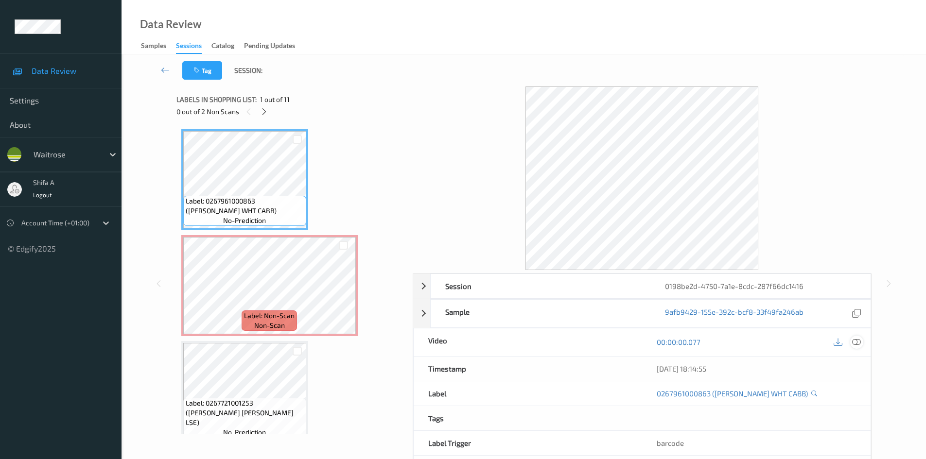
click at [855, 341] on icon at bounding box center [856, 342] width 9 height 9
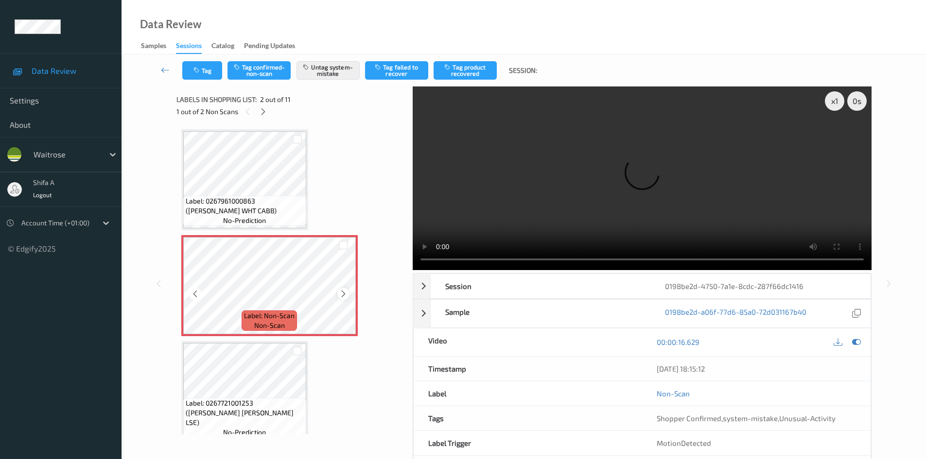
click at [343, 295] on icon at bounding box center [343, 294] width 8 height 9
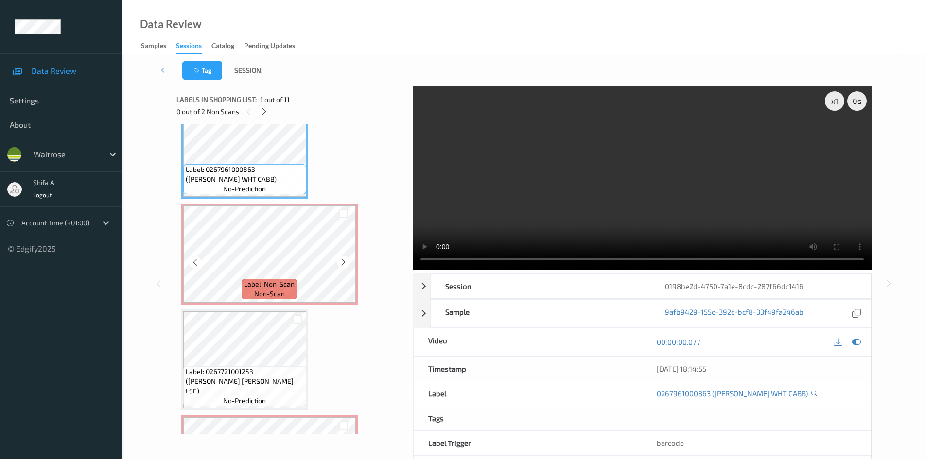
scroll to position [49, 0]
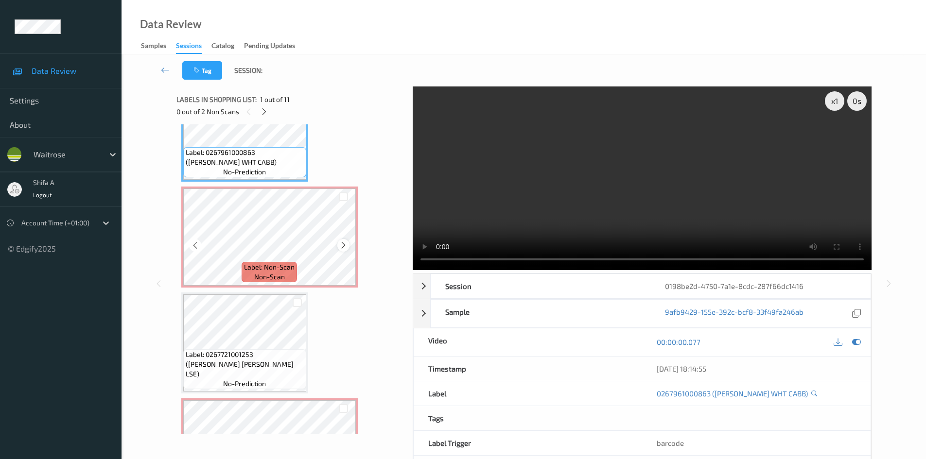
click at [341, 246] on icon at bounding box center [343, 245] width 8 height 9
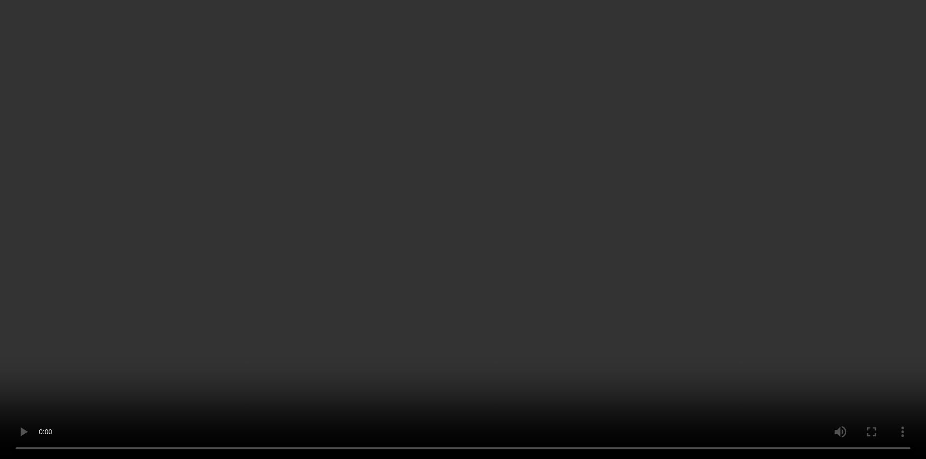
scroll to position [243, 0]
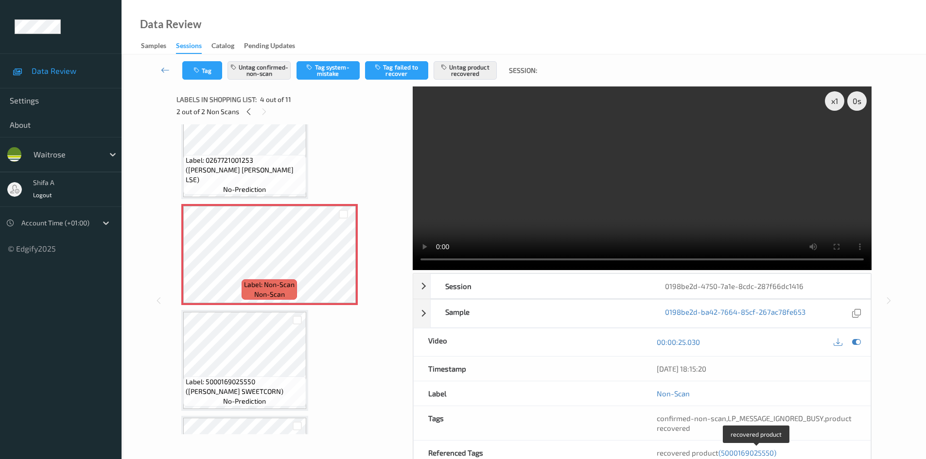
click at [754, 450] on span "(5000169025550)" at bounding box center [747, 453] width 58 height 9
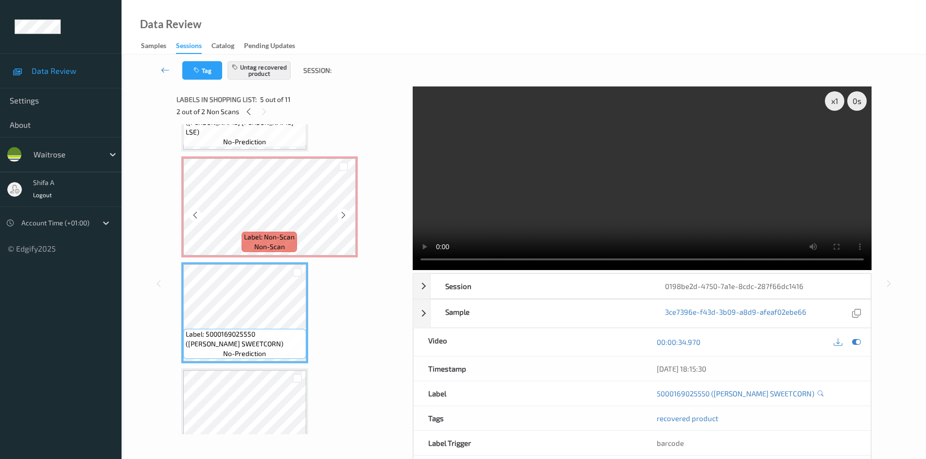
scroll to position [274, 0]
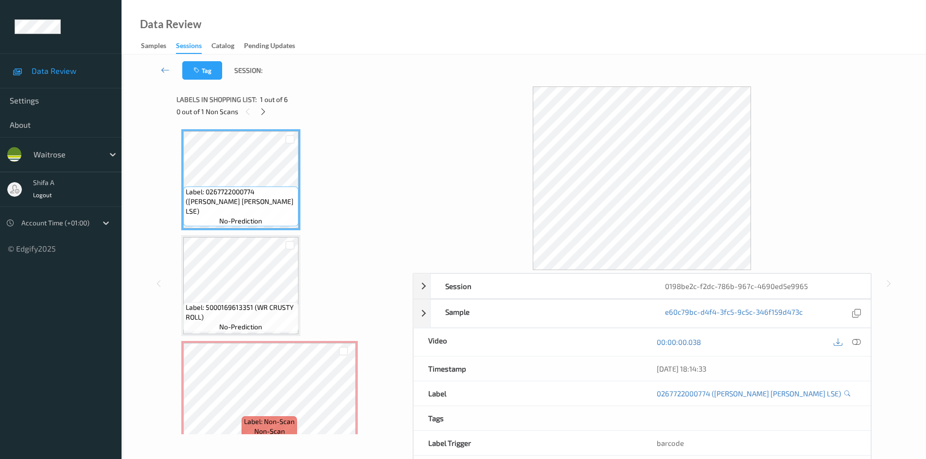
click at [857, 342] on icon at bounding box center [856, 342] width 9 height 9
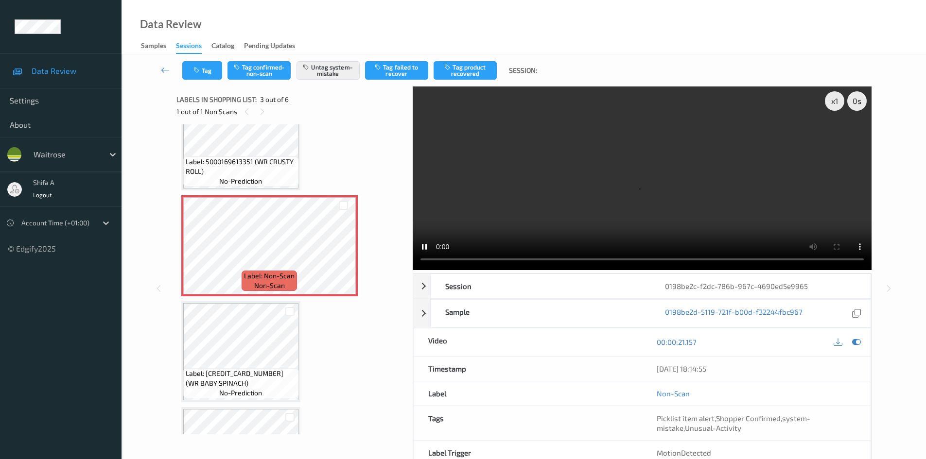
scroll to position [97, 0]
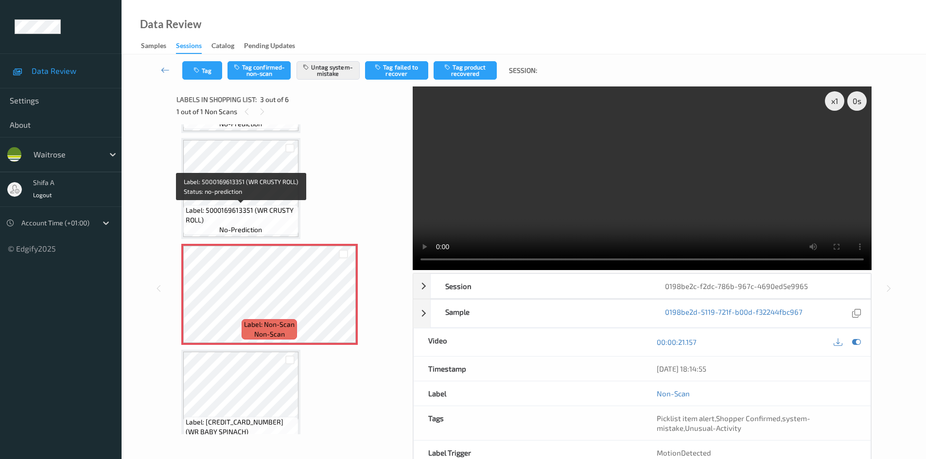
click at [261, 221] on span "Label: 5000169613351 (WR CRUSTY ROLL)" at bounding box center [241, 215] width 110 height 19
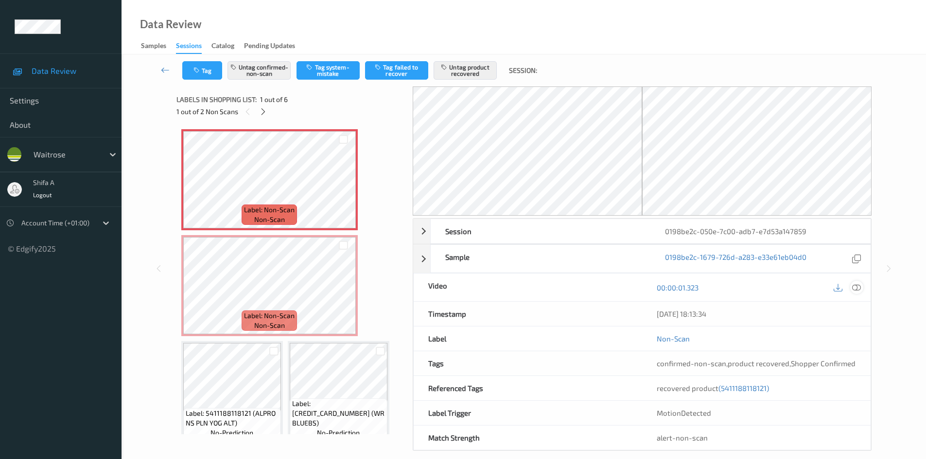
click at [858, 289] on icon at bounding box center [856, 287] width 9 height 9
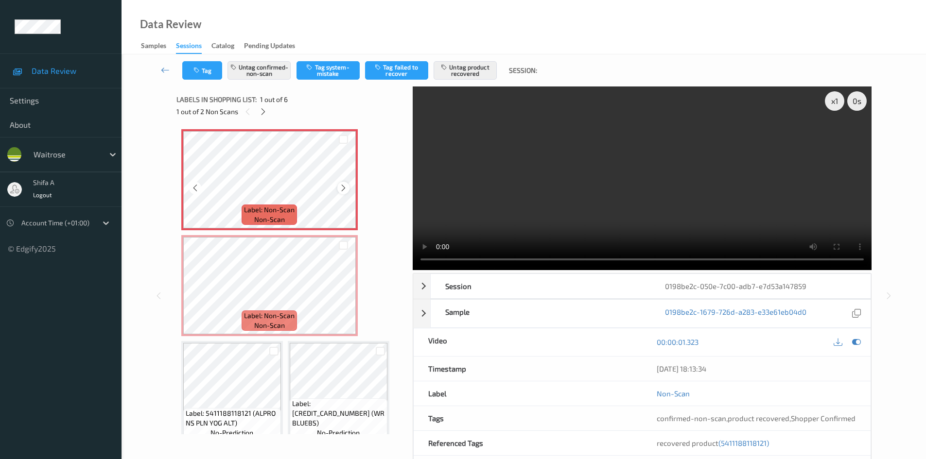
click at [343, 187] on icon at bounding box center [343, 188] width 8 height 9
click at [343, 295] on icon at bounding box center [343, 294] width 8 height 9
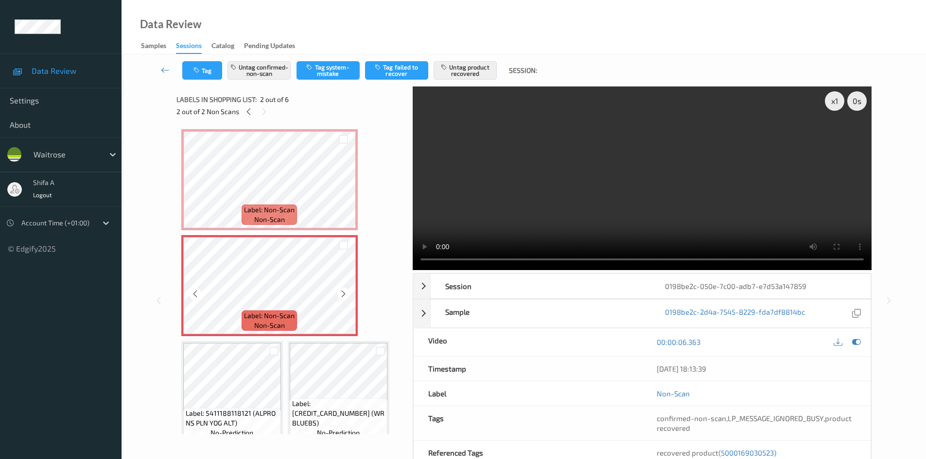
click at [343, 295] on icon at bounding box center [343, 294] width 8 height 9
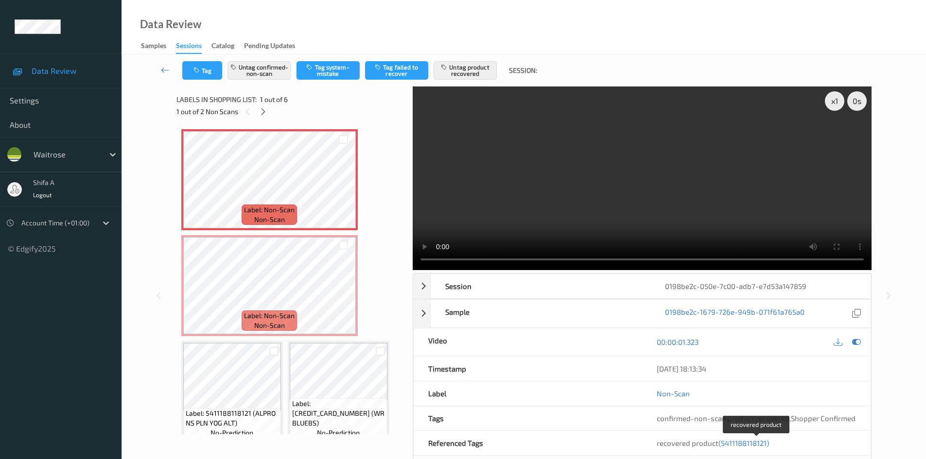
click at [733, 442] on span "(5411188118121)" at bounding box center [743, 443] width 51 height 9
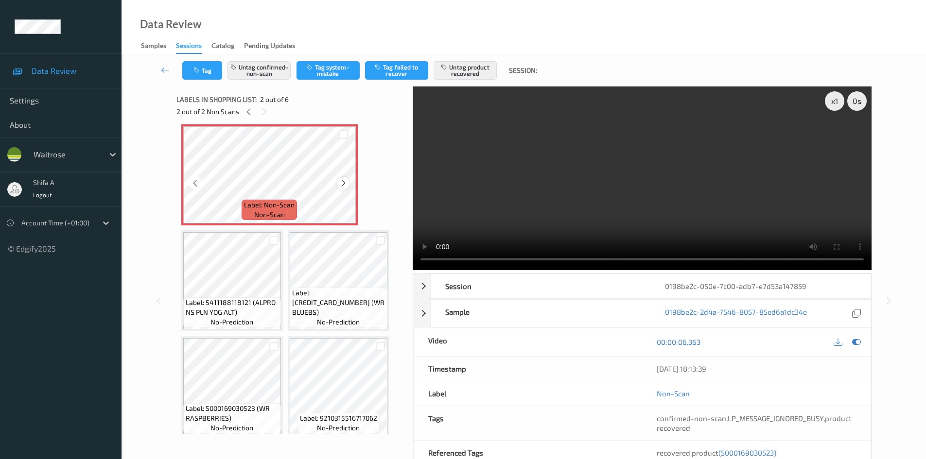
click at [344, 184] on icon at bounding box center [343, 183] width 8 height 9
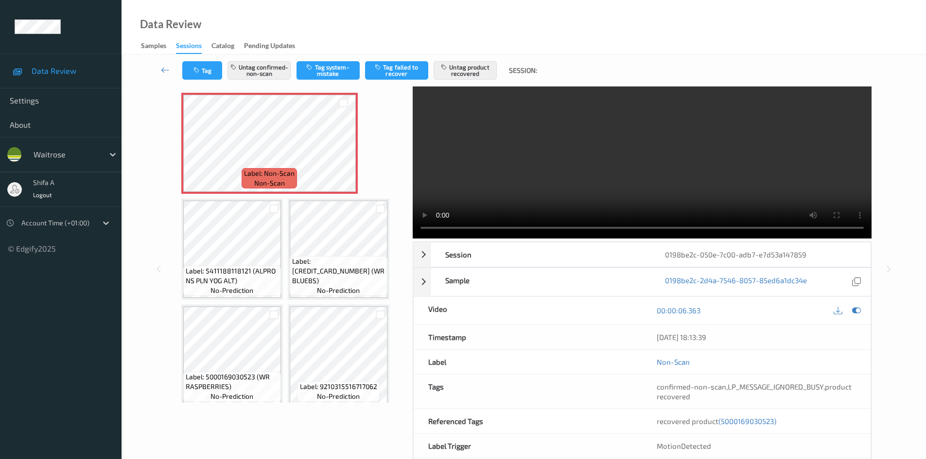
scroll to position [49, 0]
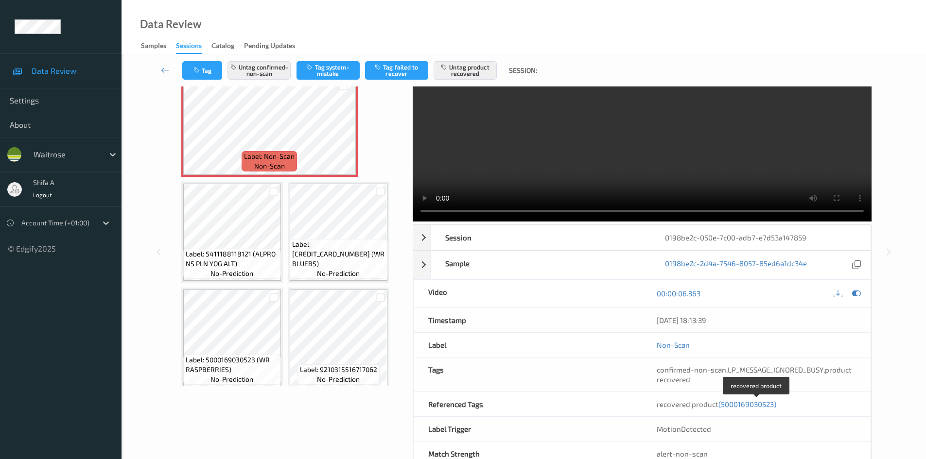
click at [754, 405] on span "(5000169030523)" at bounding box center [747, 404] width 58 height 9
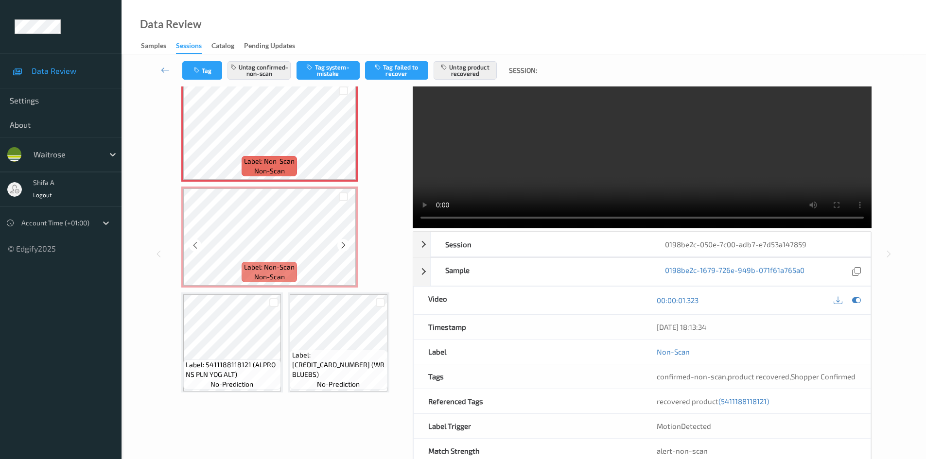
scroll to position [0, 0]
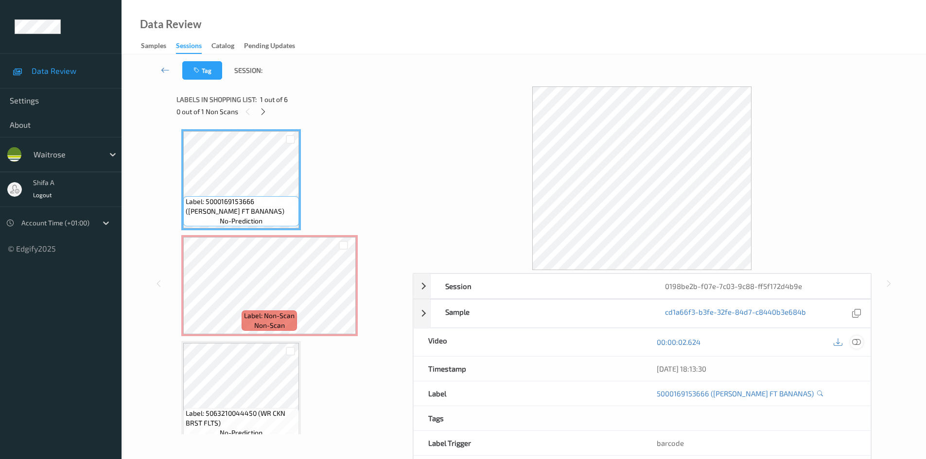
click at [854, 340] on icon at bounding box center [856, 342] width 9 height 9
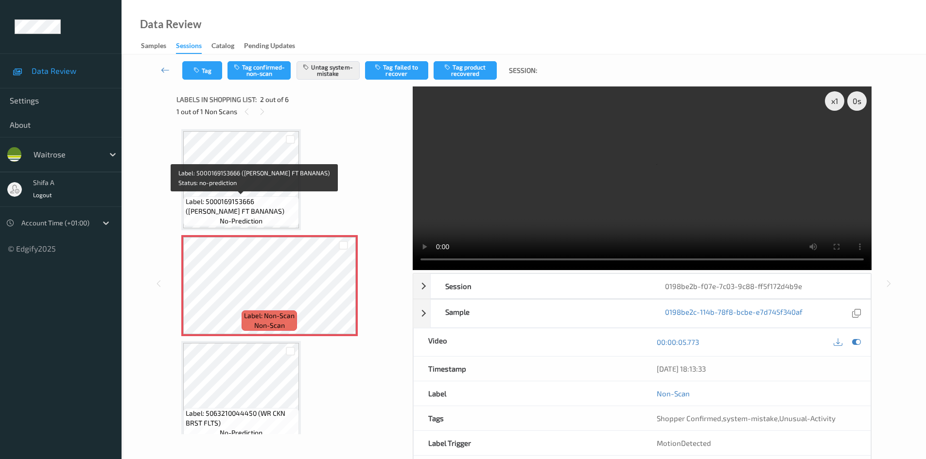
click at [266, 204] on span "Label: 5000169153666 ([PERSON_NAME] FT BANANAS)" at bounding box center [241, 206] width 111 height 19
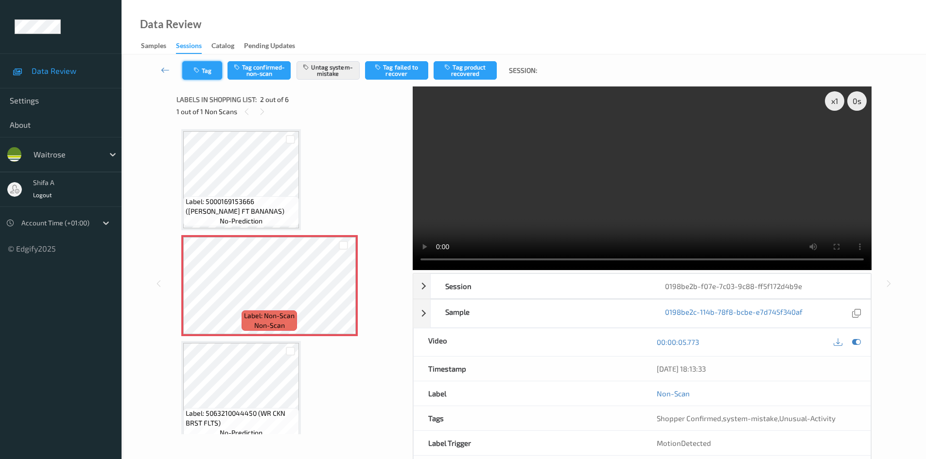
click at [209, 73] on button "Tag" at bounding box center [202, 70] width 40 height 18
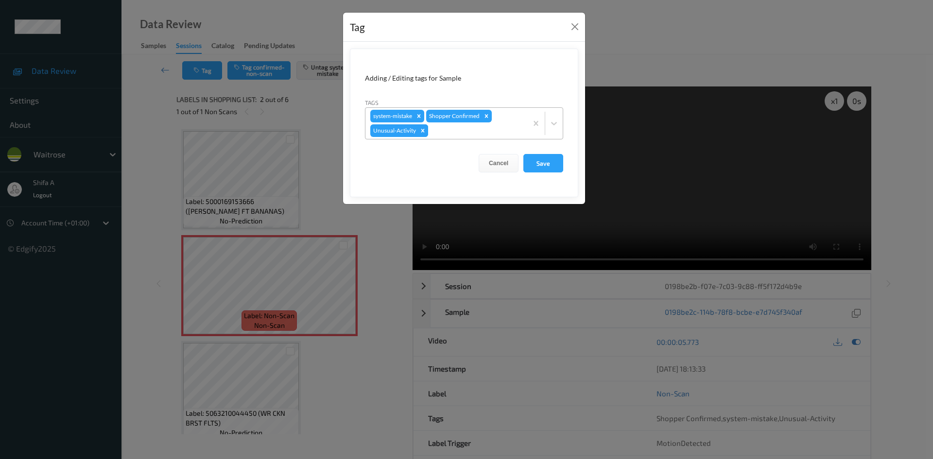
click at [424, 129] on icon "Remove Unusual-Activity" at bounding box center [422, 130] width 7 height 7
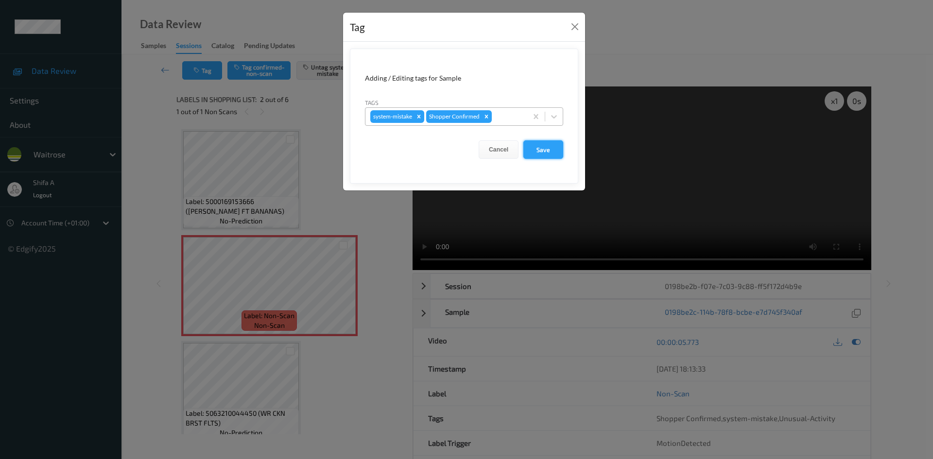
click at [543, 152] on button "Save" at bounding box center [543, 149] width 40 height 18
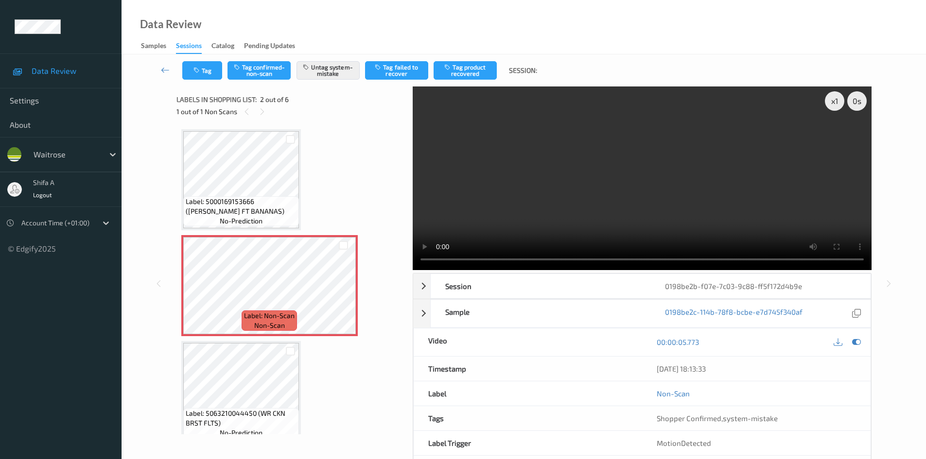
click at [566, 152] on video at bounding box center [642, 179] width 459 height 184
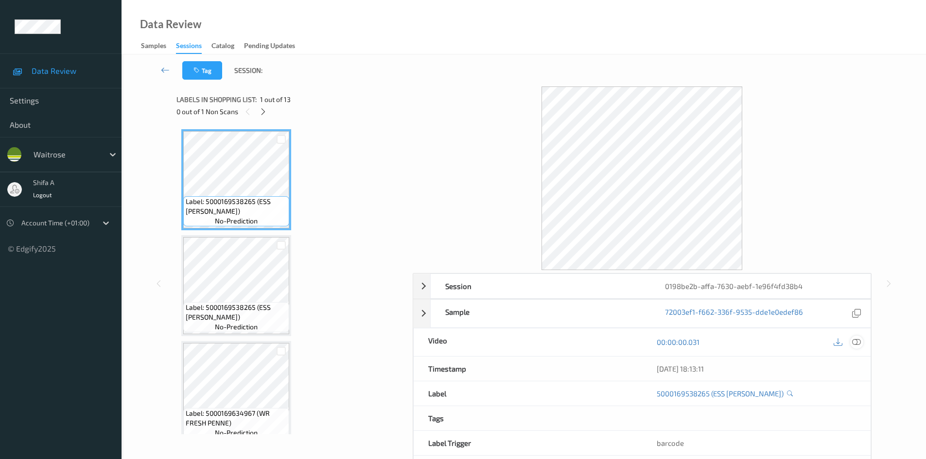
drag, startPoint x: 857, startPoint y: 346, endPoint x: 833, endPoint y: 323, distance: 32.6
click at [857, 346] on icon at bounding box center [856, 342] width 9 height 9
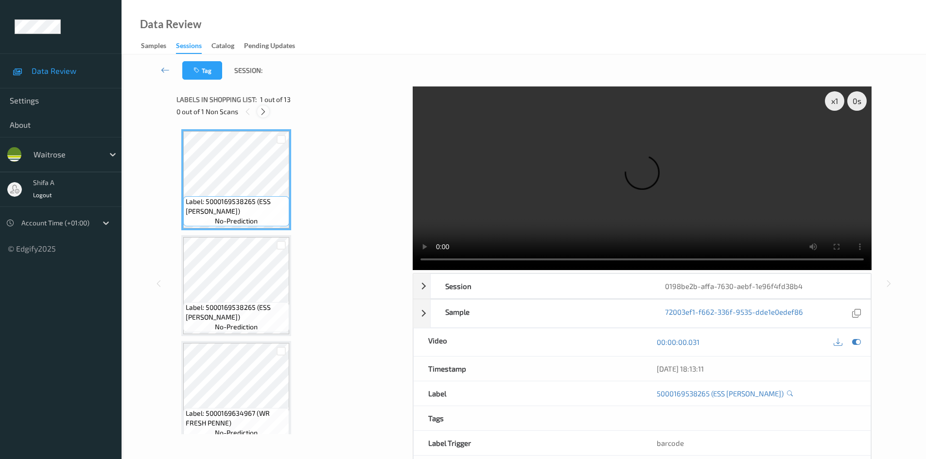
click at [266, 117] on div at bounding box center [263, 111] width 12 height 12
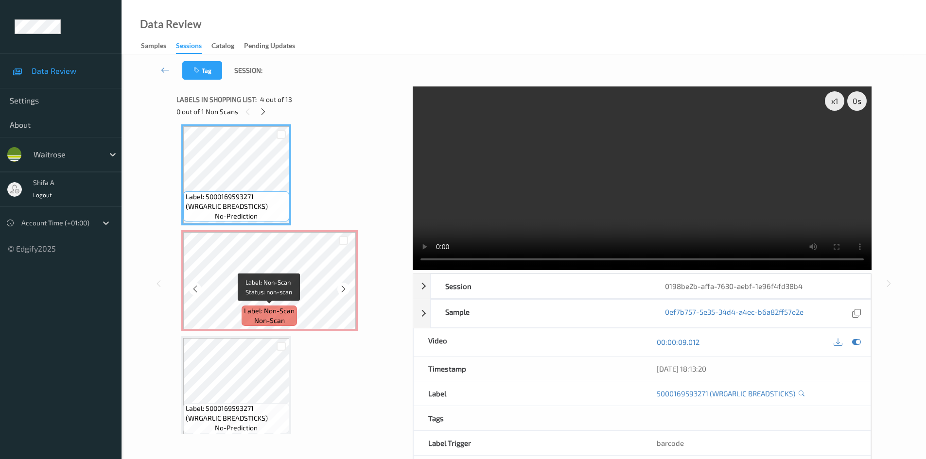
click at [267, 313] on span "Label: Non-Scan" at bounding box center [269, 311] width 51 height 10
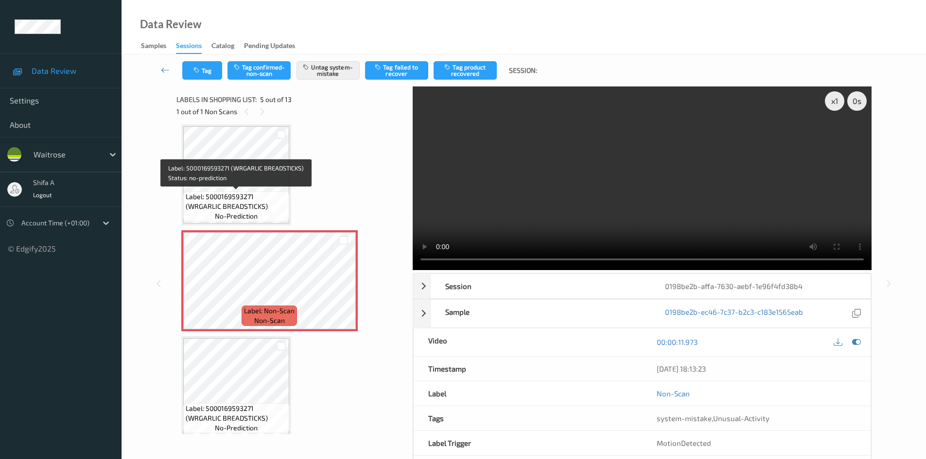
click at [246, 197] on span "Label: 5000169593271 (WRGARLIC BREADSTICKS)" at bounding box center [236, 201] width 101 height 19
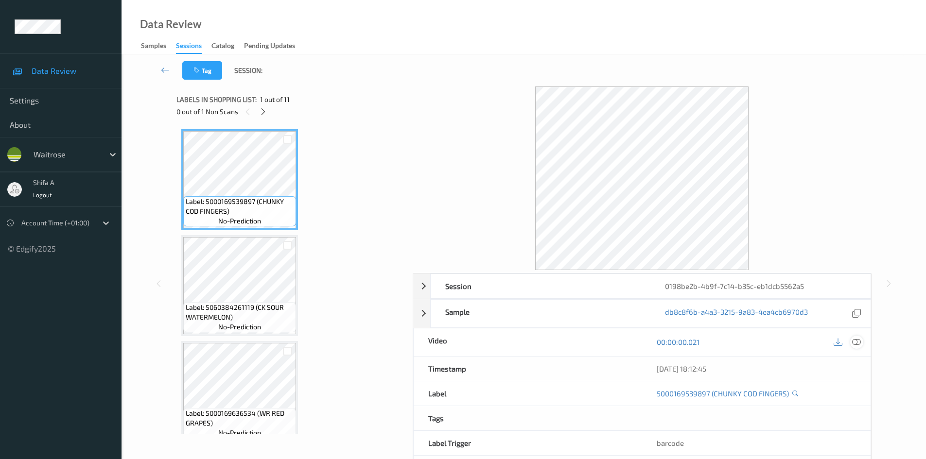
click at [855, 342] on icon at bounding box center [856, 342] width 9 height 9
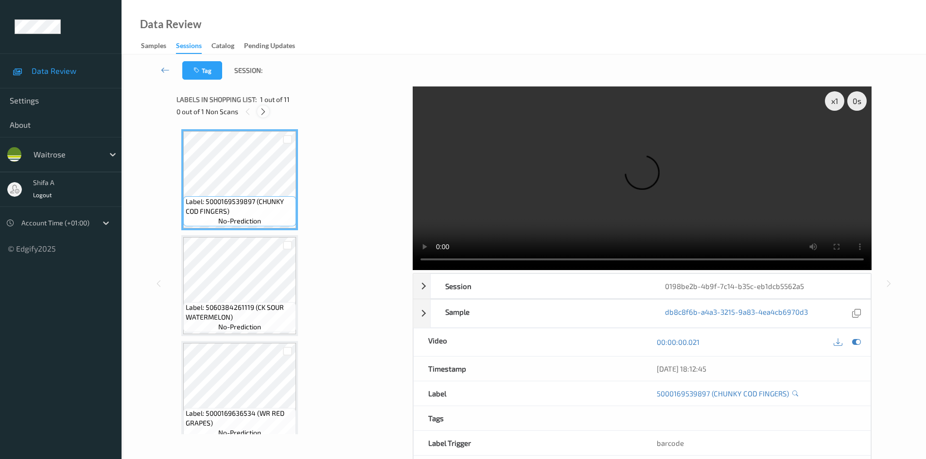
click at [264, 113] on icon at bounding box center [263, 111] width 8 height 9
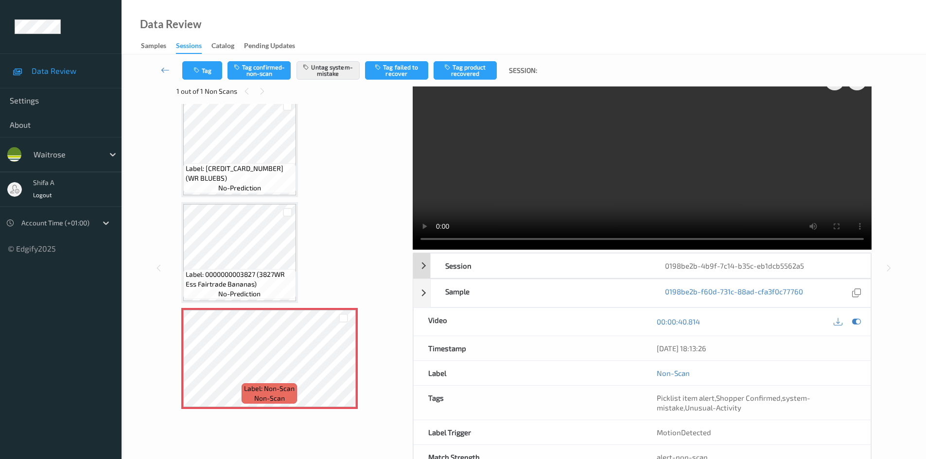
scroll to position [3, 0]
